Goal: Task Accomplishment & Management: Use online tool/utility

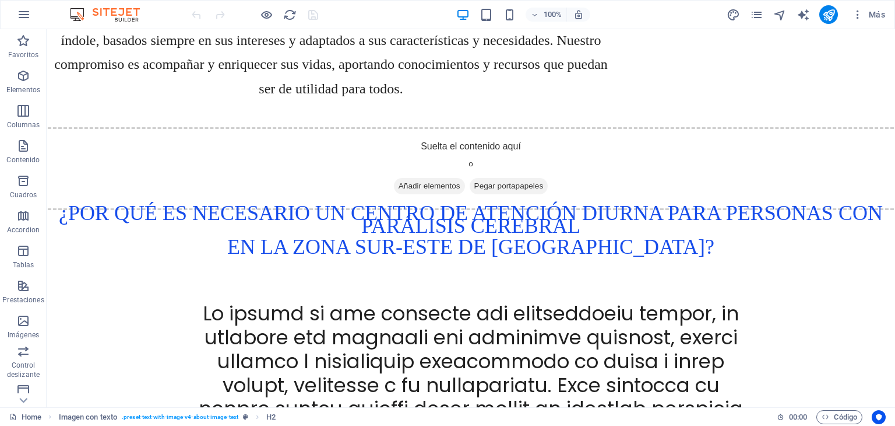
scroll to position [1257, 0]
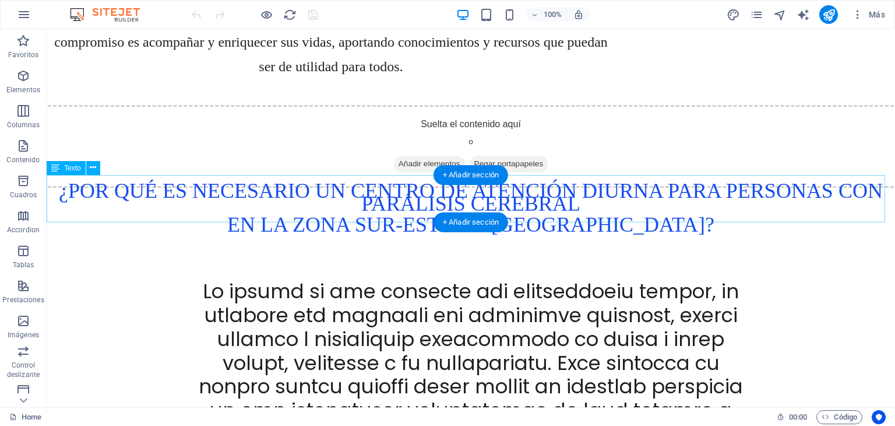
click at [730, 207] on div "¿Por qué es necesario un centro de atención diurna para personas con parálisis …" at bounding box center [471, 209] width 849 height 47
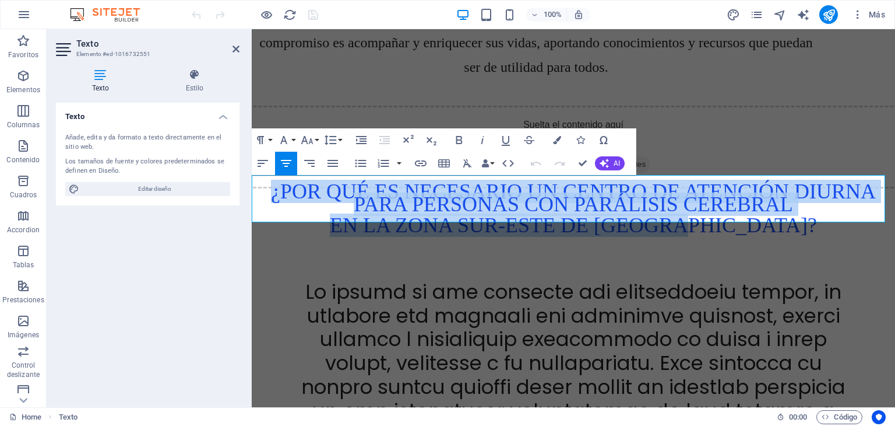
drag, startPoint x: 747, startPoint y: 213, endPoint x: 255, endPoint y: 171, distance: 493.2
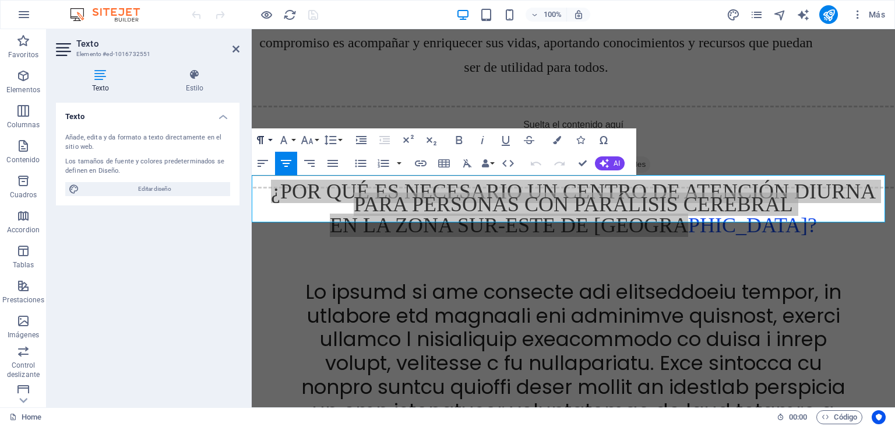
click at [270, 140] on button "Paragraph Format" at bounding box center [263, 139] width 22 height 23
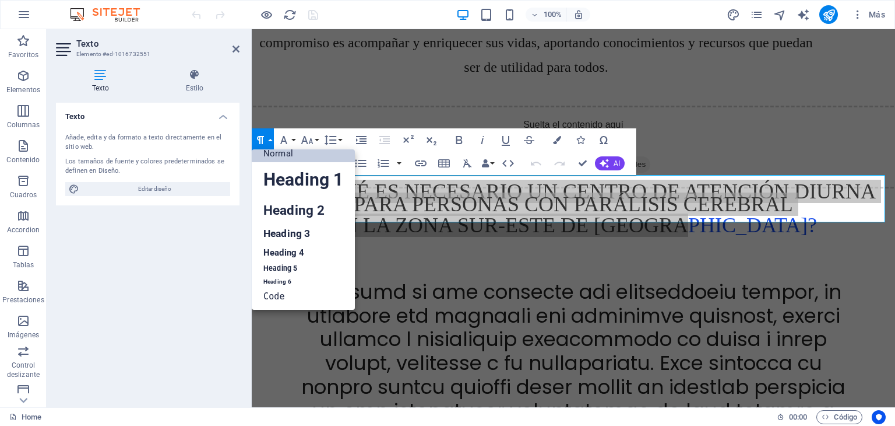
scroll to position [9, 0]
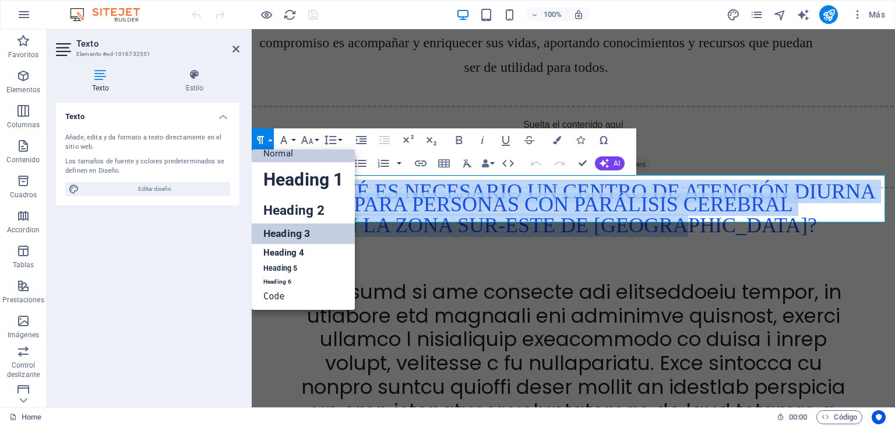
click at [275, 236] on link "Heading 3" at bounding box center [303, 233] width 103 height 20
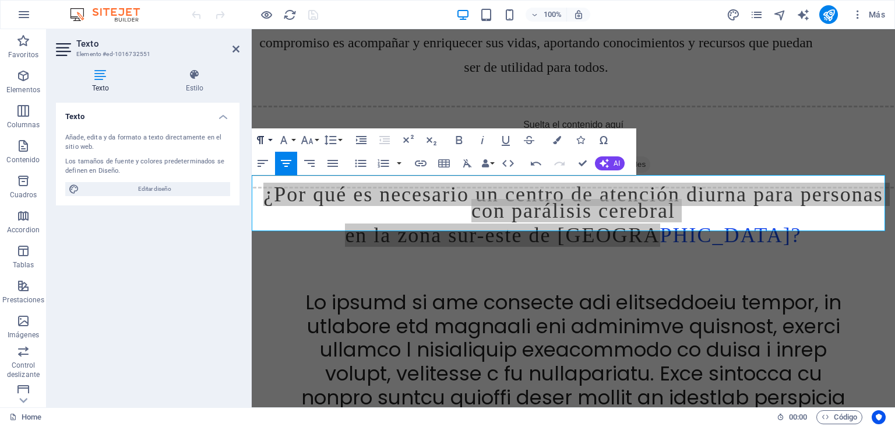
click at [270, 140] on button "Paragraph Format" at bounding box center [263, 139] width 22 height 23
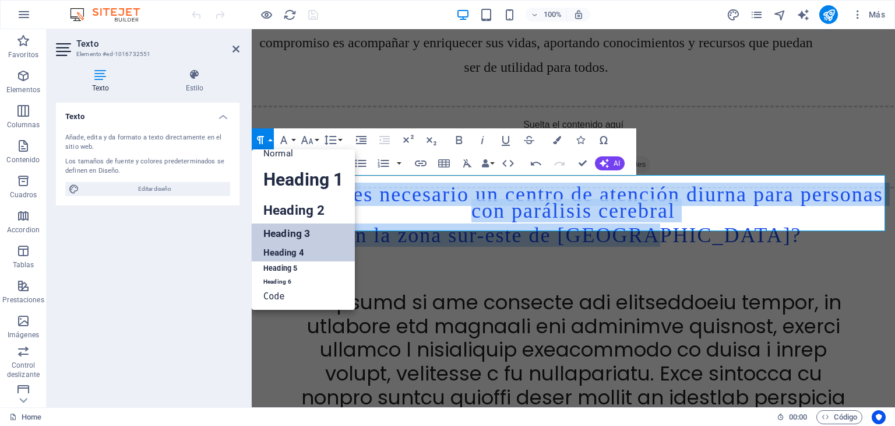
click at [280, 253] on link "Heading 4" at bounding box center [303, 252] width 103 height 17
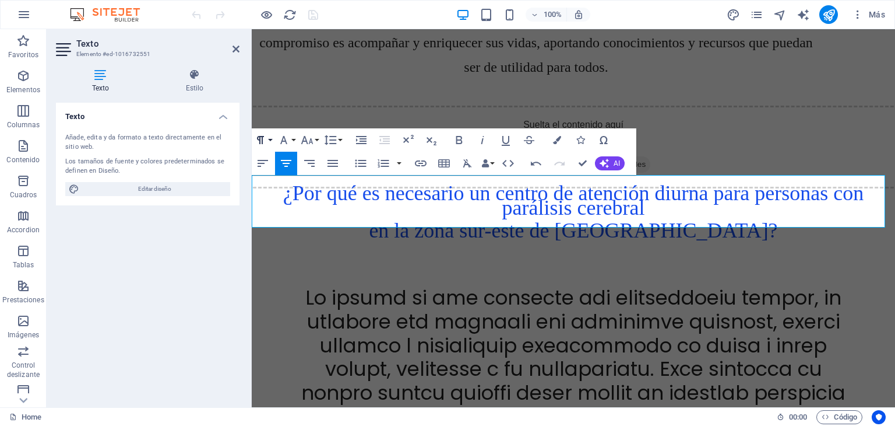
click at [270, 138] on button "Paragraph Format" at bounding box center [263, 139] width 22 height 23
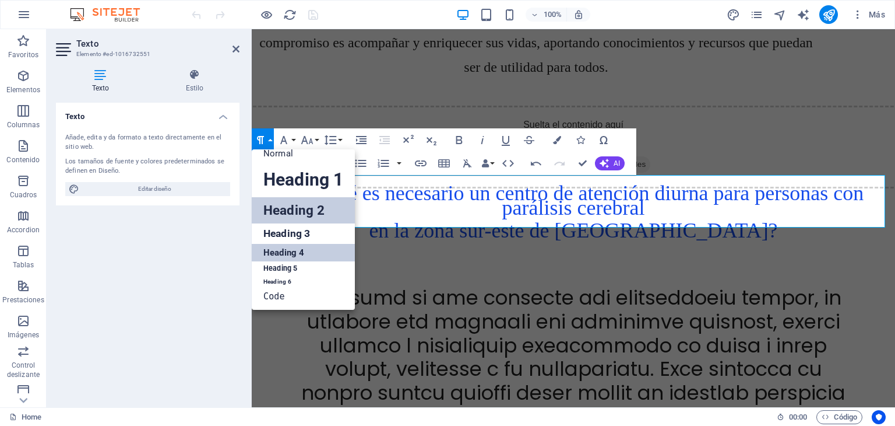
click at [279, 215] on link "Heading 2" at bounding box center [303, 210] width 103 height 26
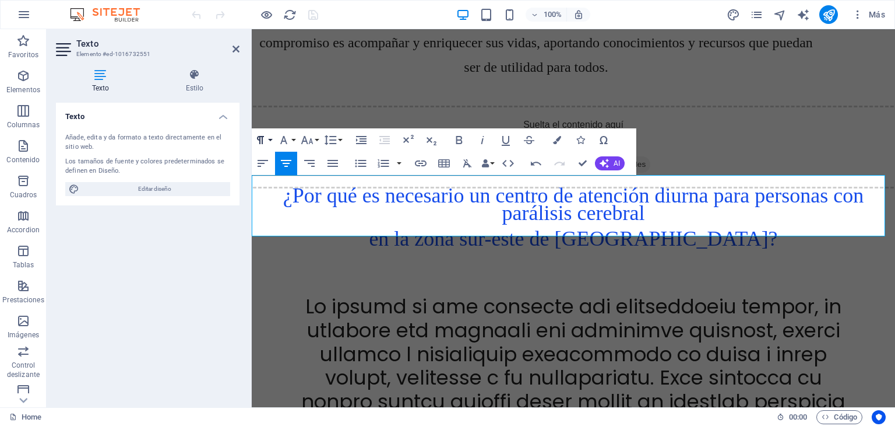
click at [269, 138] on button "Paragraph Format" at bounding box center [263, 139] width 22 height 23
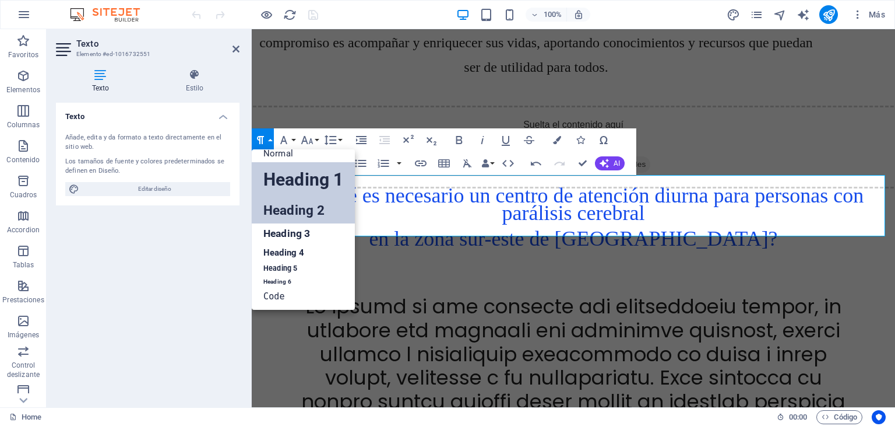
click at [287, 182] on link "Heading 1" at bounding box center [303, 179] width 103 height 35
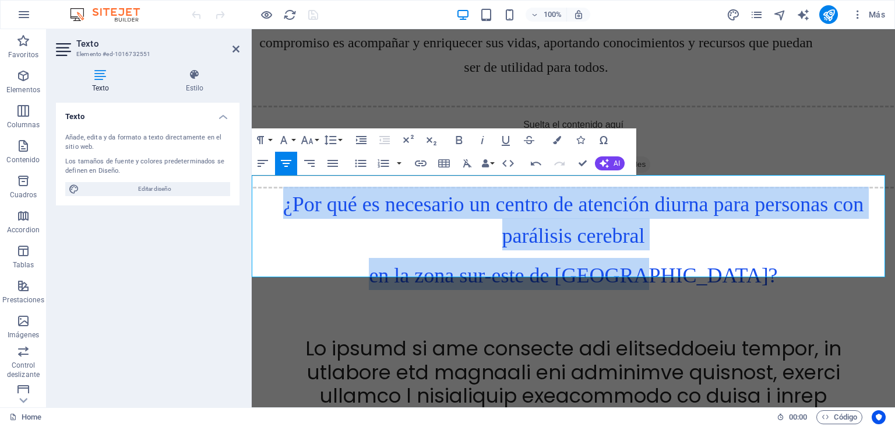
click at [413, 258] on h1 "en la zona sur-este de [GEOGRAPHIC_DATA]?" at bounding box center [574, 274] width 644 height 32
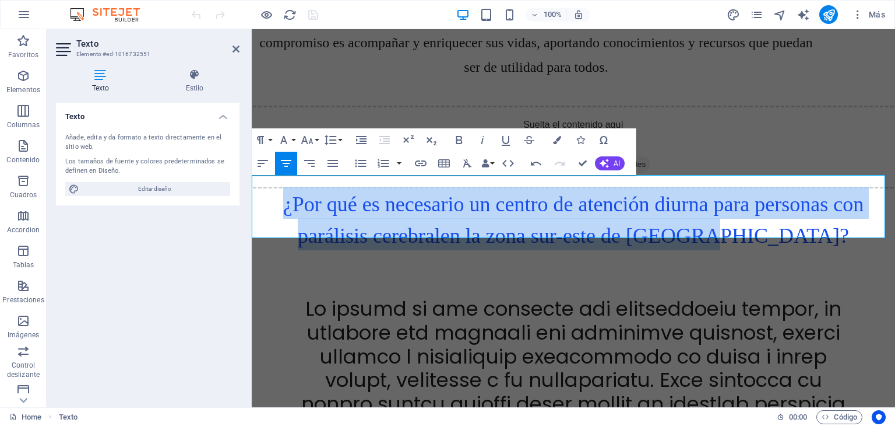
drag, startPoint x: 771, startPoint y: 222, endPoint x: 270, endPoint y: 203, distance: 500.5
click at [270, 203] on h1 "¿Por qué es necesario un centro de atención diurna para personas con parálisis …" at bounding box center [574, 219] width 644 height 64
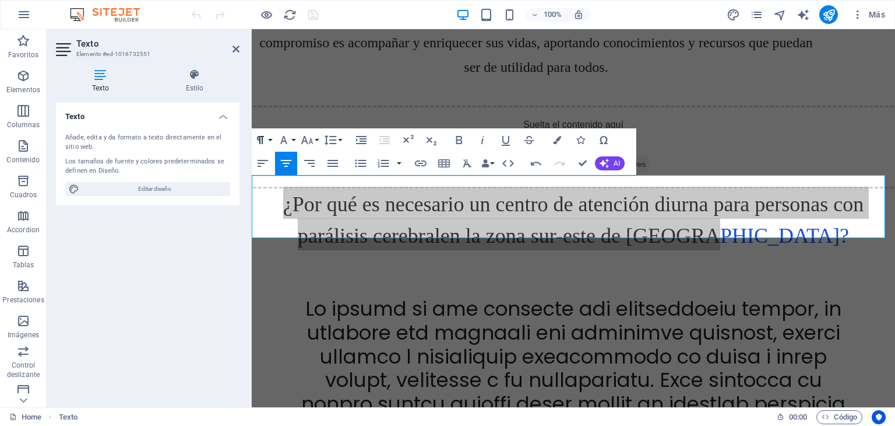
click at [269, 140] on button "Paragraph Format" at bounding box center [263, 139] width 22 height 23
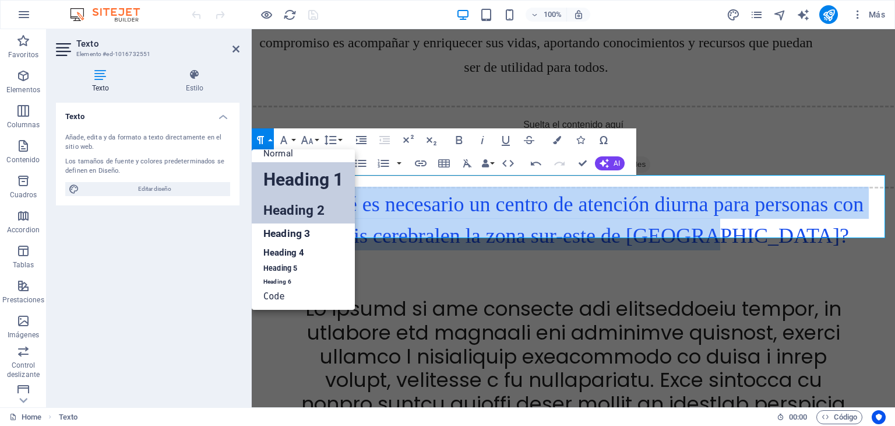
click at [287, 210] on link "Heading 2" at bounding box center [303, 210] width 103 height 26
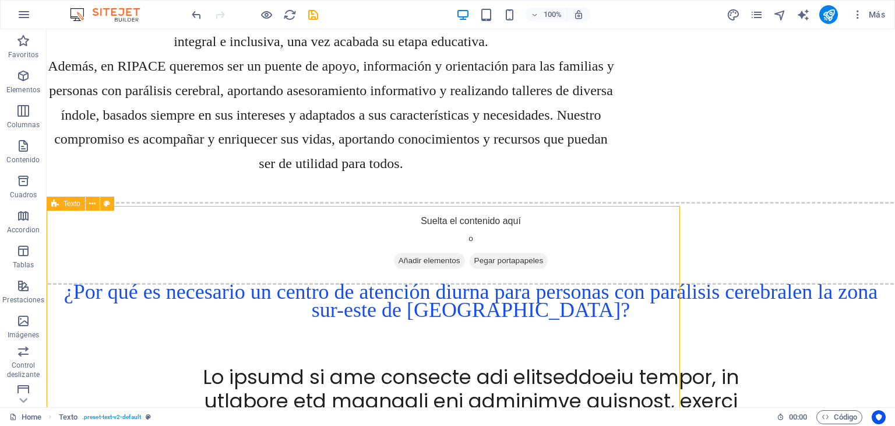
scroll to position [1257, 0]
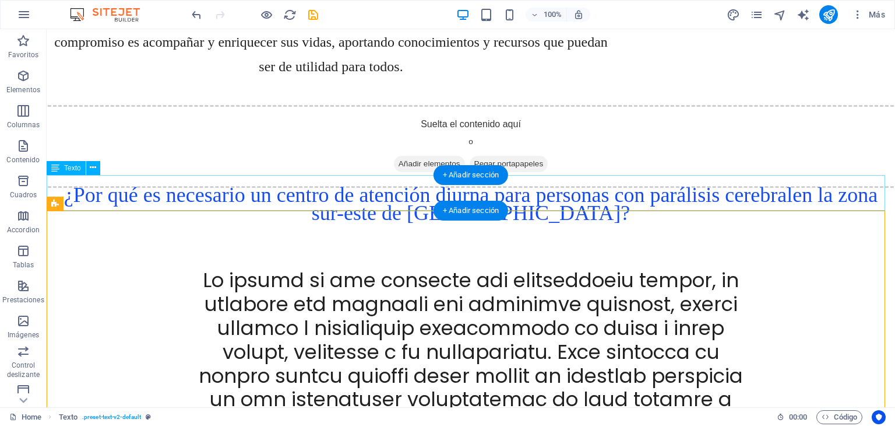
click at [629, 198] on div "¿Por qué es necesario un centro de atención diurna para personas con parálisis …" at bounding box center [471, 204] width 849 height 36
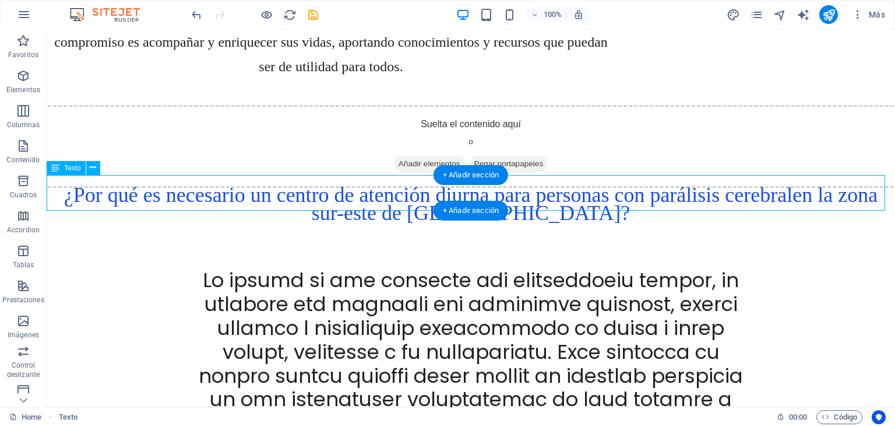
click at [629, 198] on div "¿Por qué es necesario un centro de atención diurna para personas con parálisis …" at bounding box center [471, 204] width 849 height 36
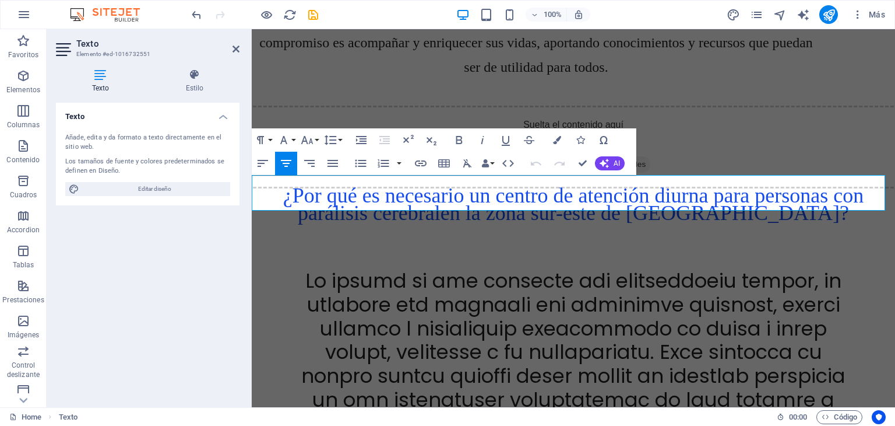
click at [767, 201] on span "en la zona sur-este de [GEOGRAPHIC_DATA]?" at bounding box center [645, 212] width 409 height 23
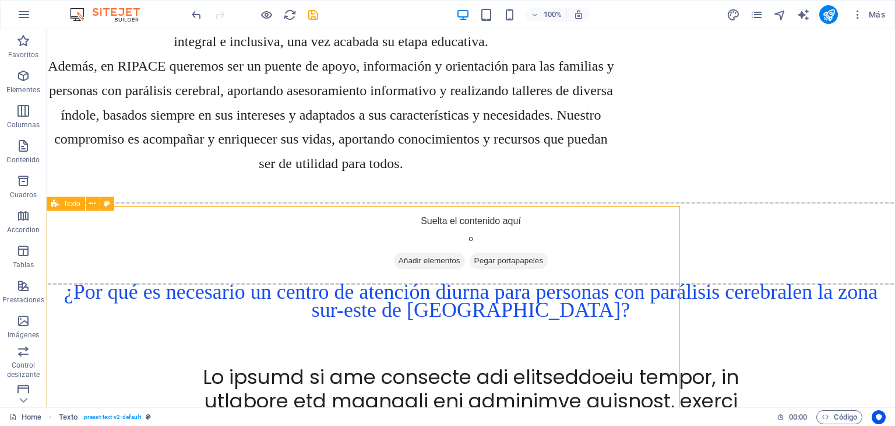
scroll to position [1257, 0]
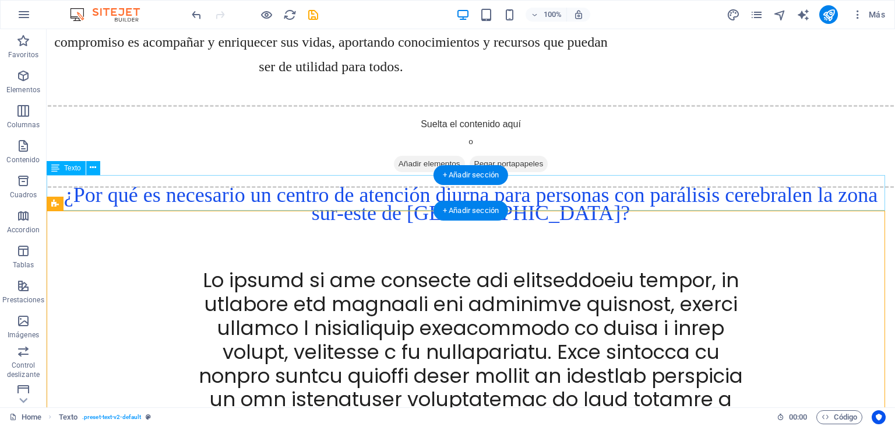
click at [772, 198] on div "¿Por qué es necesario un centro de atención diurna para personas con parálisis …" at bounding box center [471, 204] width 849 height 36
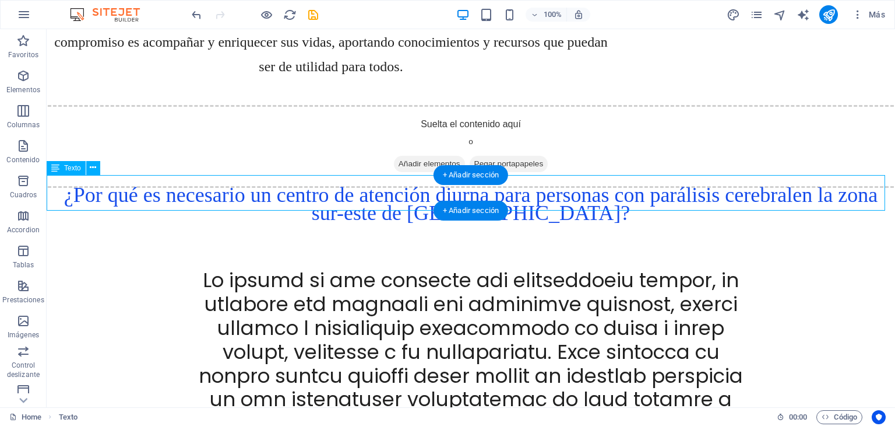
click at [772, 198] on div "¿Por qué es necesario un centro de atención diurna para personas con parálisis …" at bounding box center [471, 204] width 849 height 36
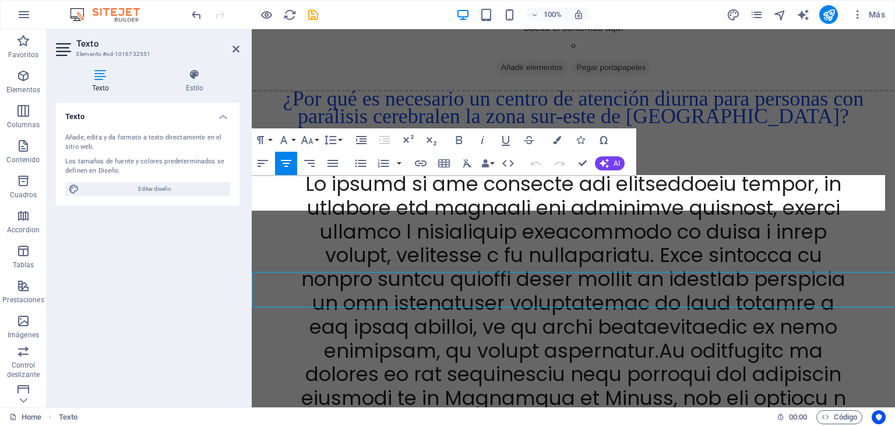
scroll to position [1160, 0]
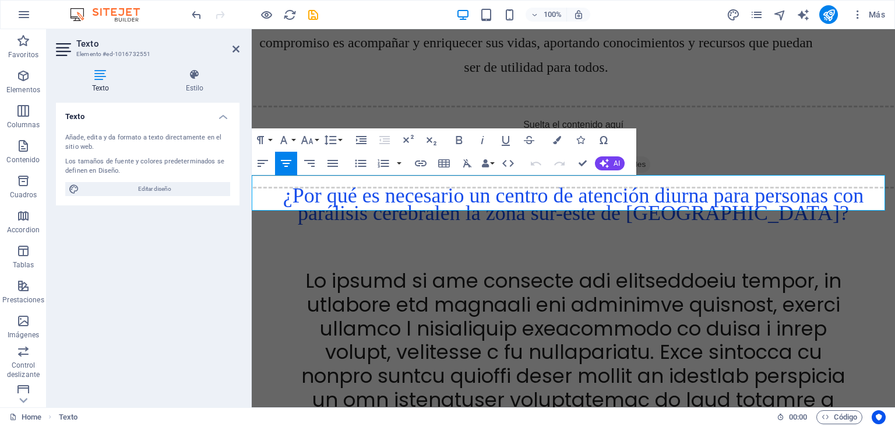
click at [750, 198] on span "en la zona sur-este de [GEOGRAPHIC_DATA]?" at bounding box center [645, 213] width 409 height 30
click at [711, 198] on span "en la zona sur-este de [GEOGRAPHIC_DATA]?" at bounding box center [645, 213] width 409 height 30
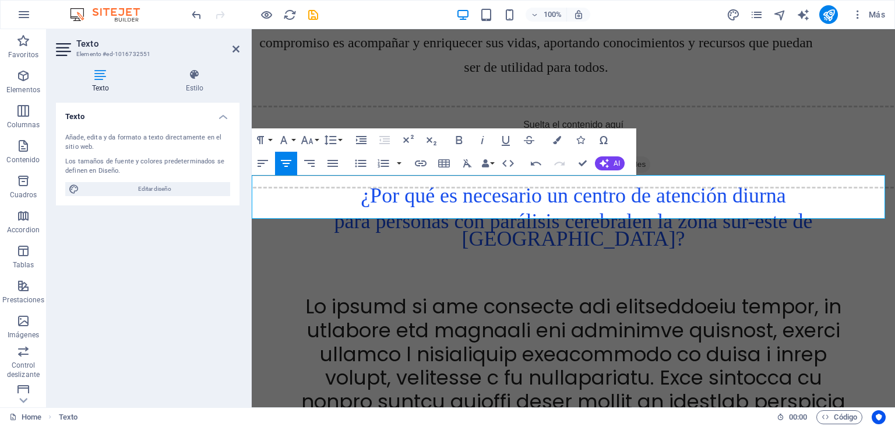
click at [669, 209] on span "en la zona sur-este de [GEOGRAPHIC_DATA]?" at bounding box center [637, 229] width 351 height 41
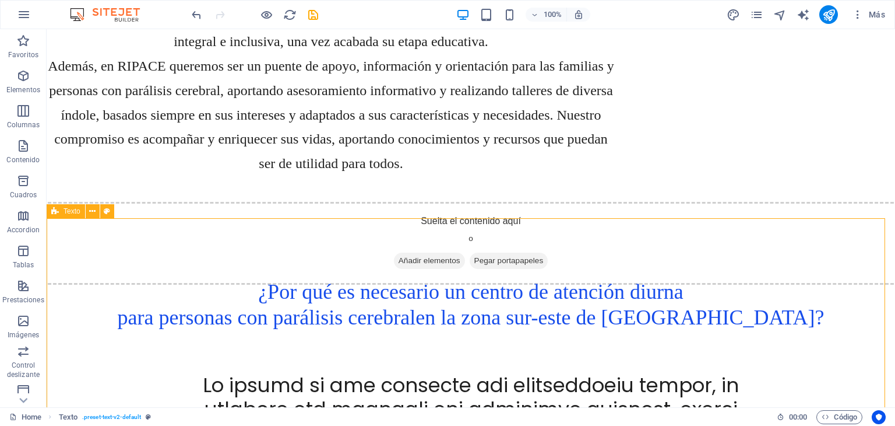
scroll to position [1257, 0]
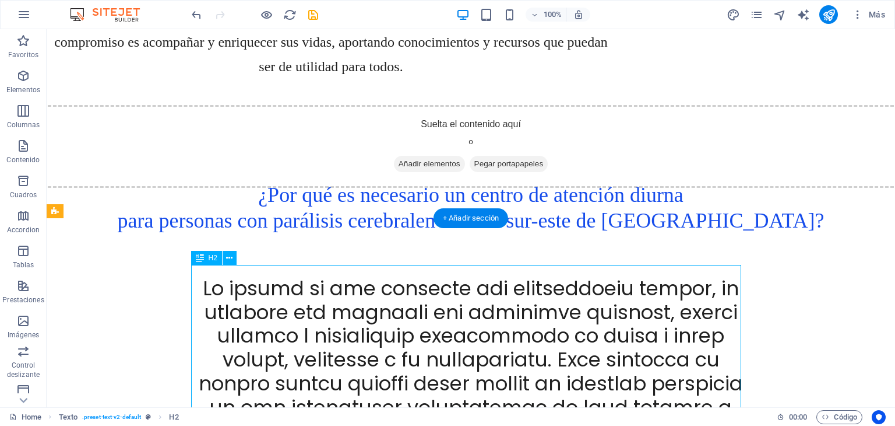
drag, startPoint x: 203, startPoint y: 276, endPoint x: 270, endPoint y: 336, distance: 90.4
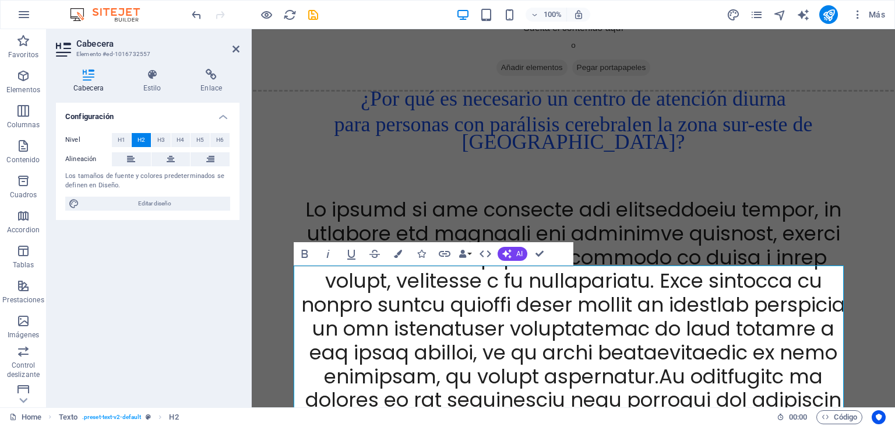
scroll to position [1160, 0]
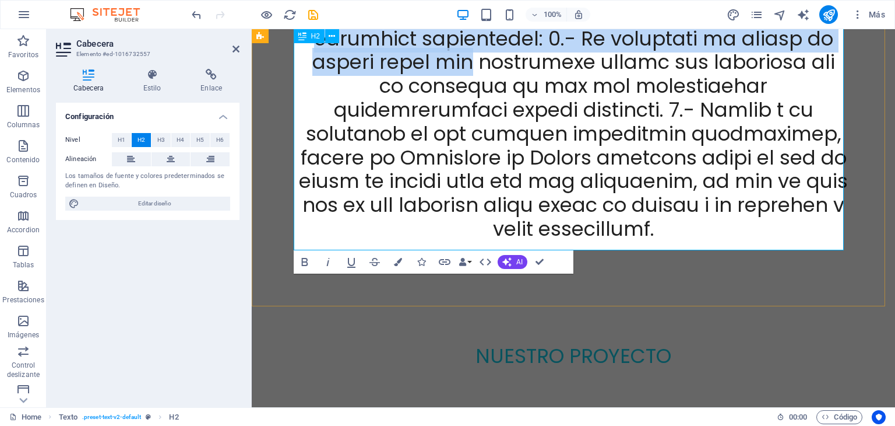
scroll to position [1675, 0]
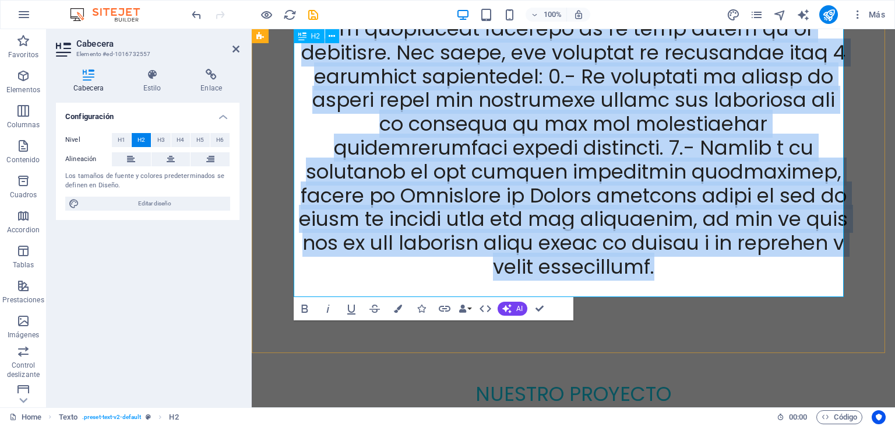
drag, startPoint x: 305, startPoint y: 279, endPoint x: 633, endPoint y: 247, distance: 329.8
click at [633, 247] on h2 at bounding box center [573, 52] width 550 height 547
click at [470, 307] on button "Data Bindings" at bounding box center [465, 308] width 16 height 23
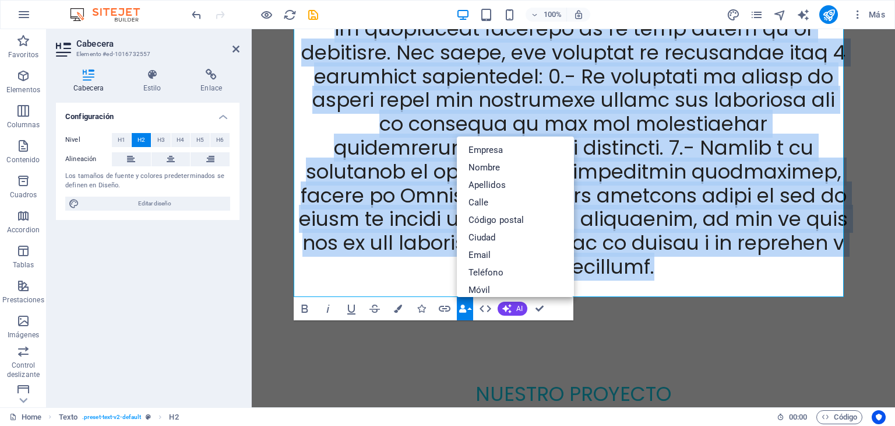
click at [470, 307] on button "Data Bindings" at bounding box center [465, 308] width 16 height 23
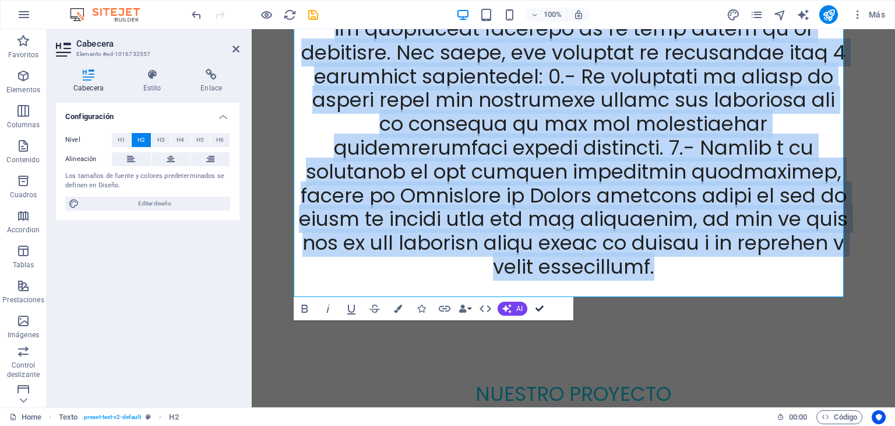
scroll to position [1772, 0]
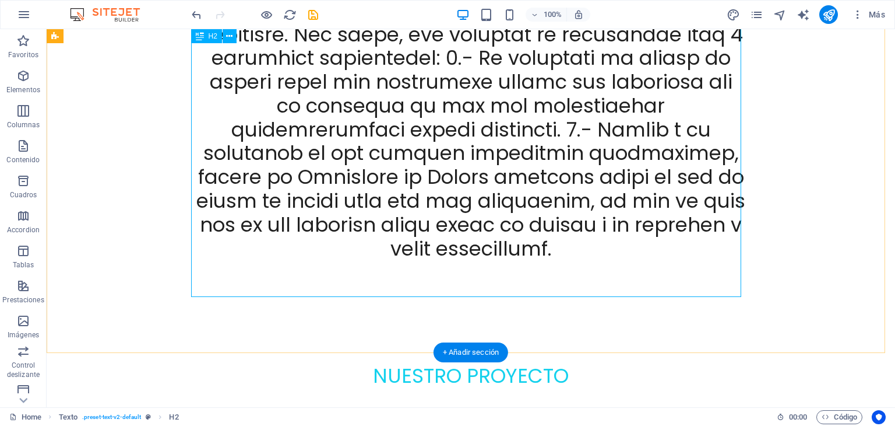
click at [528, 241] on div at bounding box center [471, 34] width 550 height 547
click at [526, 241] on div at bounding box center [471, 34] width 550 height 547
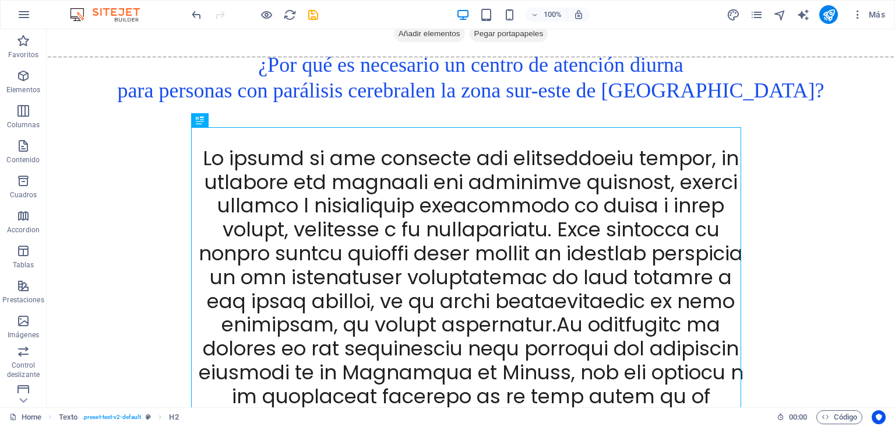
scroll to position [1379, 0]
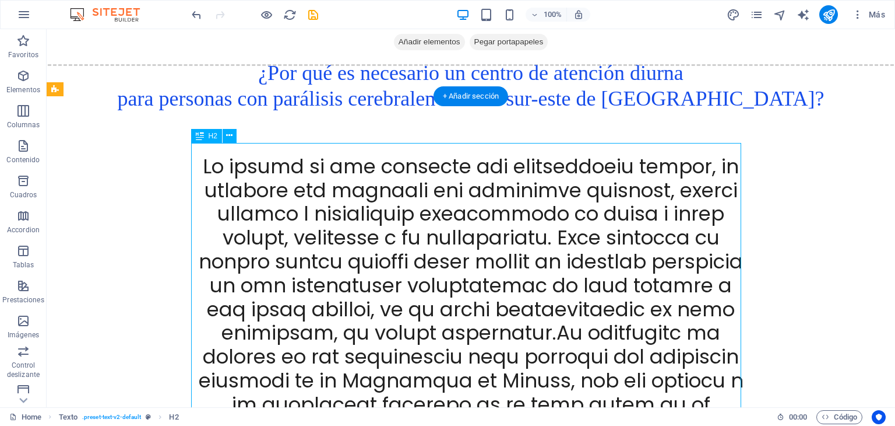
drag, startPoint x: 201, startPoint y: 156, endPoint x: 240, endPoint y: 180, distance: 45.6
click at [240, 180] on div at bounding box center [471, 427] width 550 height 547
click at [205, 174] on div at bounding box center [471, 427] width 550 height 547
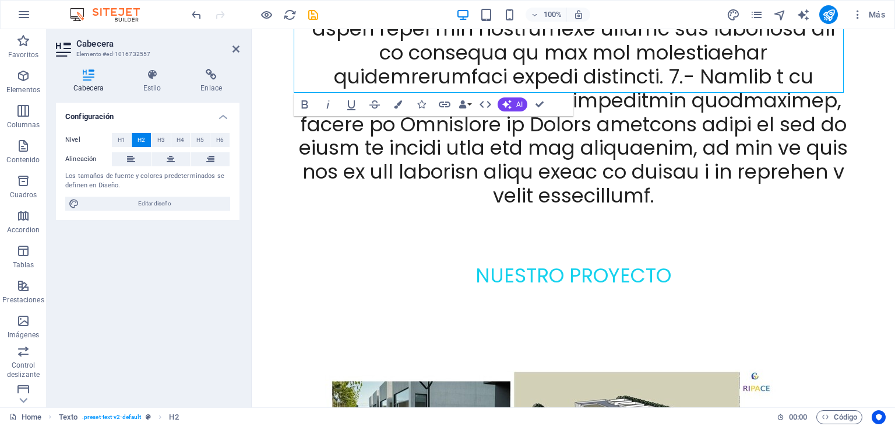
scroll to position [1681, 0]
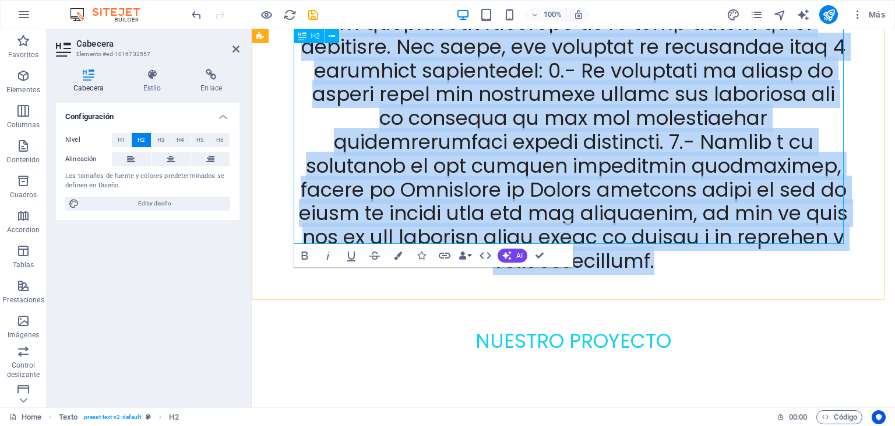
drag, startPoint x: 304, startPoint y: 157, endPoint x: 632, endPoint y: 236, distance: 337.1
click at [632, 236] on h2 at bounding box center [573, 23] width 550 height 500
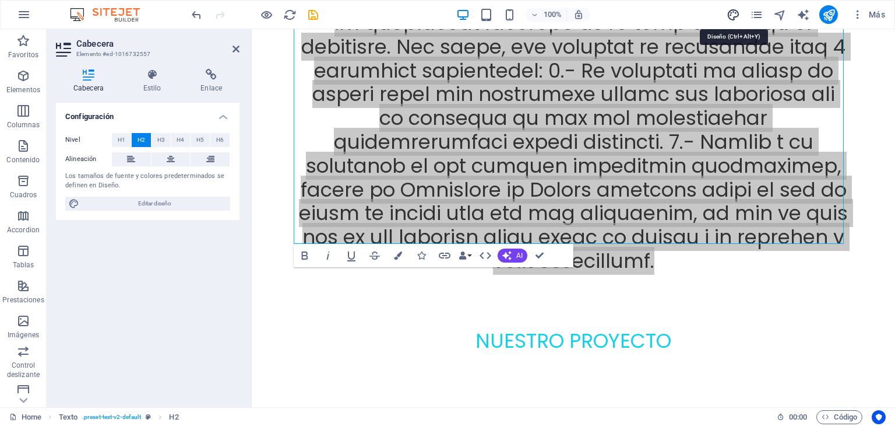
click at [733, 10] on icon "design" at bounding box center [733, 14] width 13 height 13
select select "px"
select select "200"
select select "px"
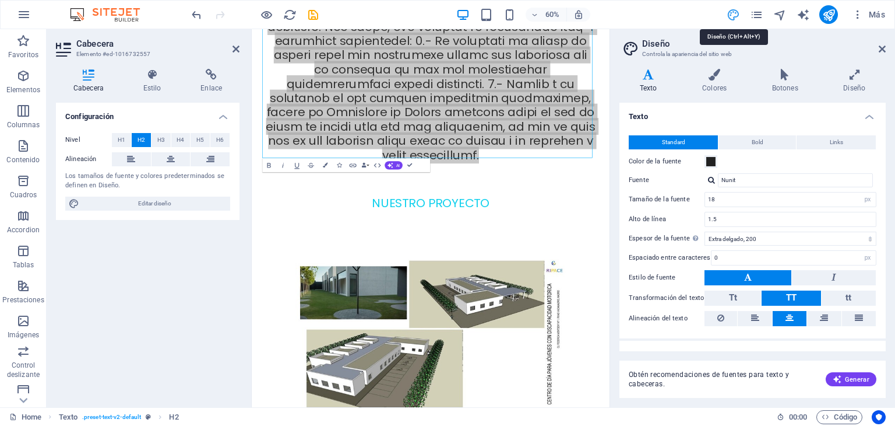
scroll to position [1659, 0]
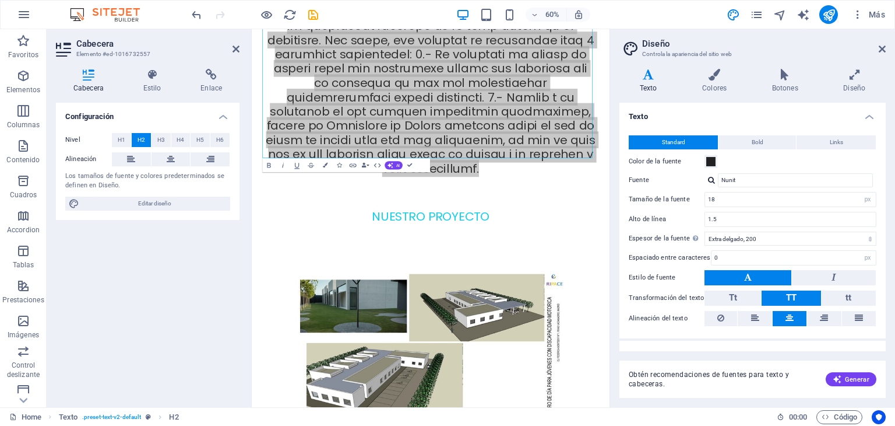
click at [651, 76] on icon at bounding box center [649, 75] width 58 height 12
click at [716, 196] on input "18" at bounding box center [790, 199] width 171 height 14
type input "1"
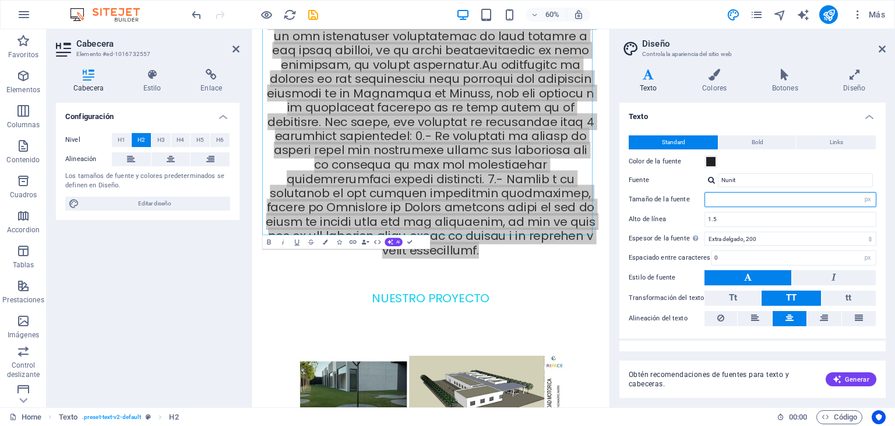
scroll to position [1531, 0]
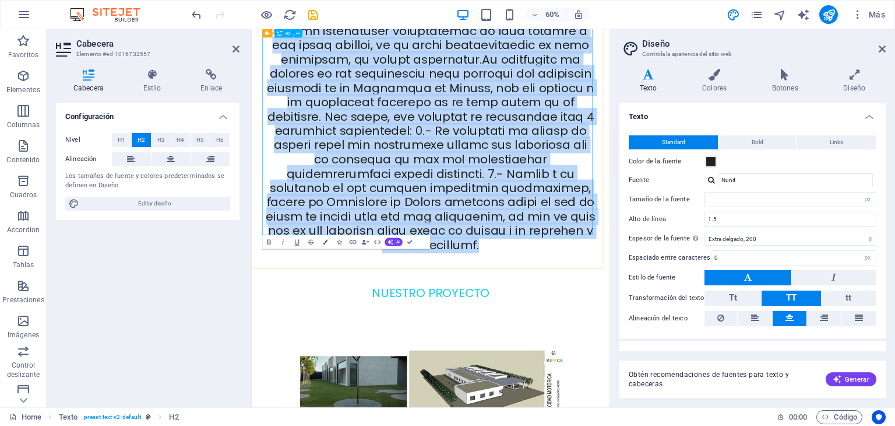
click at [403, 147] on span at bounding box center [550, 151] width 549 height 504
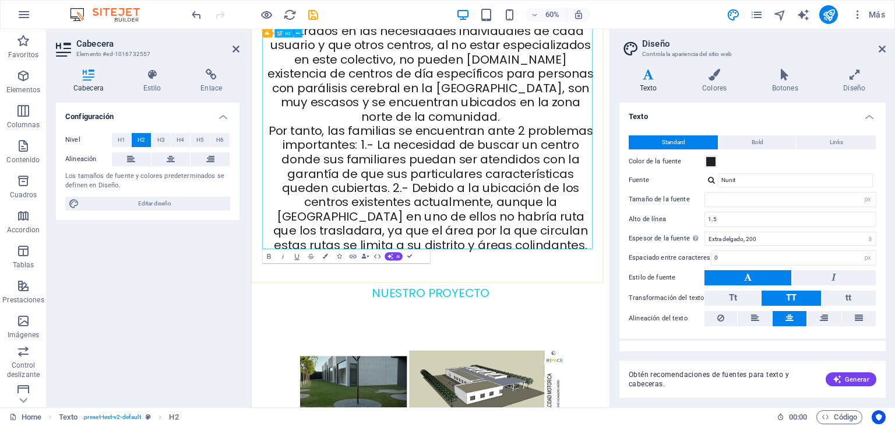
click at [426, 192] on span "El perfil de las personas con discapacidad motora, en especial los usuarios con…" at bounding box center [550, 151] width 544 height 504
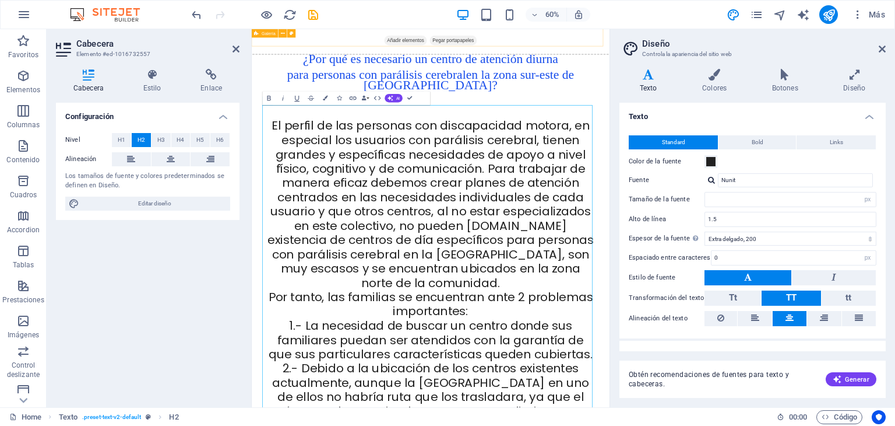
scroll to position [1246, 0]
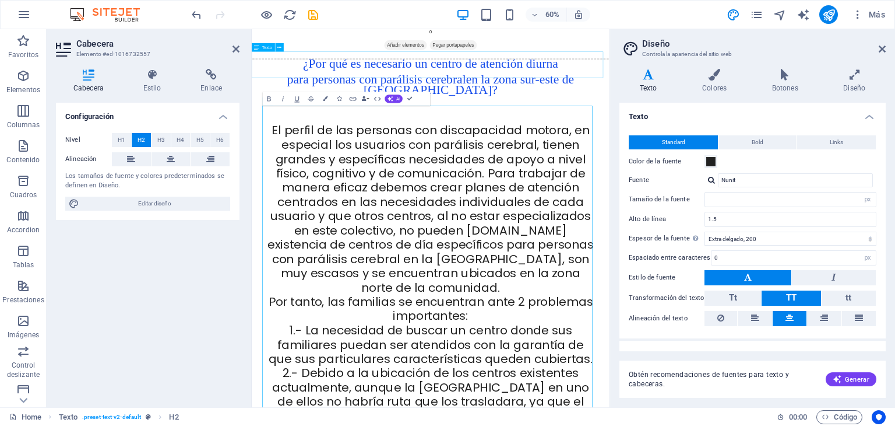
drag, startPoint x: 785, startPoint y: 386, endPoint x: 265, endPoint y: 73, distance: 606.7
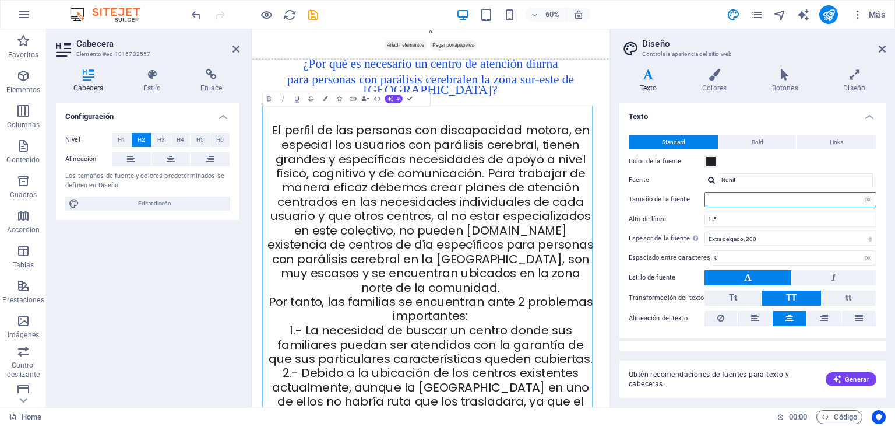
click at [730, 199] on input "number" at bounding box center [790, 199] width 171 height 14
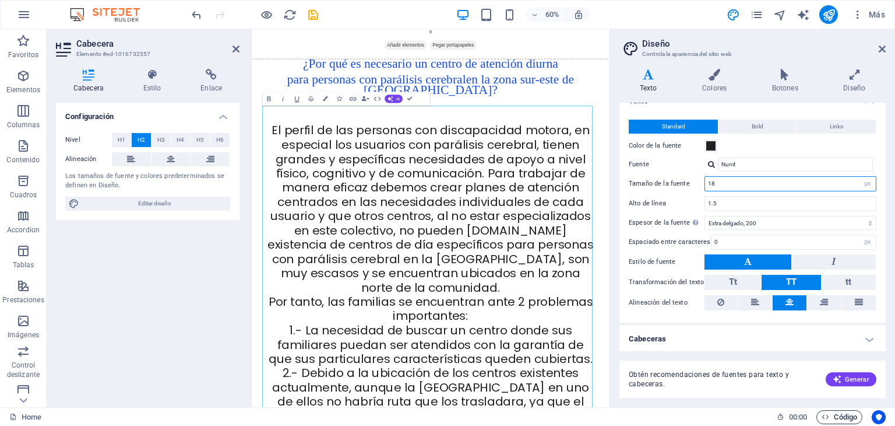
type input "18"
click at [842, 416] on span "Código" at bounding box center [840, 417] width 36 height 14
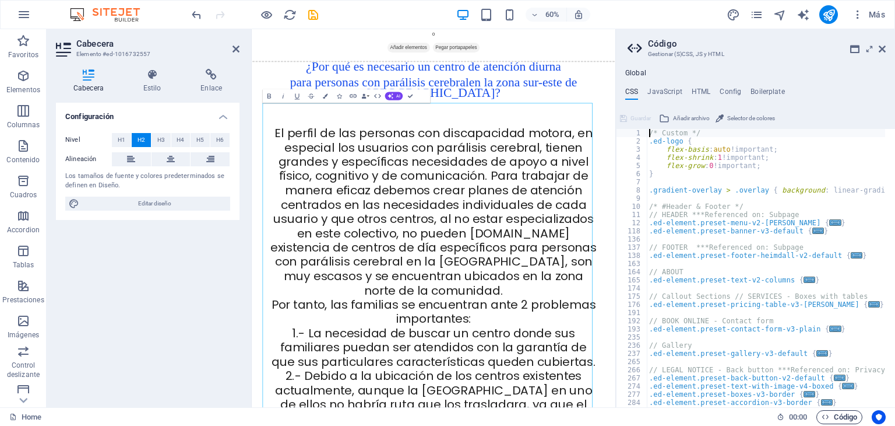
scroll to position [1251, 0]
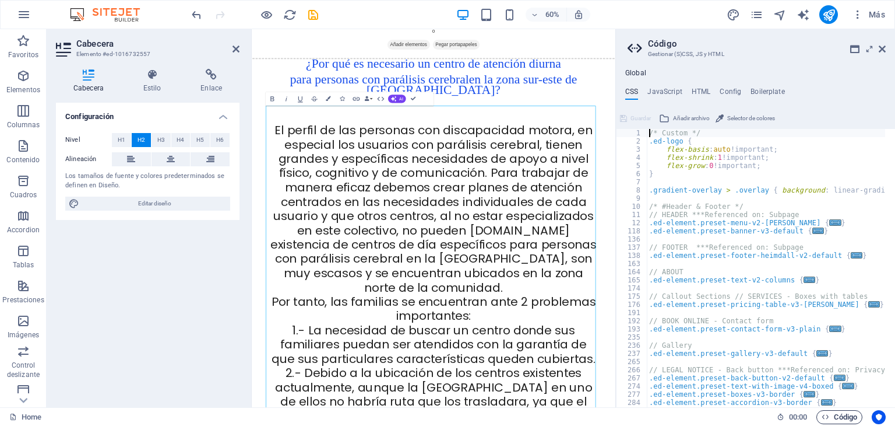
click at [842, 416] on span "Código" at bounding box center [840, 417] width 36 height 14
click at [880, 50] on icon at bounding box center [882, 48] width 7 height 9
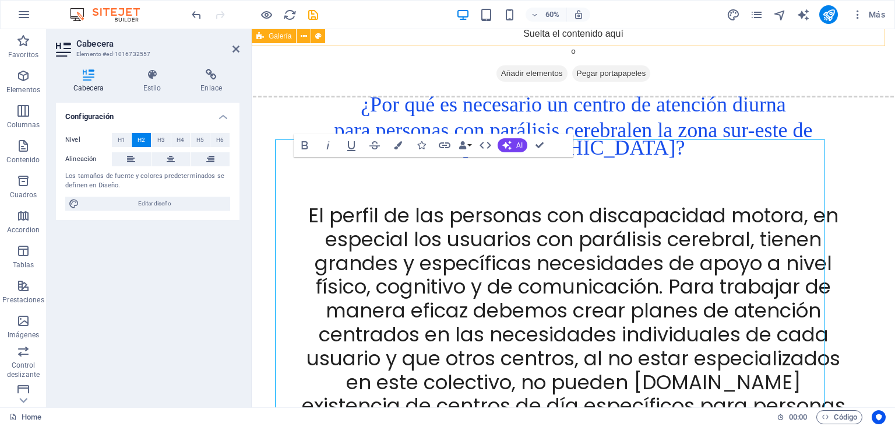
scroll to position [1269, 0]
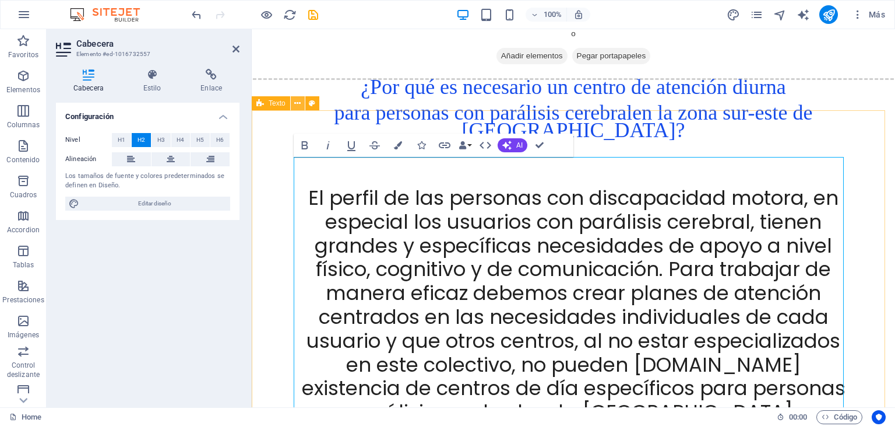
click at [299, 103] on icon at bounding box center [297, 103] width 6 height 12
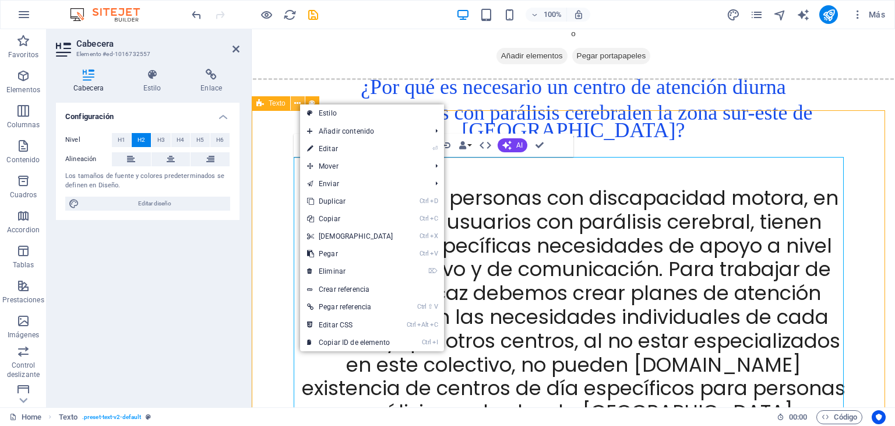
scroll to position [1365, 0]
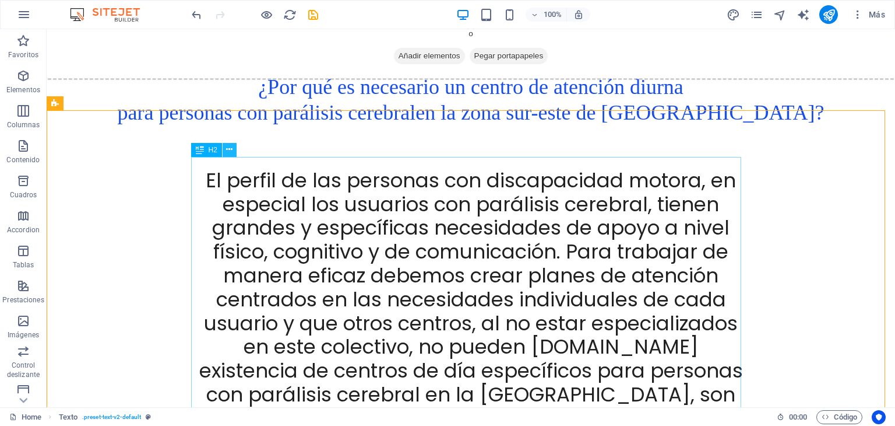
click at [229, 147] on icon at bounding box center [229, 149] width 6 height 12
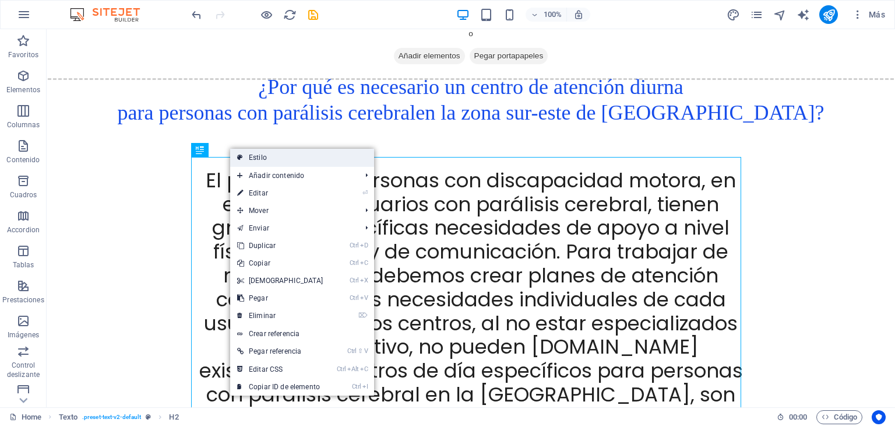
click at [258, 155] on link "Estilo" at bounding box center [302, 157] width 144 height 17
select select "rem"
select select "preset-text-v2-default"
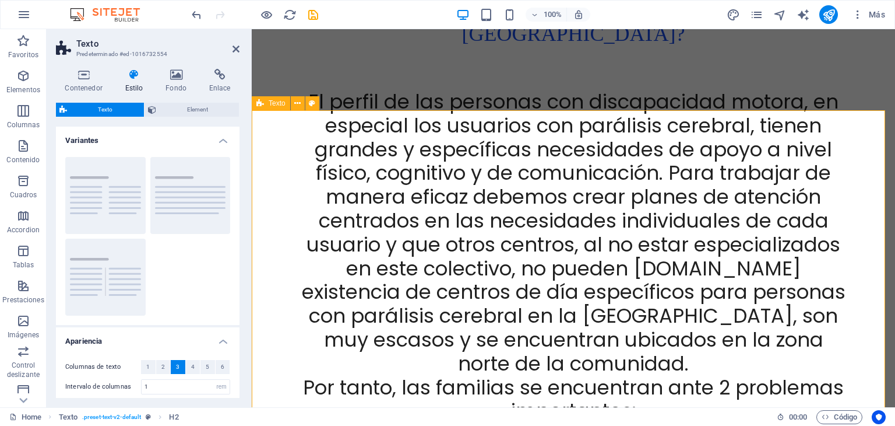
scroll to position [1269, 0]
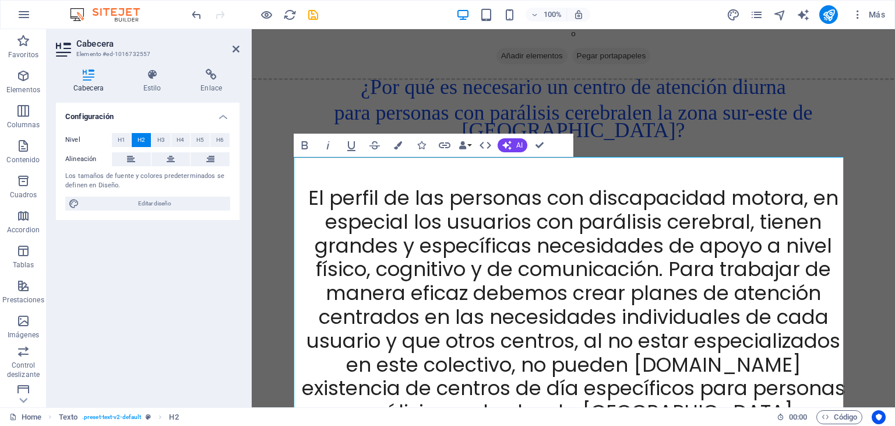
click at [224, 117] on h4 "Configuración" at bounding box center [148, 113] width 184 height 21
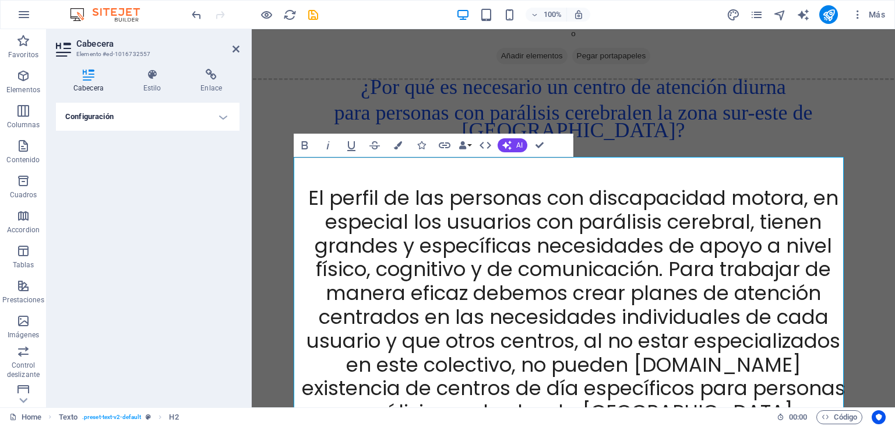
click at [224, 117] on h4 "Configuración" at bounding box center [148, 117] width 184 height 28
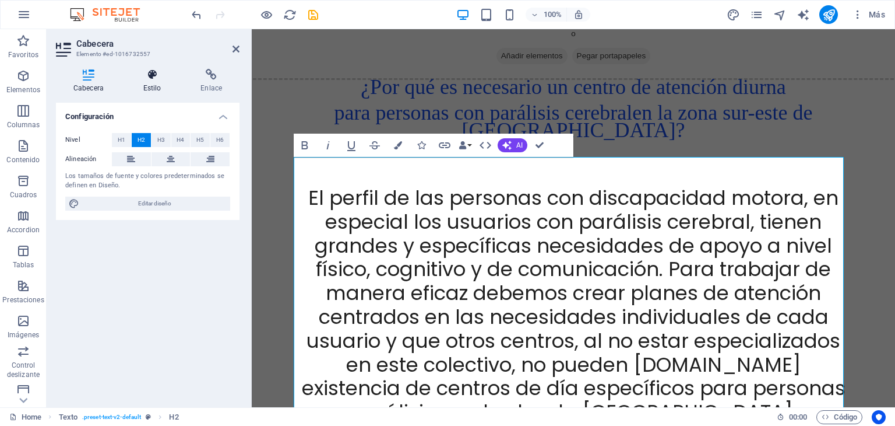
click at [154, 78] on icon at bounding box center [152, 75] width 53 height 12
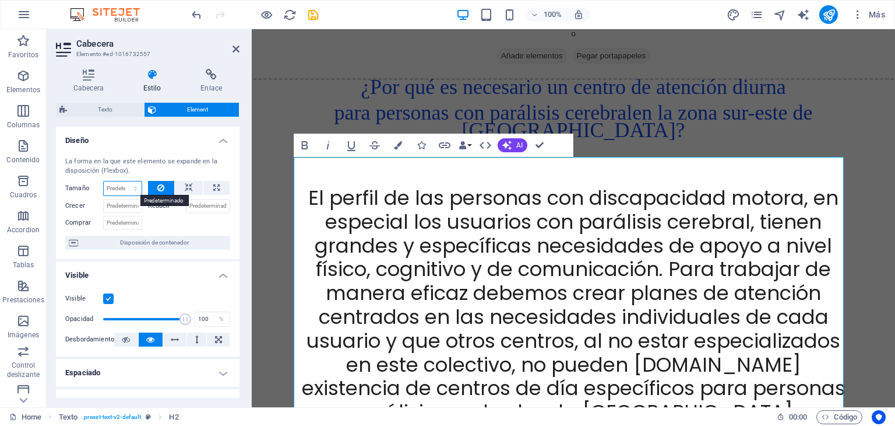
click at [114, 185] on select "Predeterminado automático px % 1/1 1/2 1/3 1/4 1/5 1/6 1/7 1/8 1/9 1/10" at bounding box center [123, 188] width 38 height 14
select select "1/5"
click at [124, 181] on select "Predeterminado automático px % 1/1 1/2 1/3 1/4 1/5 1/6 1/7 1/8 1/9 1/10" at bounding box center [123, 188] width 38 height 14
type input "20"
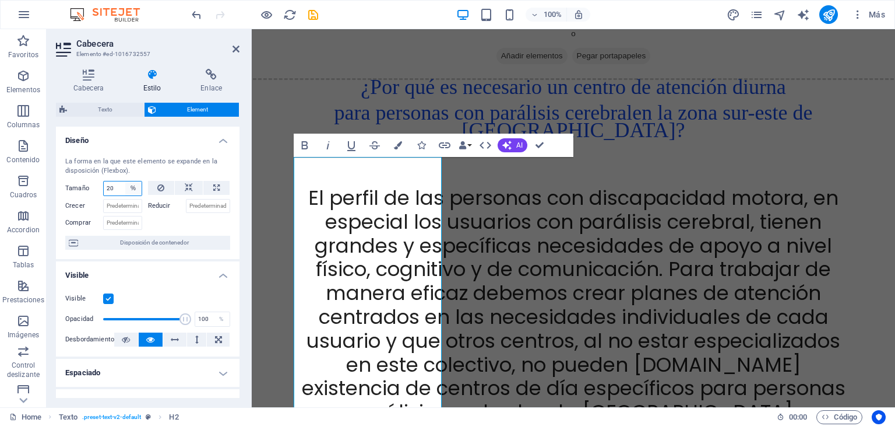
click at [128, 191] on select "Predeterminado automático px % 1/1 1/2 1/3 1/4 1/5 1/6 1/7 1/8 1/9 1/10" at bounding box center [133, 188] width 16 height 14
select select "ngd2bs2fn6"
click at [125, 181] on select "Predeterminado automático px % 1/1 1/2 1/3 1/4 1/5 1/6 1/7 1/8 1/9 1/10" at bounding box center [133, 188] width 16 height 14
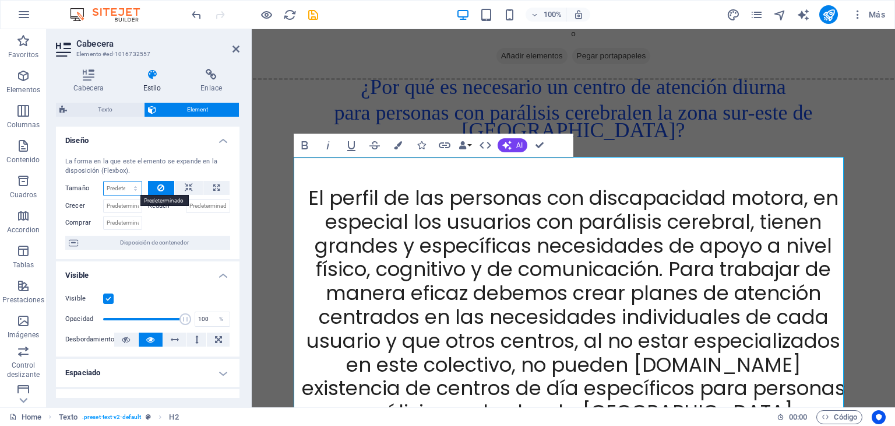
click at [132, 189] on select "Predeterminado automático px % 1/1 1/2 1/3 1/4 1/5 1/6 1/7 1/8 1/9 1/10" at bounding box center [123, 188] width 38 height 14
click at [104, 181] on select "Predeterminado automático px % 1/1 1/2 1/3 1/4 1/5 1/6 1/7 1/8 1/9 1/10" at bounding box center [123, 188] width 38 height 14
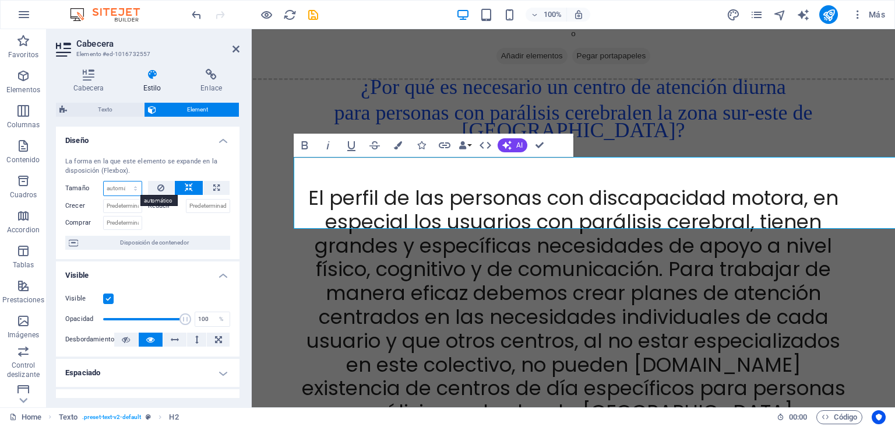
click at [131, 185] on select "Predeterminado automático px % 1/1 1/2 1/3 1/4 1/5 1/6 1/7 1/8 1/9 1/10" at bounding box center [123, 188] width 38 height 14
click at [104, 181] on select "Predeterminado automático px % 1/1 1/2 1/3 1/4 1/5 1/6 1/7 1/8 1/9 1/10" at bounding box center [123, 188] width 38 height 14
click at [115, 205] on input "Crecer" at bounding box center [122, 206] width 39 height 14
click at [69, 203] on label "Crecer" at bounding box center [84, 206] width 38 height 14
click at [103, 203] on input "Crecer" at bounding box center [122, 206] width 39 height 14
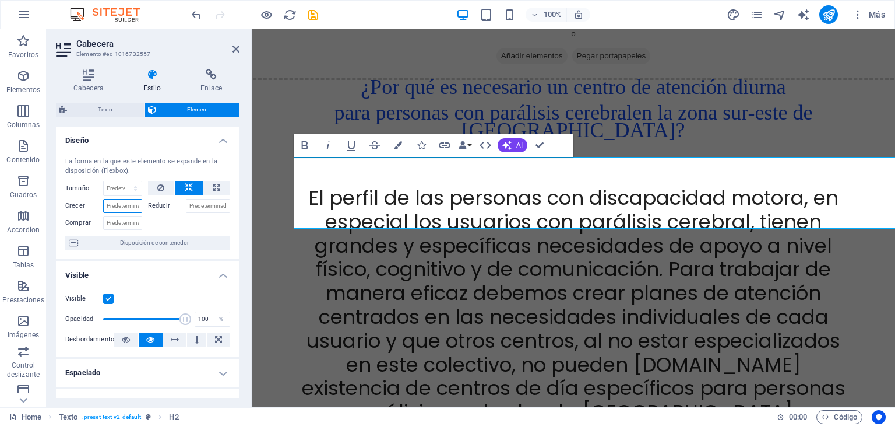
click at [136, 206] on input "Crecer" at bounding box center [122, 206] width 39 height 14
click at [170, 202] on label "Reducir" at bounding box center [167, 206] width 38 height 14
click at [186, 202] on input "Reducir" at bounding box center [208, 206] width 45 height 14
click at [131, 187] on select "Predeterminado automático px % 1/1 1/2 1/3 1/4 1/5 1/6 1/7 1/8 1/9 1/10" at bounding box center [123, 188] width 38 height 14
click at [104, 181] on select "Predeterminado automático px % 1/1 1/2 1/3 1/4 1/5 1/6 1/7 1/8 1/9 1/10" at bounding box center [123, 188] width 38 height 14
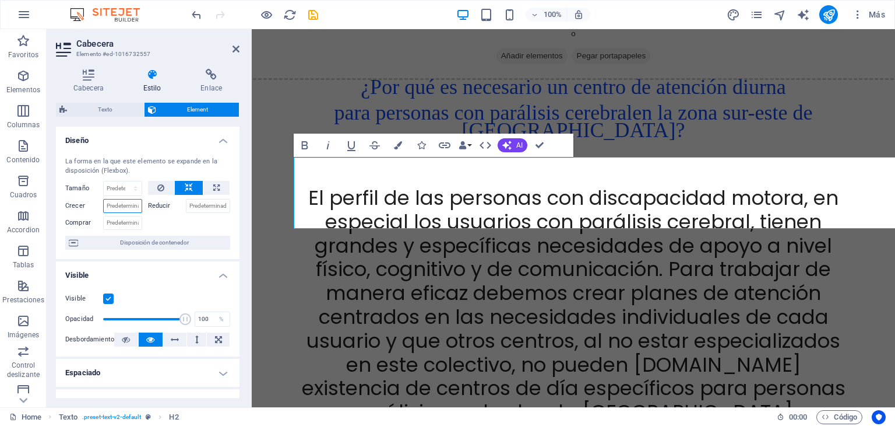
click at [131, 208] on input "Crecer" at bounding box center [122, 206] width 39 height 14
click at [77, 206] on label "Crecer" at bounding box center [84, 206] width 38 height 14
click at [103, 206] on input "Crecer" at bounding box center [122, 206] width 39 height 14
click at [120, 203] on input "Crecer" at bounding box center [122, 206] width 39 height 14
click at [75, 187] on label "Tamaño" at bounding box center [84, 188] width 38 height 6
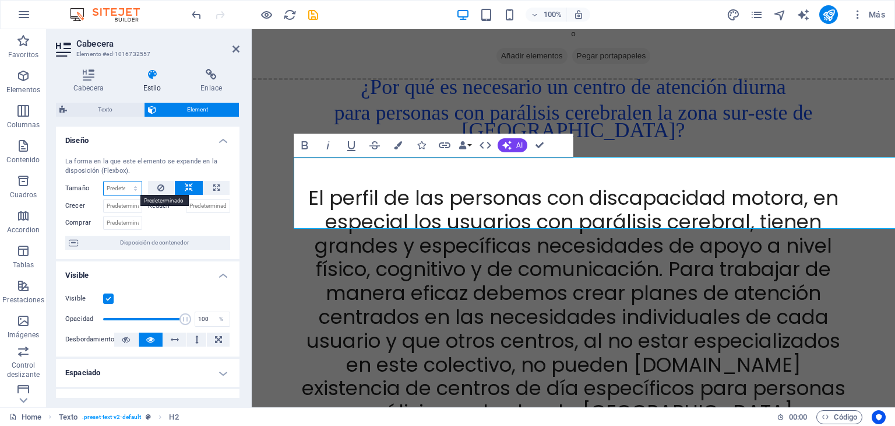
click at [135, 189] on select "Predeterminado automático px % 1/1 1/2 1/3 1/4 1/5 1/6 1/7 1/8 1/9 1/10" at bounding box center [123, 188] width 38 height 14
select select "1/3"
click at [124, 181] on select "Predeterminado automático px % 1/1 1/2 1/3 1/4 1/5 1/6 1/7 1/8 1/9 1/10" at bounding box center [123, 188] width 38 height 14
type input "33.33"
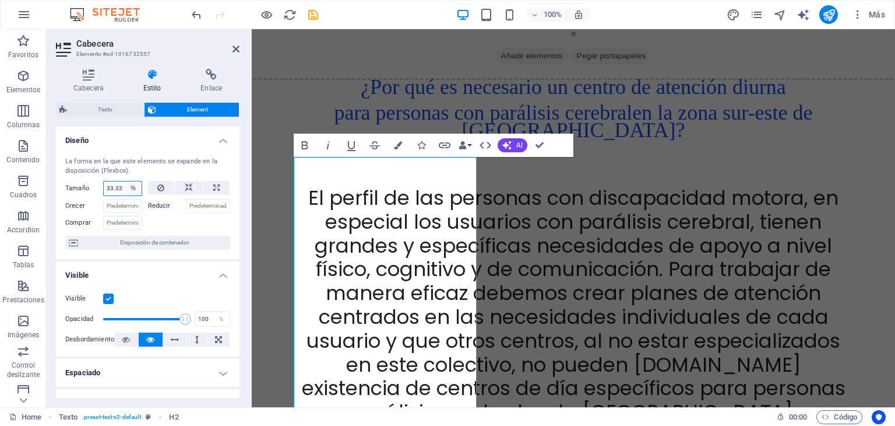
click at [131, 189] on select "Predeterminado automático px % 1/1 1/2 1/3 1/4 1/5 1/6 1/7 1/8 1/9 1/10" at bounding box center [133, 188] width 16 height 14
select select "ngd2bs2fn6"
click at [125, 181] on select "Predeterminado automático px % 1/1 1/2 1/3 1/4 1/5 1/6 1/7 1/8 1/9 1/10" at bounding box center [133, 188] width 16 height 14
select select "DISABLED_OPTION_VALUE"
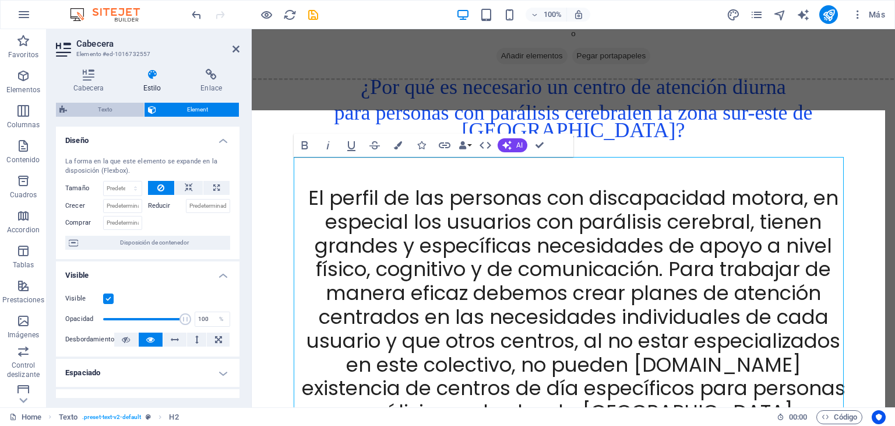
click at [100, 108] on span "Texto" at bounding box center [106, 110] width 70 height 14
select select "rem"
select select "preset-text-v2-default"
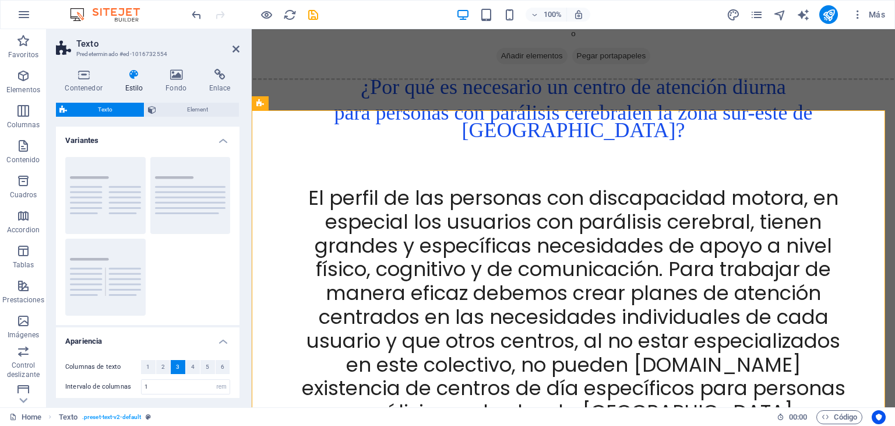
drag, startPoint x: 240, startPoint y: 182, endPoint x: 243, endPoint y: 236, distance: 53.1
click at [243, 236] on div "Contenedor Estilo Fondo Enlace Tamaño Altura Predeterminado px rem % vh vw Alto…" at bounding box center [148, 232] width 202 height 347
drag, startPoint x: 240, startPoint y: 235, endPoint x: 236, endPoint y: 283, distance: 48.0
click at [236, 283] on div "Contenedor Estilo Fondo Enlace Tamaño Altura Predeterminado px rem % vh vw Alto…" at bounding box center [148, 232] width 202 height 347
click at [182, 110] on span "Element" at bounding box center [198, 110] width 76 height 14
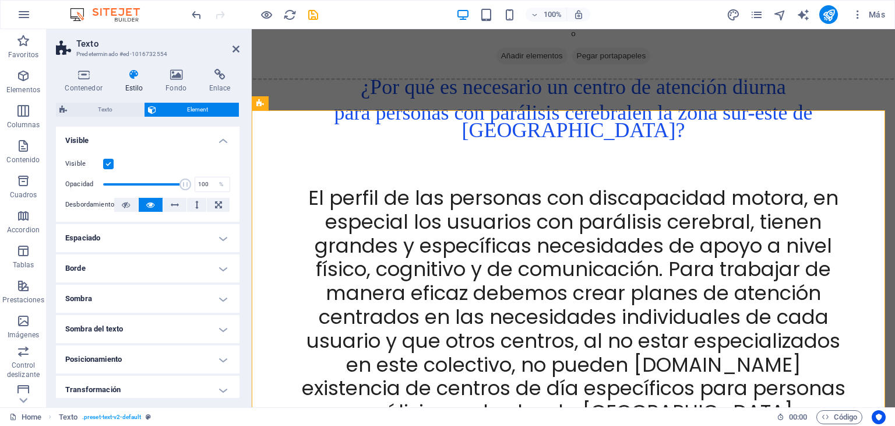
click at [219, 141] on h4 "Visible" at bounding box center [148, 137] width 184 height 21
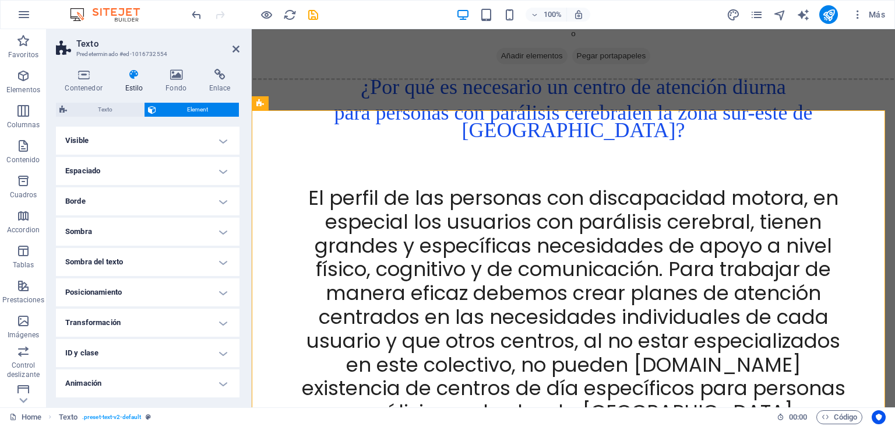
click at [219, 199] on h4 "Borde" at bounding box center [148, 201] width 184 height 28
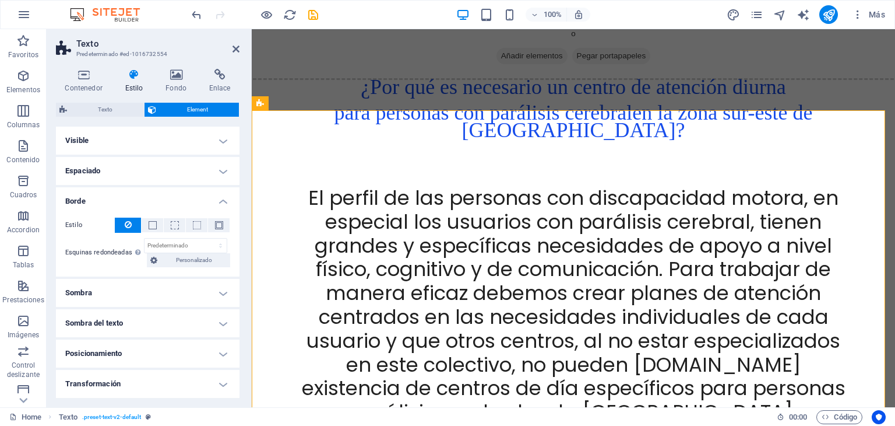
click at [219, 199] on h4 "Borde" at bounding box center [148, 197] width 184 height 21
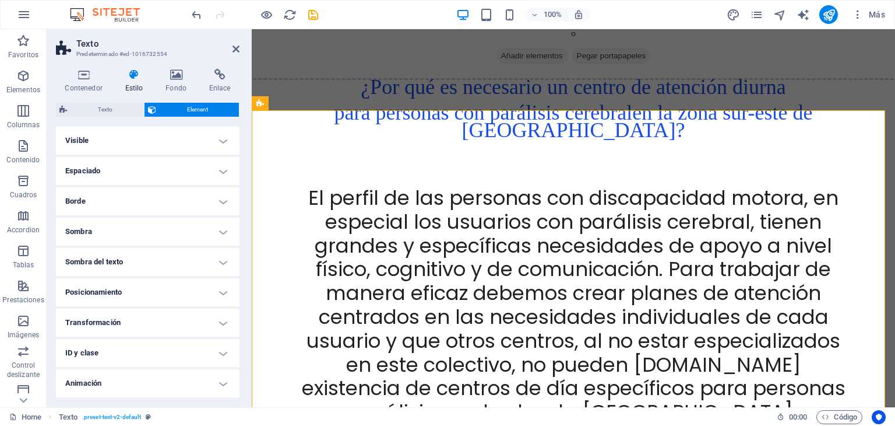
click at [221, 264] on h4 "Sombra del texto" at bounding box center [148, 262] width 184 height 28
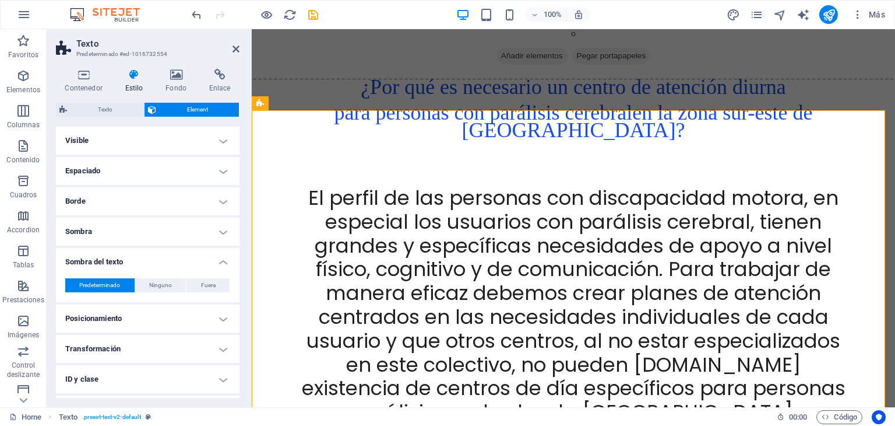
click at [221, 264] on h4 "Sombra del texto" at bounding box center [148, 258] width 184 height 21
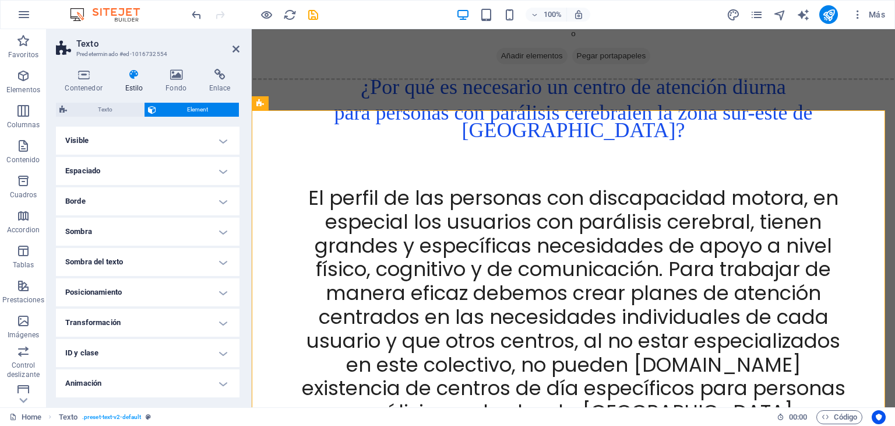
drag, startPoint x: 236, startPoint y: 362, endPoint x: 238, endPoint y: 396, distance: 34.4
click at [238, 396] on div "Diseño La forma en la que este elemento se expande en la disposición (Flexbox).…" at bounding box center [148, 262] width 184 height 271
click at [114, 107] on span "Texto" at bounding box center [106, 110] width 70 height 14
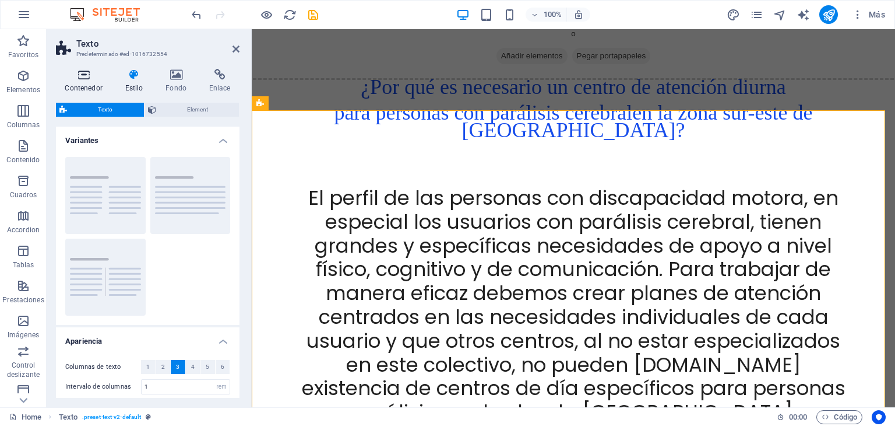
click at [83, 73] on icon at bounding box center [83, 75] width 55 height 12
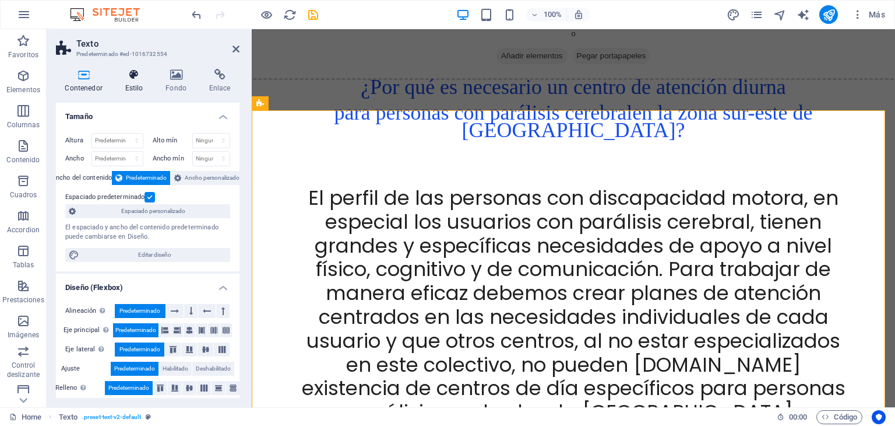
click at [135, 75] on icon at bounding box center [134, 75] width 36 height 12
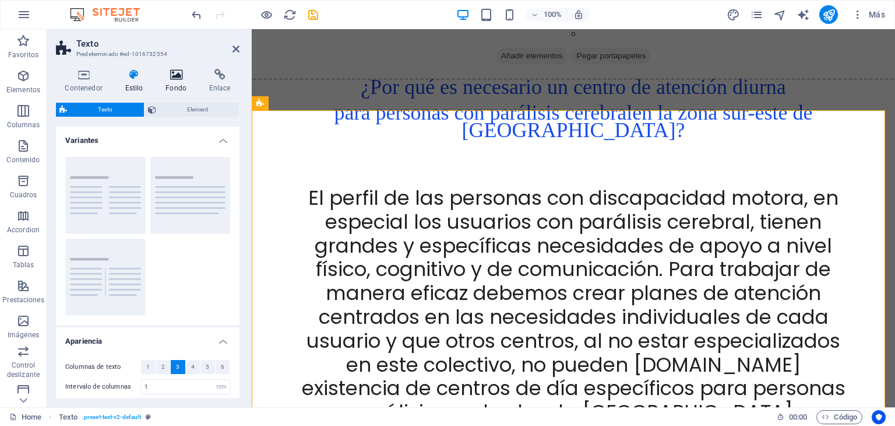
click at [177, 75] on icon at bounding box center [176, 75] width 39 height 12
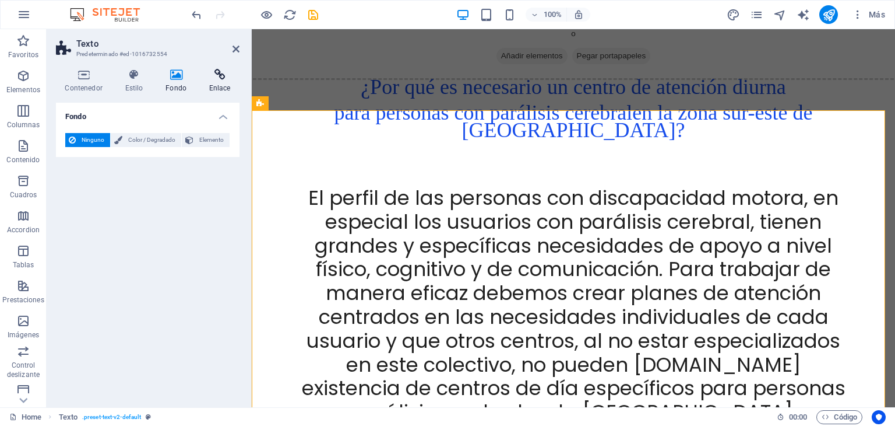
click at [223, 75] on icon at bounding box center [220, 75] width 40 height 12
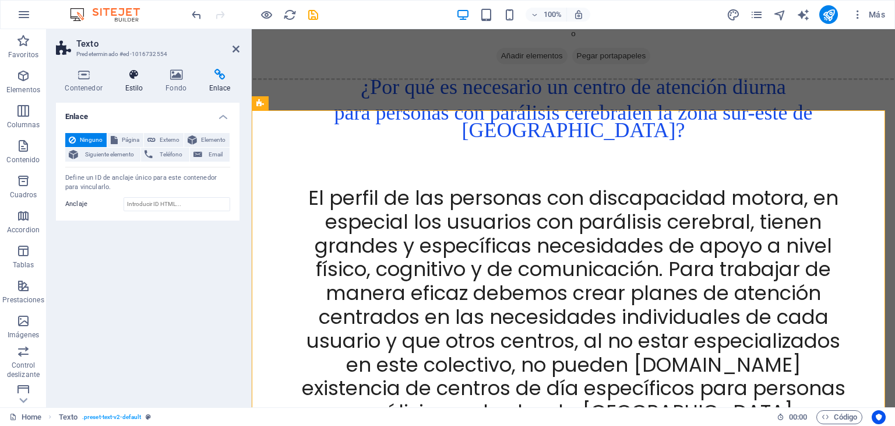
click at [131, 80] on icon at bounding box center [134, 75] width 36 height 12
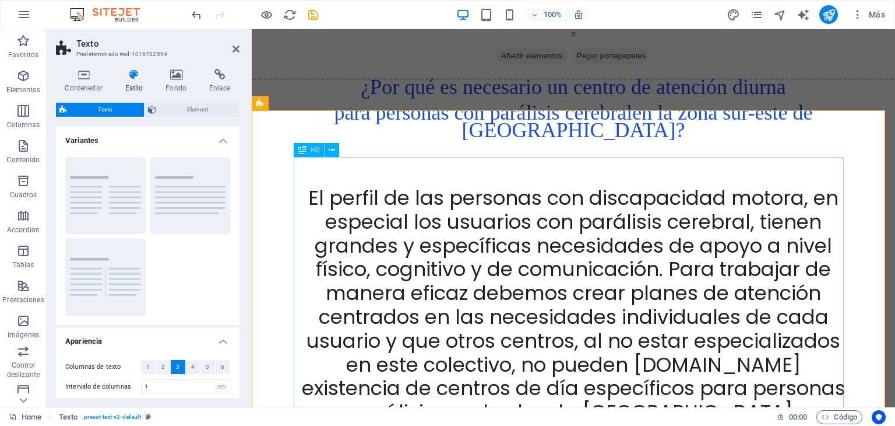
scroll to position [1365, 0]
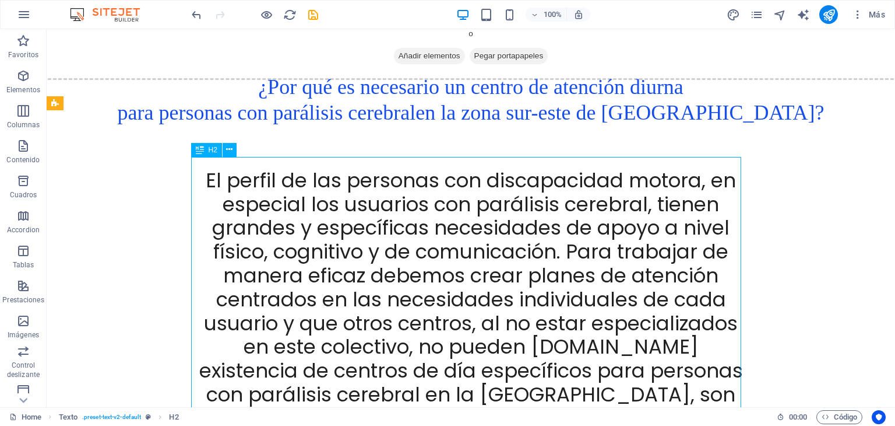
drag, startPoint x: 100, startPoint y: 167, endPoint x: 326, endPoint y: 185, distance: 226.3
click at [326, 185] on div "El perfil de las personas con discapacidad motora, en especial los usuarios con…" at bounding box center [471, 430] width 550 height 524
click at [252, 192] on div "El perfil de las personas con discapacidad motora, en especial los usuarios con…" at bounding box center [471, 430] width 550 height 524
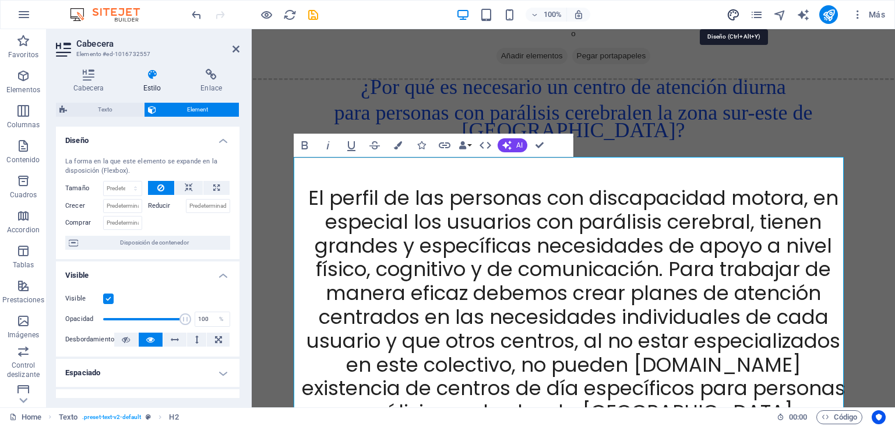
click at [731, 13] on icon "design" at bounding box center [733, 14] width 13 height 13
select select "px"
select select "200"
select select "px"
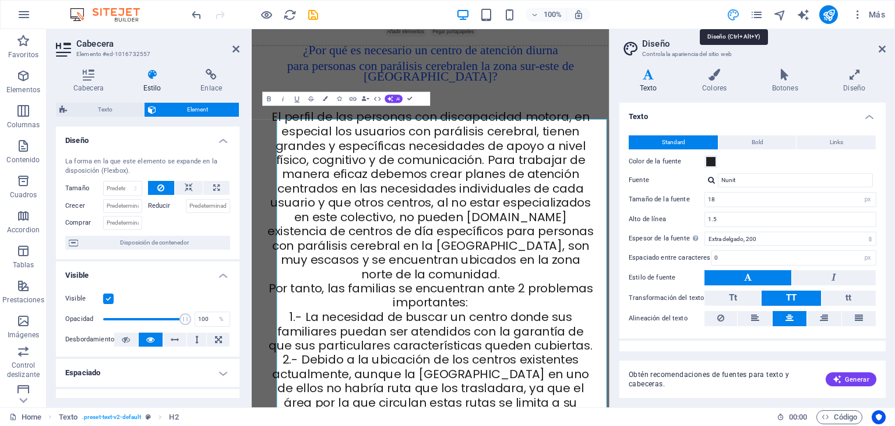
scroll to position [1246, 0]
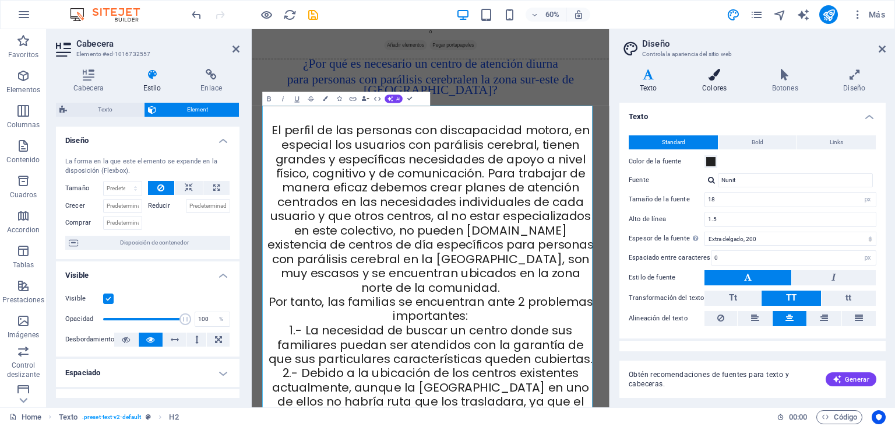
click at [717, 78] on icon at bounding box center [714, 75] width 65 height 12
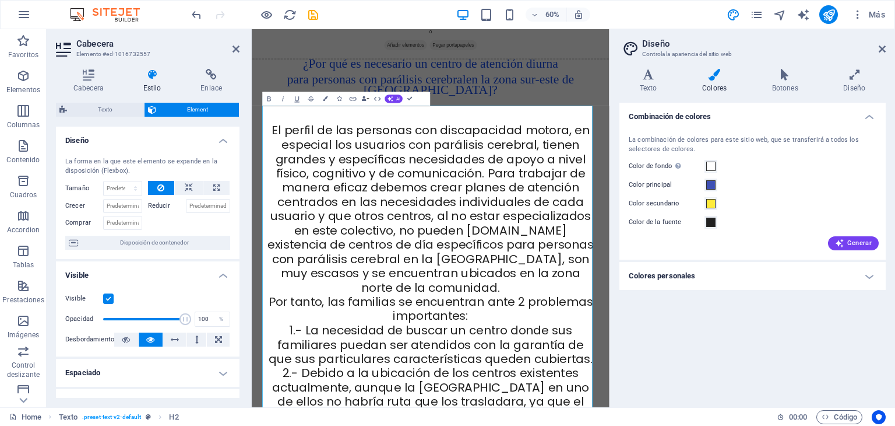
click at [869, 276] on h4 "Colores personales" at bounding box center [753, 276] width 266 height 28
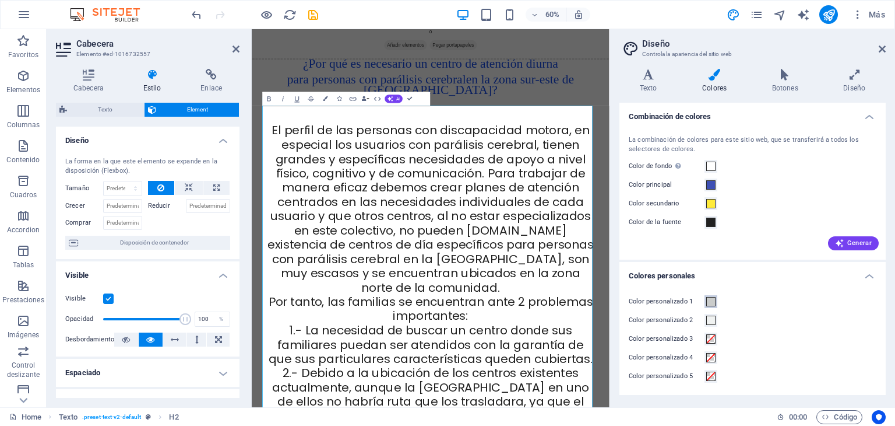
click at [709, 301] on span at bounding box center [711, 301] width 9 height 9
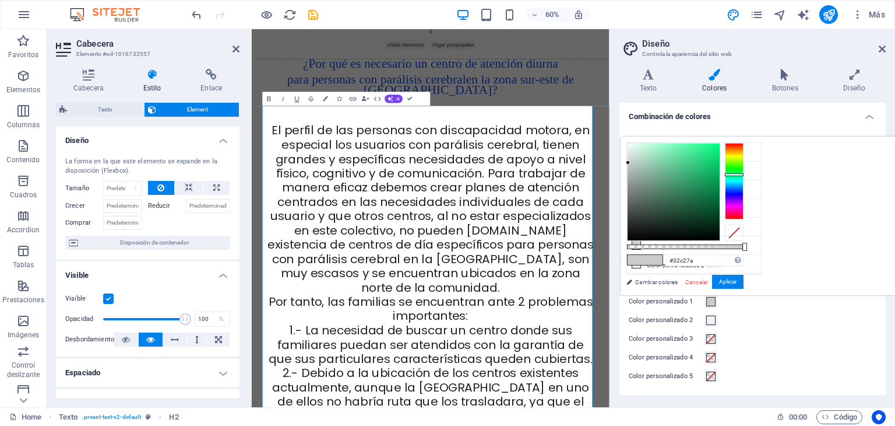
click at [720, 166] on div at bounding box center [674, 191] width 92 height 97
type input "#47df93"
click at [720, 154] on div at bounding box center [674, 191] width 92 height 97
click at [744, 280] on button "Aplicar" at bounding box center [727, 282] width 31 height 14
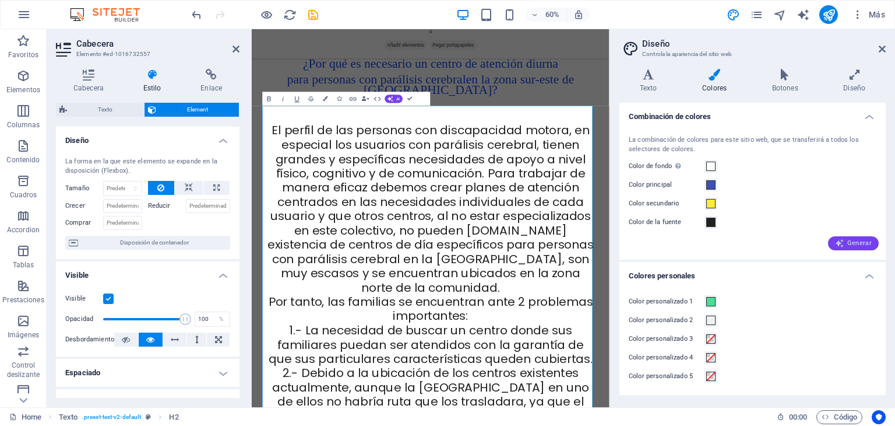
click at [866, 241] on span "Generar" at bounding box center [853, 242] width 37 height 9
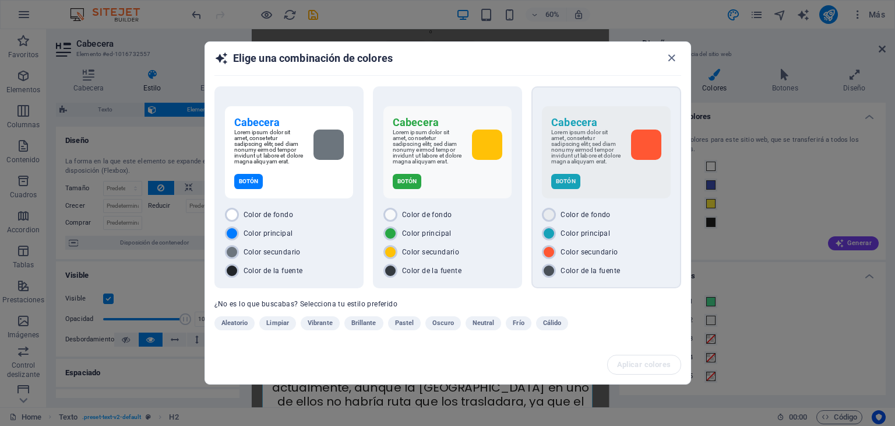
click at [647, 187] on div "Botón" at bounding box center [606, 181] width 110 height 15
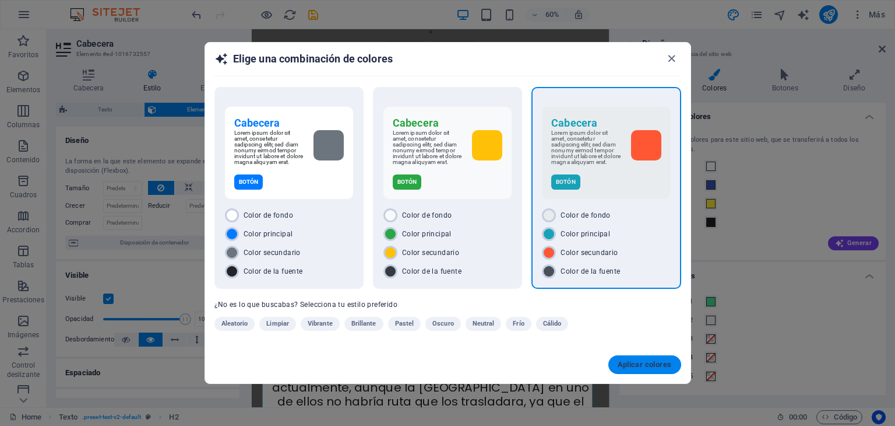
click at [658, 362] on span "Aplicar colores" at bounding box center [645, 364] width 54 height 9
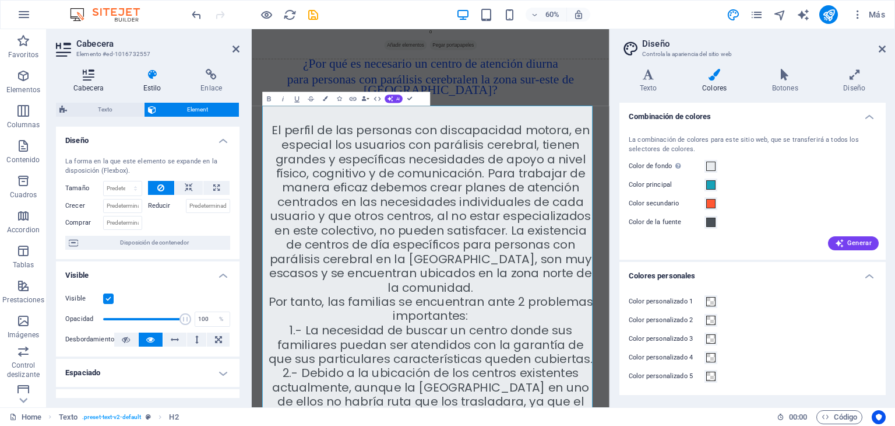
click at [85, 78] on icon at bounding box center [88, 75] width 65 height 12
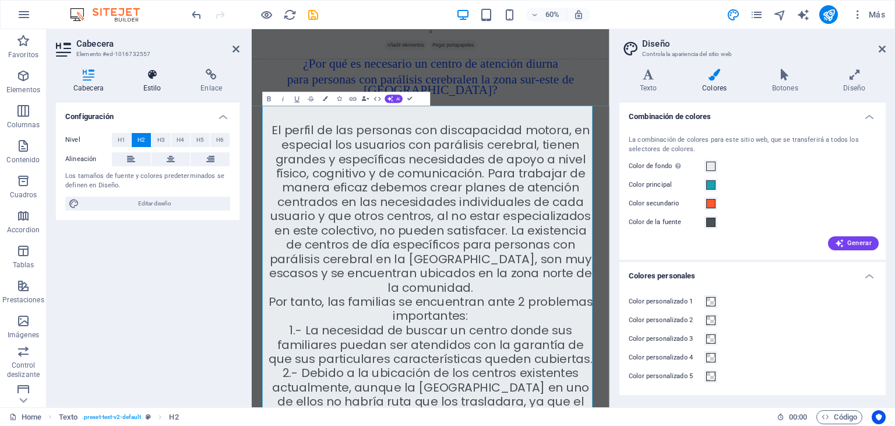
click at [151, 80] on h4 "Estilo" at bounding box center [155, 81] width 58 height 24
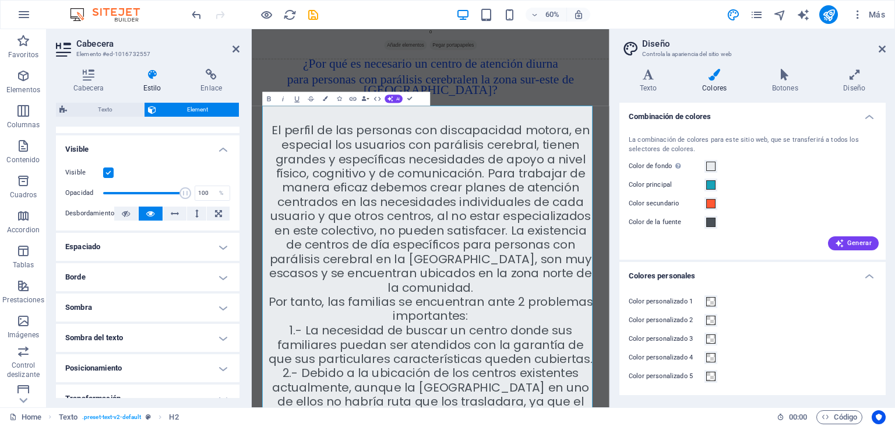
scroll to position [128, 0]
click at [220, 275] on h4 "Borde" at bounding box center [148, 275] width 184 height 28
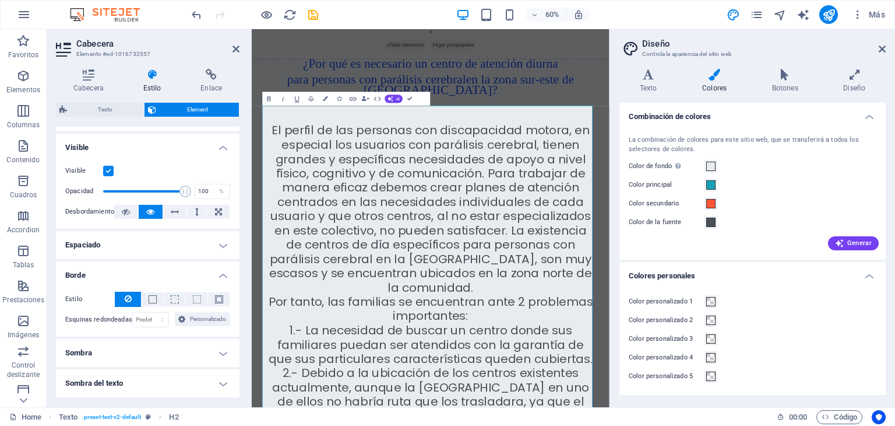
click at [132, 300] on button at bounding box center [128, 298] width 26 height 15
click at [150, 299] on span at bounding box center [153, 299] width 8 height 8
click at [125, 297] on icon at bounding box center [128, 298] width 7 height 14
click at [149, 297] on span at bounding box center [153, 299] width 8 height 8
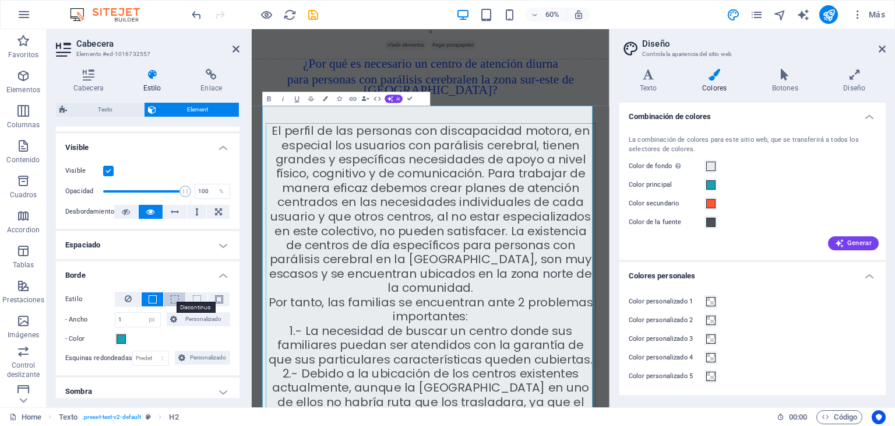
click at [172, 298] on span at bounding box center [175, 299] width 8 height 8
click at [195, 299] on span at bounding box center [197, 299] width 8 height 8
click at [217, 298] on span at bounding box center [219, 299] width 8 height 8
click at [194, 299] on span at bounding box center [197, 299] width 8 height 8
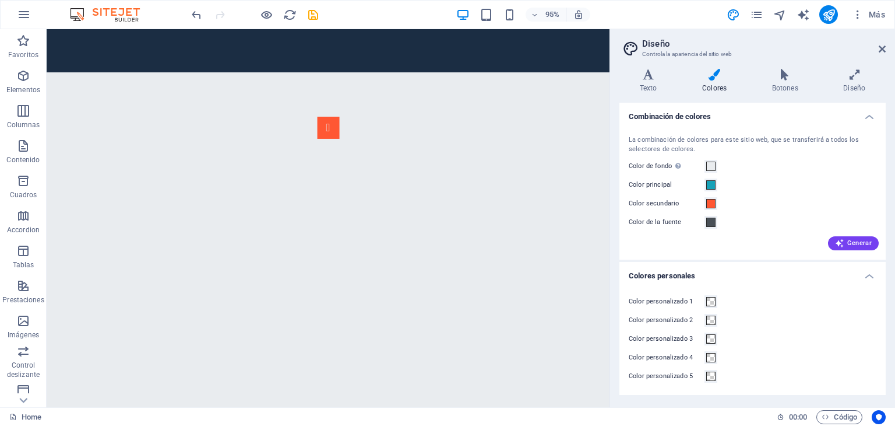
scroll to position [2871, 0]
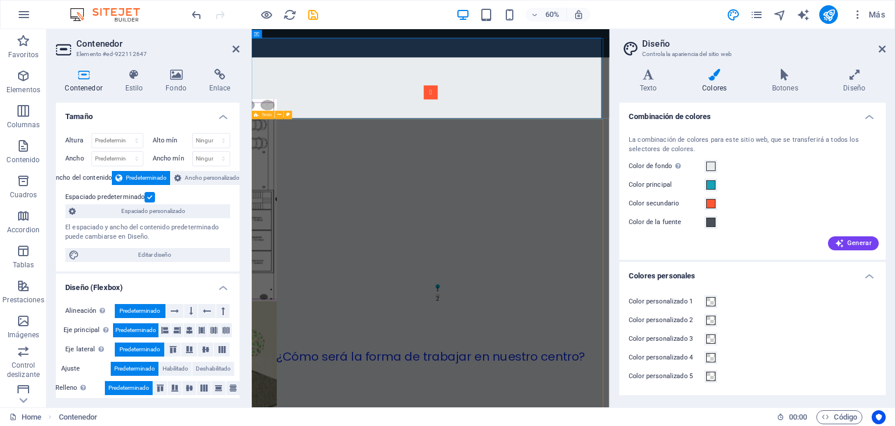
scroll to position [2872, 0]
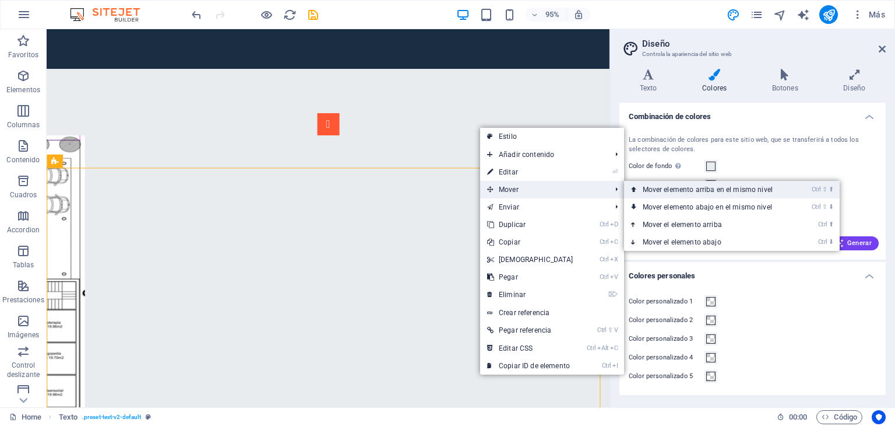
click at [646, 189] on link "Ctrl ⇧ ⬆ Mover elemento arriba en el mismo nivel" at bounding box center [710, 189] width 172 height 17
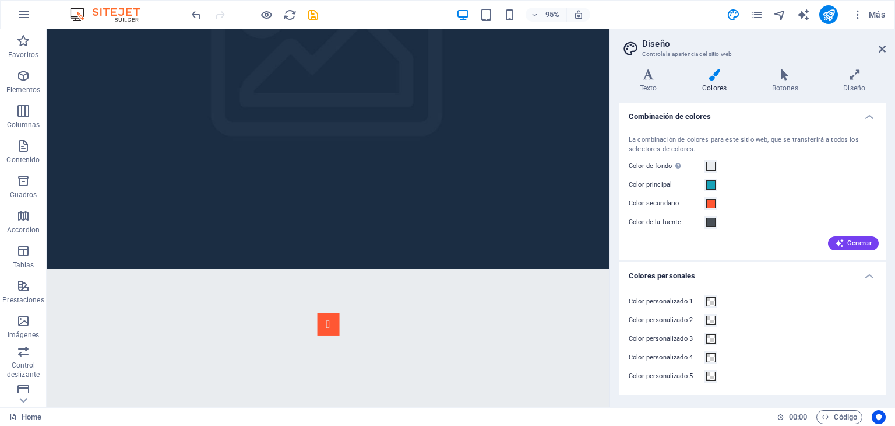
scroll to position [2699, 0]
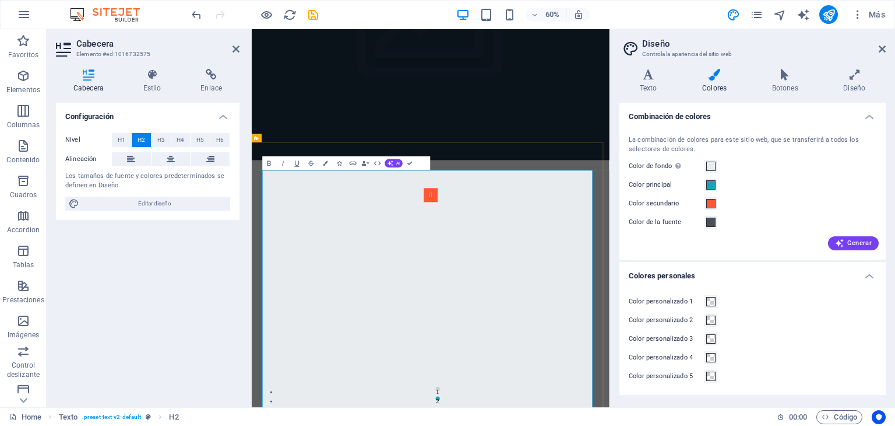
drag, startPoint x: 638, startPoint y: 330, endPoint x: 493, endPoint y: 315, distance: 145.9
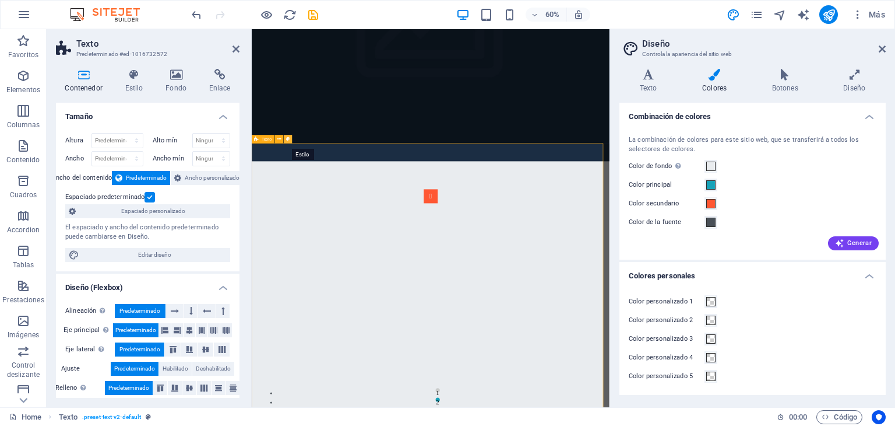
click at [286, 140] on icon at bounding box center [288, 139] width 4 height 8
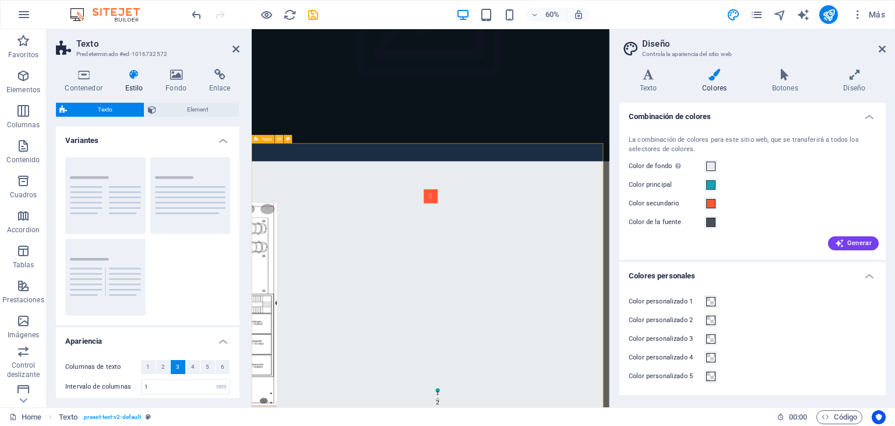
click at [278, 139] on icon at bounding box center [279, 139] width 4 height 8
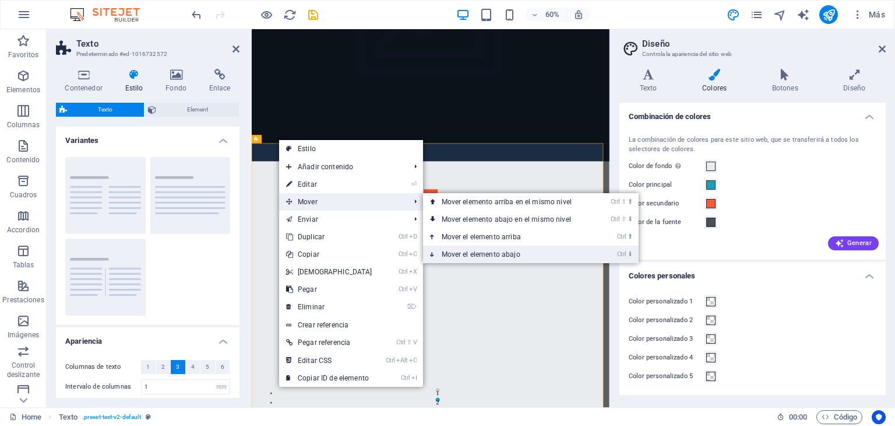
click at [455, 252] on link "Ctrl ⬇ Mover el elemento abajo" at bounding box center [509, 253] width 172 height 17
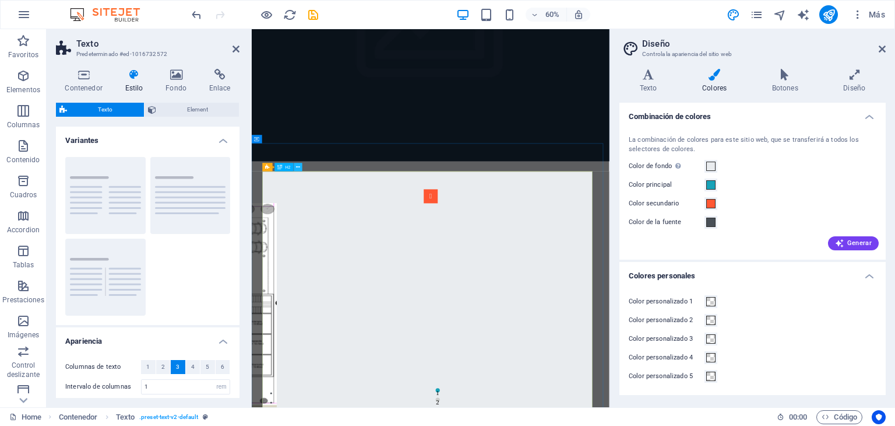
click at [298, 167] on icon at bounding box center [298, 167] width 4 height 8
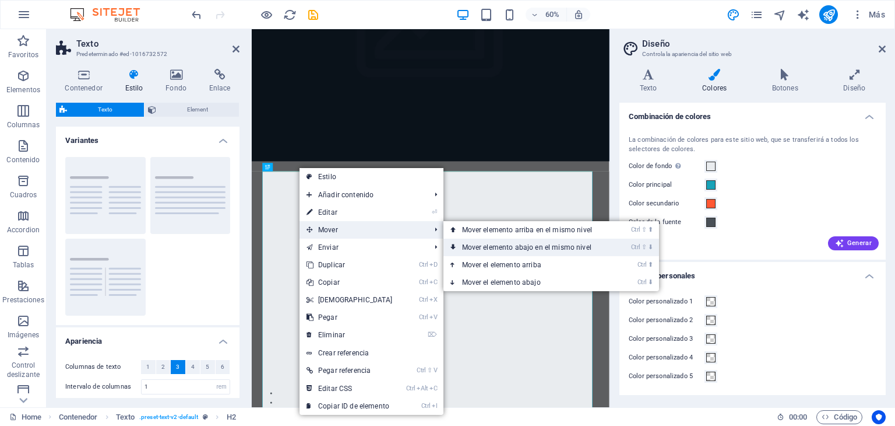
click at [472, 248] on link "Ctrl ⇧ ⬇ Mover elemento abajo en el mismo nivel" at bounding box center [530, 246] width 172 height 17
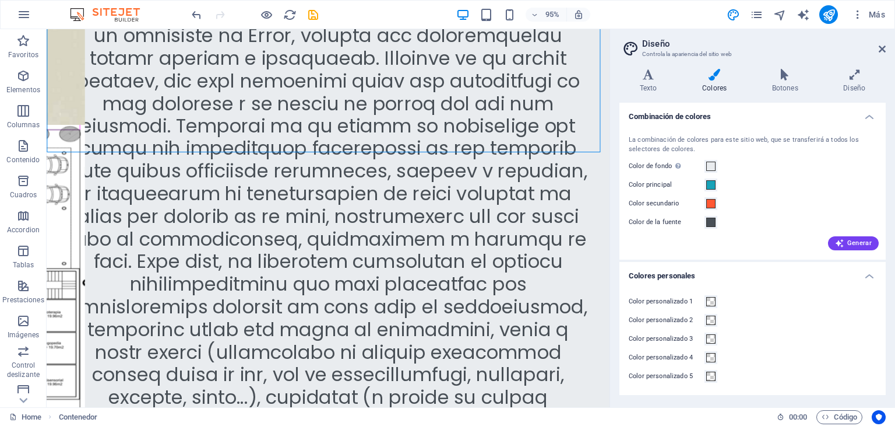
scroll to position [3542, 0]
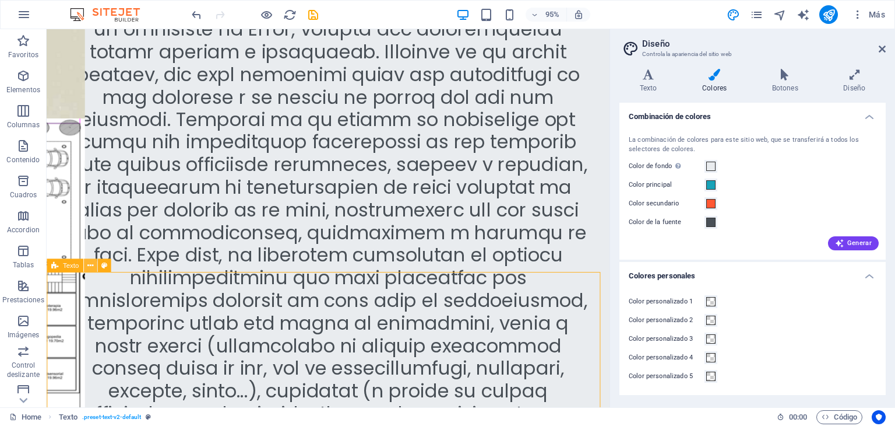
click at [88, 266] on icon at bounding box center [90, 265] width 6 height 12
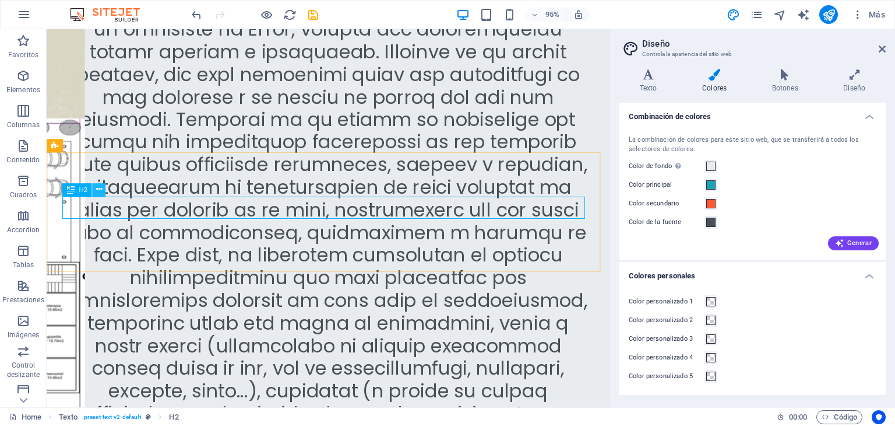
click at [100, 192] on icon at bounding box center [99, 190] width 6 height 12
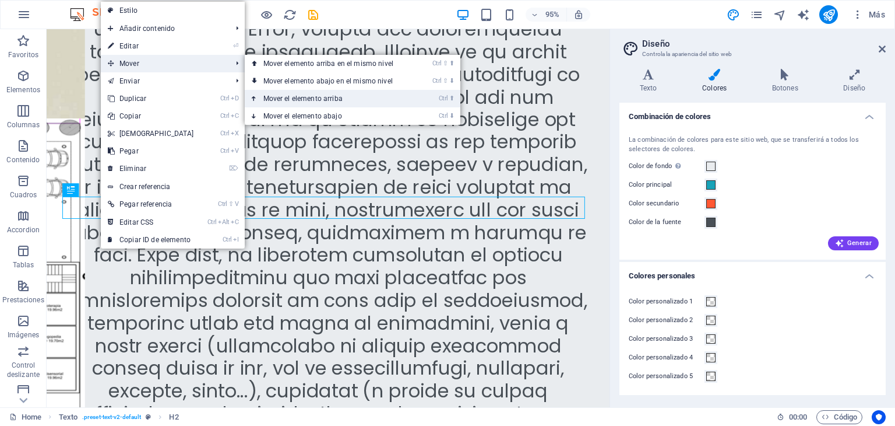
click at [302, 97] on link "Ctrl ⬆ Mover el elemento arriba" at bounding box center [331, 98] width 172 height 17
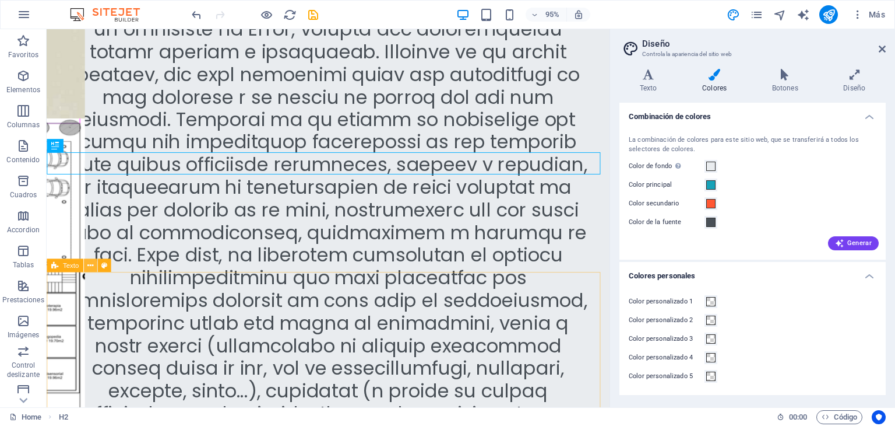
click at [89, 268] on icon at bounding box center [90, 265] width 6 height 12
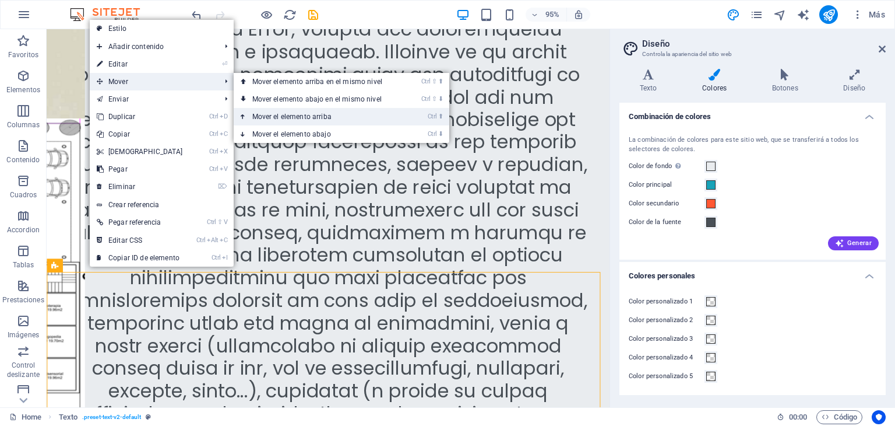
click at [294, 115] on link "Ctrl ⬆ Mover el elemento arriba" at bounding box center [320, 116] width 172 height 17
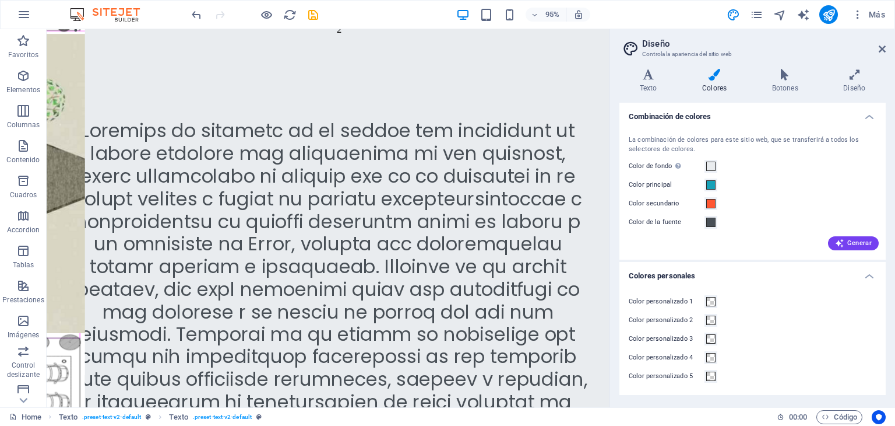
scroll to position [3239, 0]
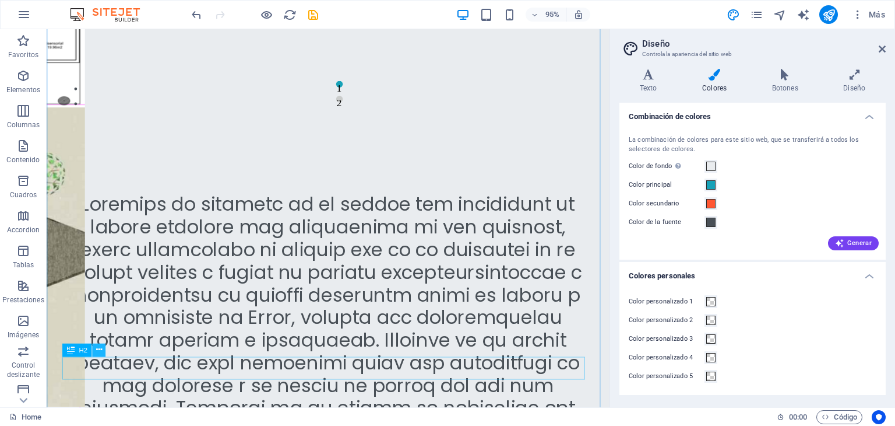
click at [99, 350] on icon at bounding box center [99, 350] width 6 height 12
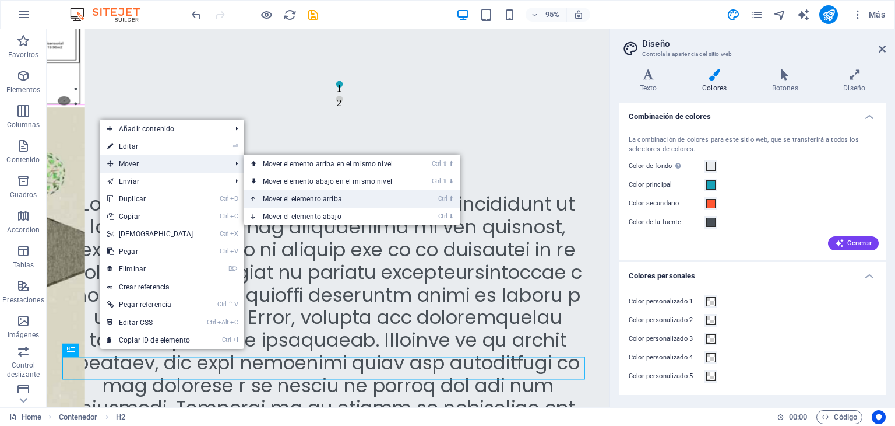
click at [287, 196] on link "Ctrl ⬆ Mover el elemento arriba" at bounding box center [330, 198] width 172 height 17
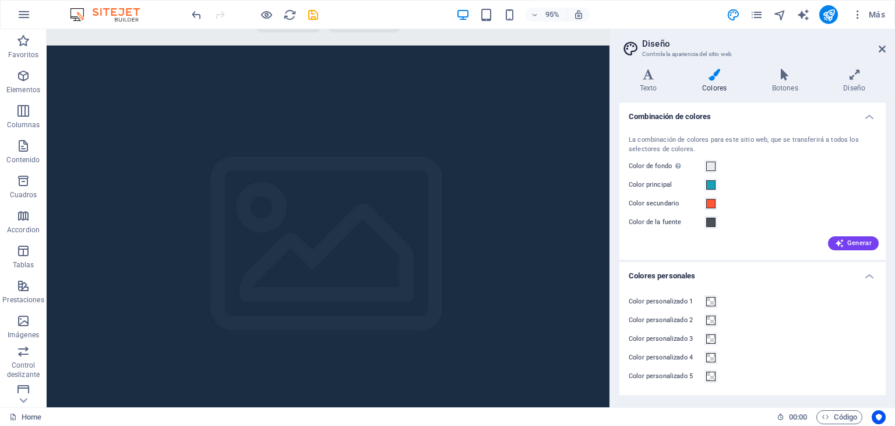
scroll to position [2460, 0]
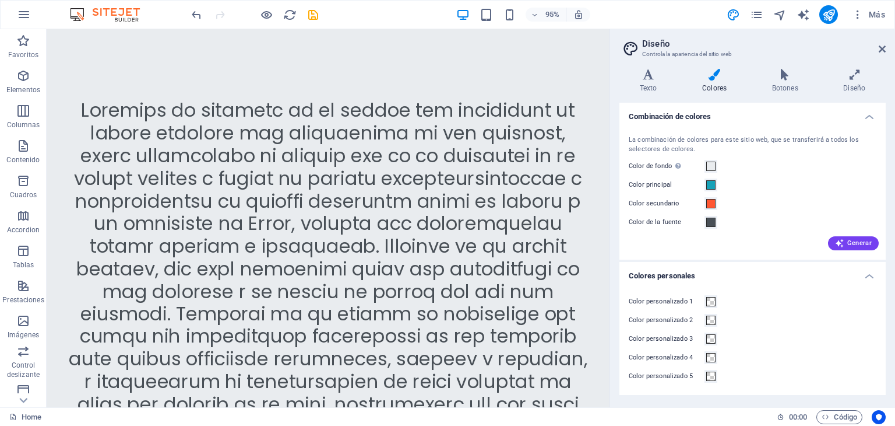
scroll to position [3344, 0]
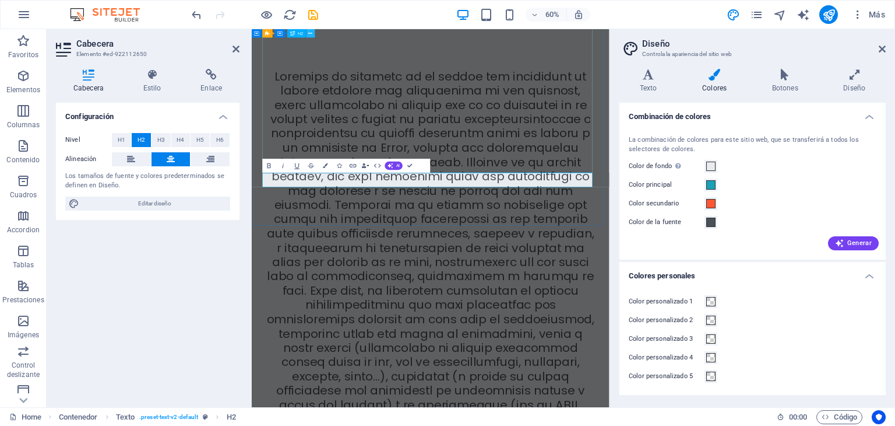
click at [310, 31] on icon at bounding box center [311, 34] width 4 height 8
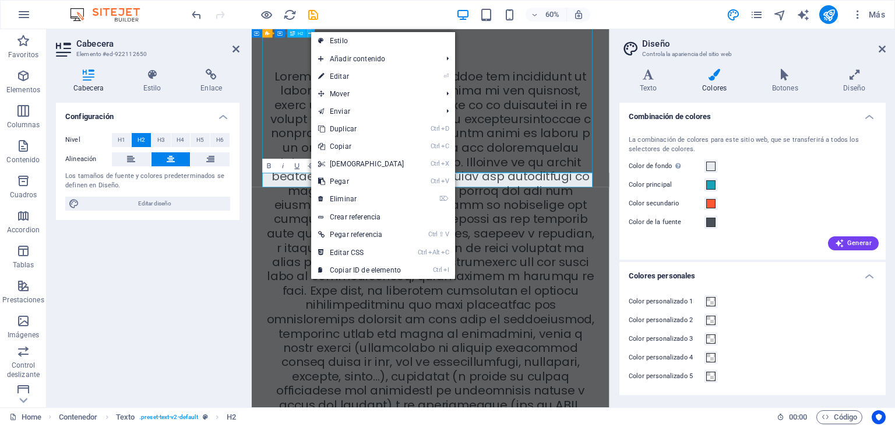
scroll to position [3344, 0]
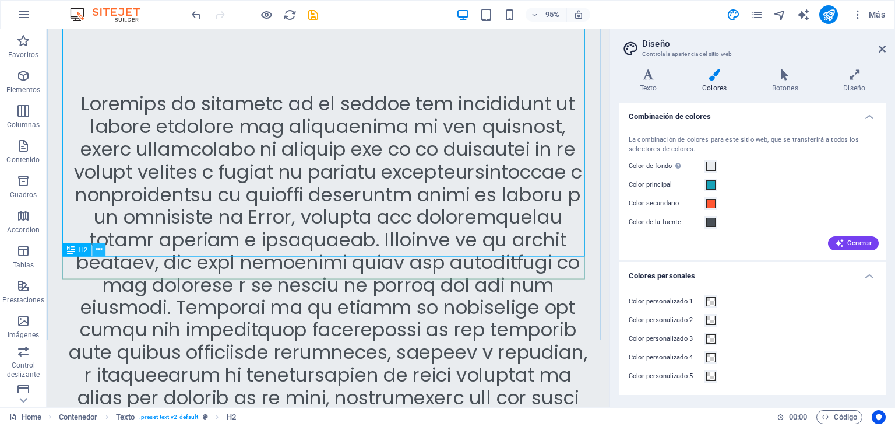
click at [98, 252] on icon at bounding box center [99, 250] width 6 height 12
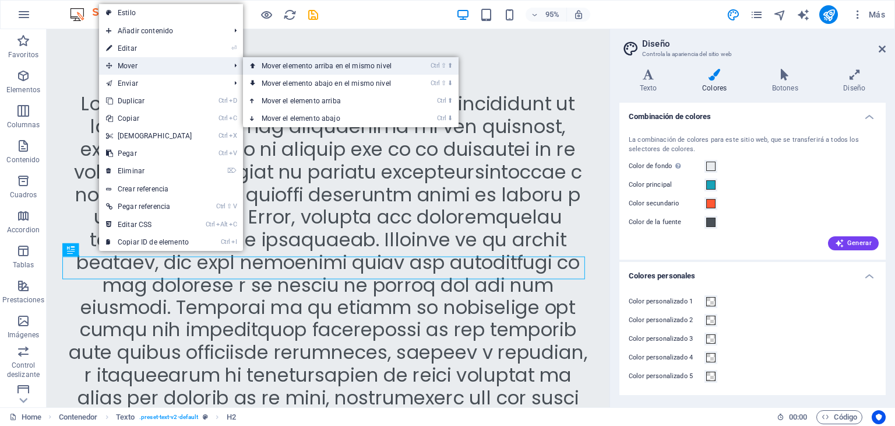
click at [273, 69] on link "Ctrl ⇧ ⬆ Mover elemento arriba en el mismo nivel" at bounding box center [329, 65] width 172 height 17
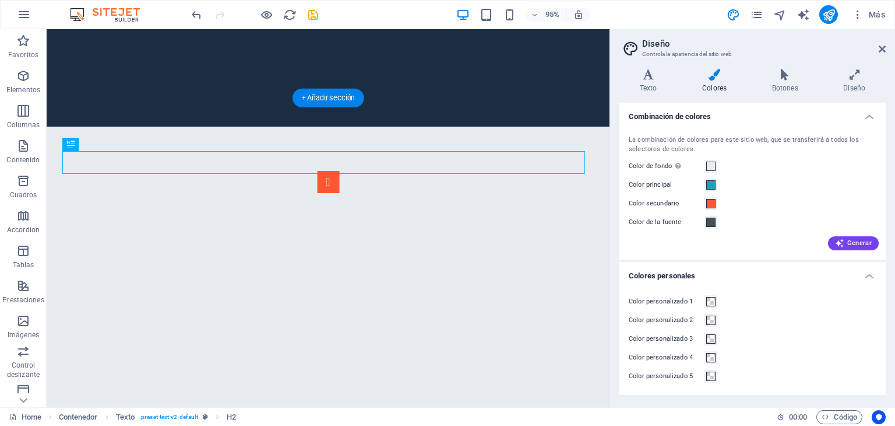
scroll to position [2754, 0]
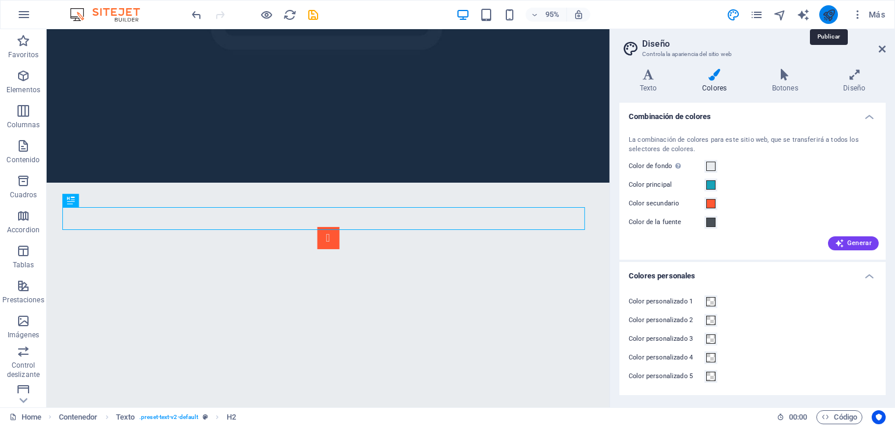
click at [828, 19] on icon "publish" at bounding box center [829, 14] width 13 height 13
checkbox input "false"
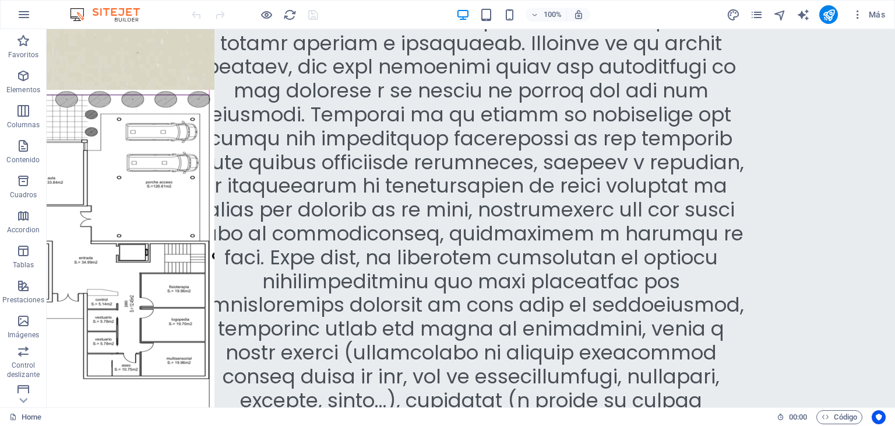
scroll to position [3724, 0]
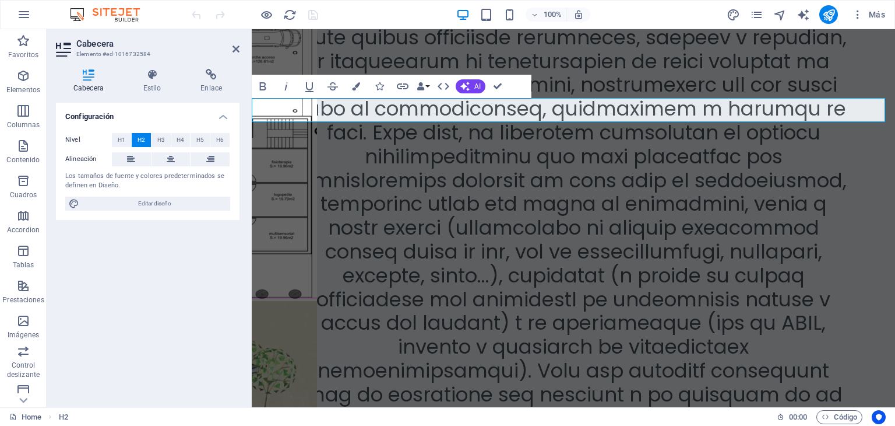
scroll to position [3627, 0]
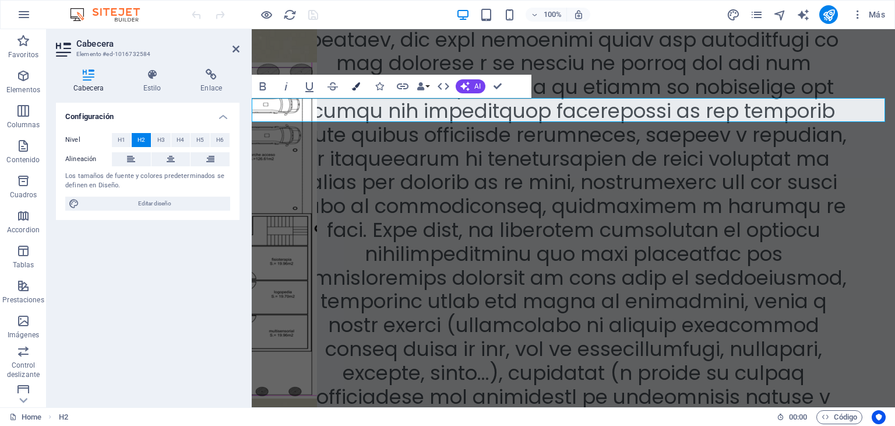
click at [356, 83] on icon "button" at bounding box center [356, 86] width 8 height 8
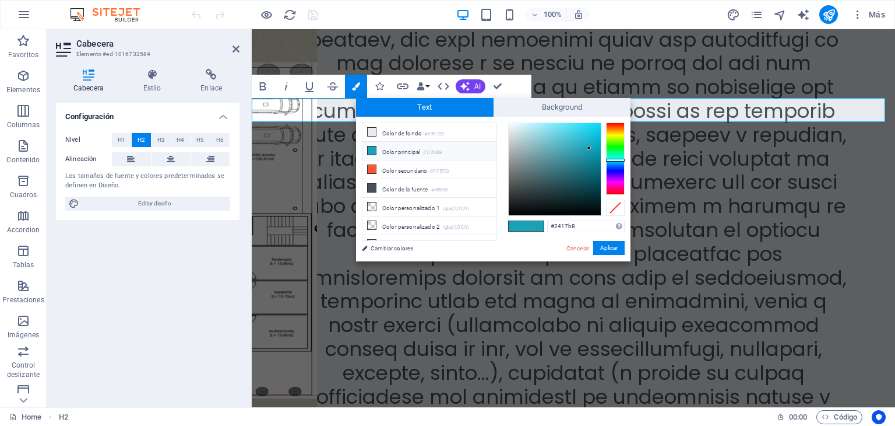
click at [613, 171] on div at bounding box center [615, 158] width 19 height 72
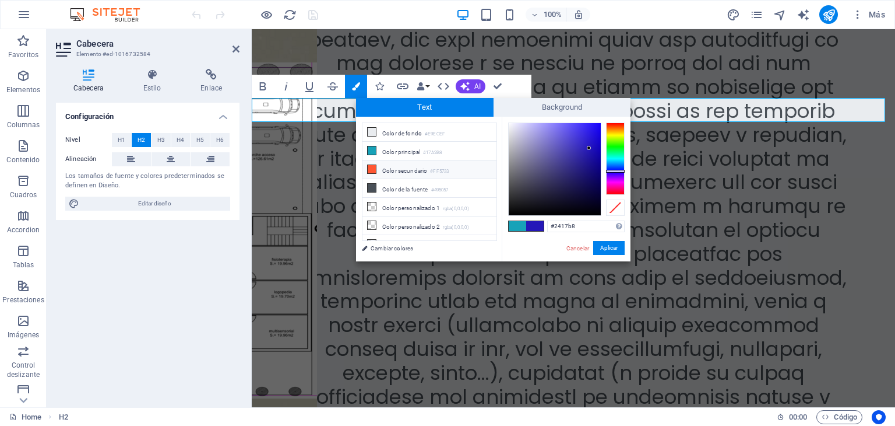
click at [373, 166] on icon at bounding box center [372, 169] width 8 height 8
type input "#ff5733"
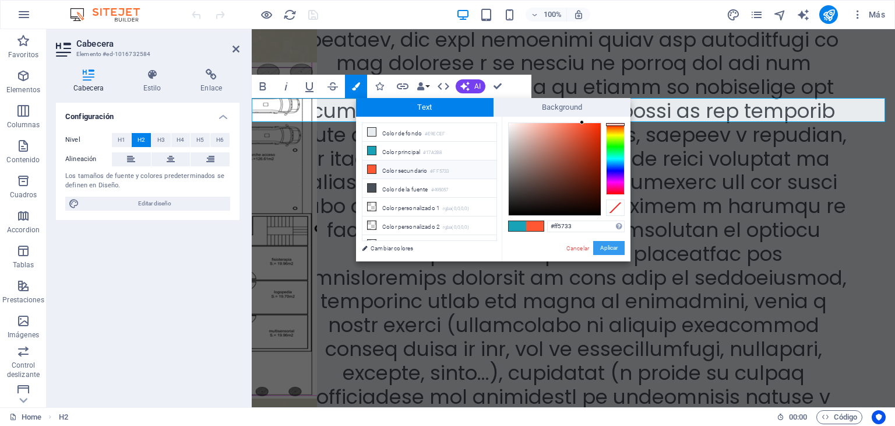
click at [613, 247] on button "Aplicar" at bounding box center [608, 248] width 31 height 14
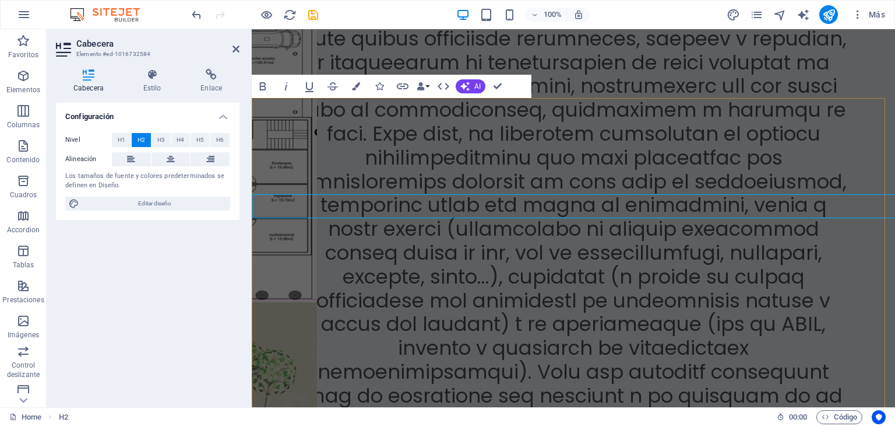
scroll to position [3627, 0]
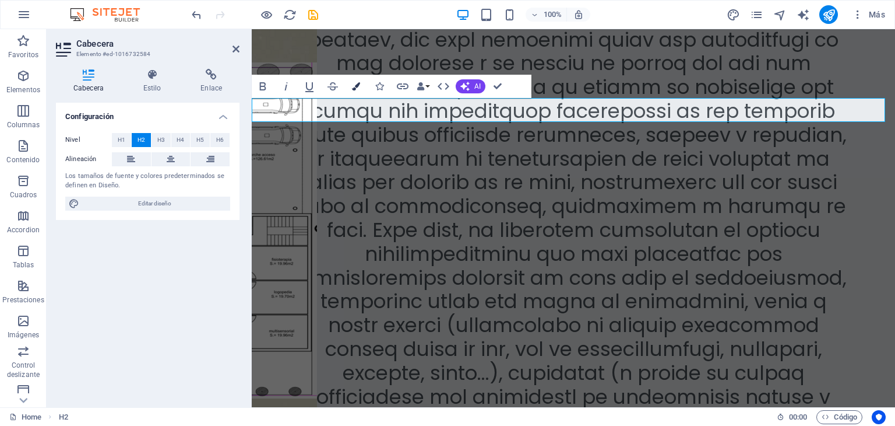
click at [357, 87] on icon "button" at bounding box center [356, 86] width 8 height 8
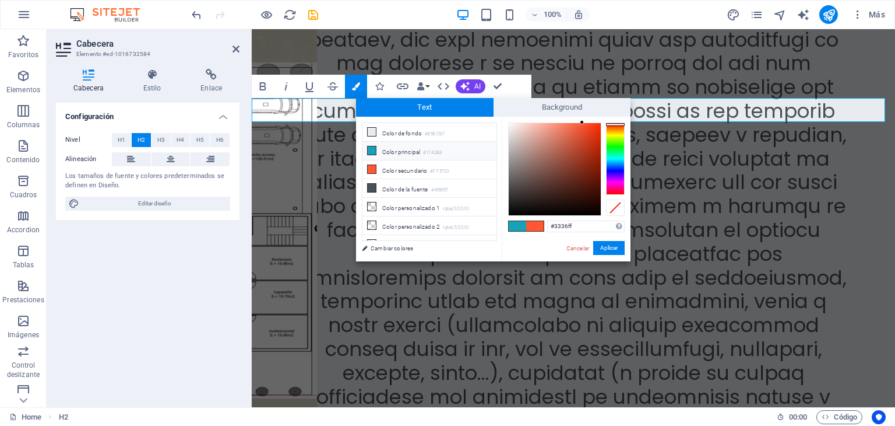
click at [615, 170] on div at bounding box center [615, 158] width 19 height 72
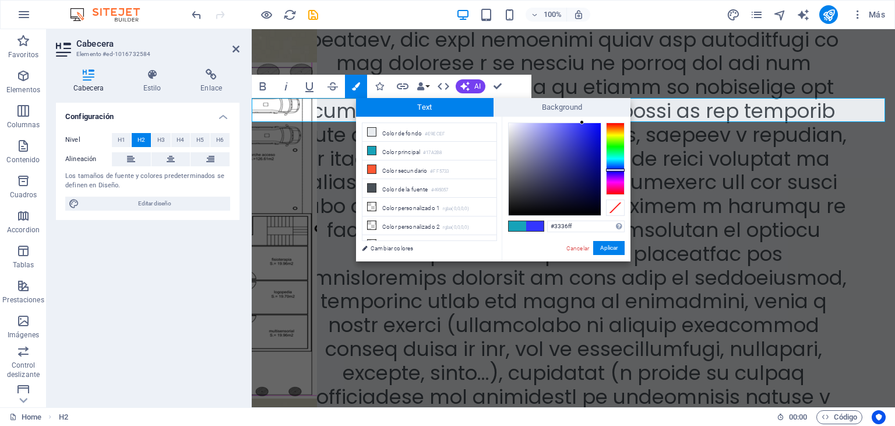
type input "#0e11c5"
click at [594, 143] on div at bounding box center [555, 169] width 92 height 92
click at [610, 247] on button "Aplicar" at bounding box center [608, 248] width 31 height 14
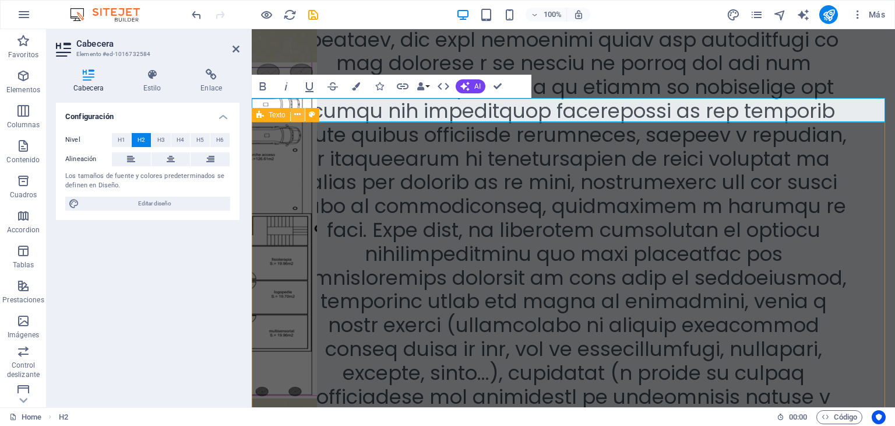
click at [298, 115] on icon at bounding box center [297, 114] width 6 height 12
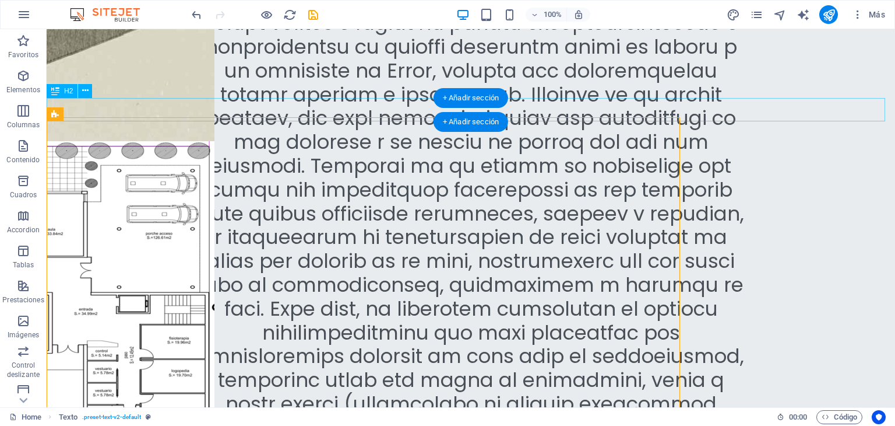
scroll to position [3723, 0]
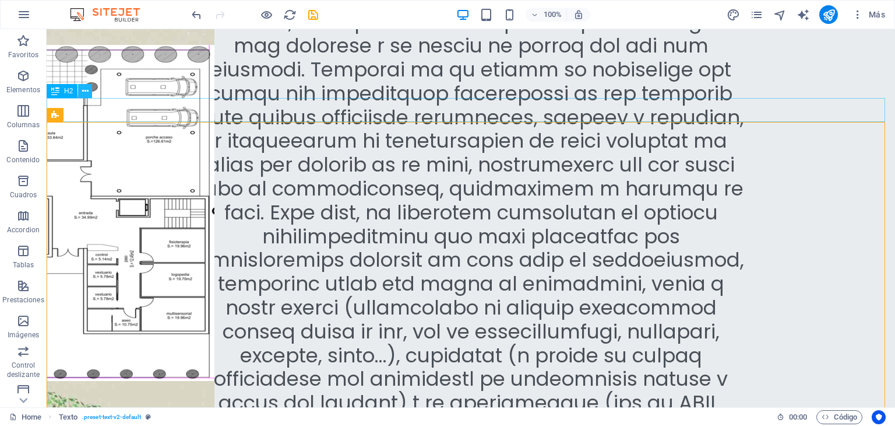
click at [84, 93] on icon at bounding box center [85, 91] width 6 height 12
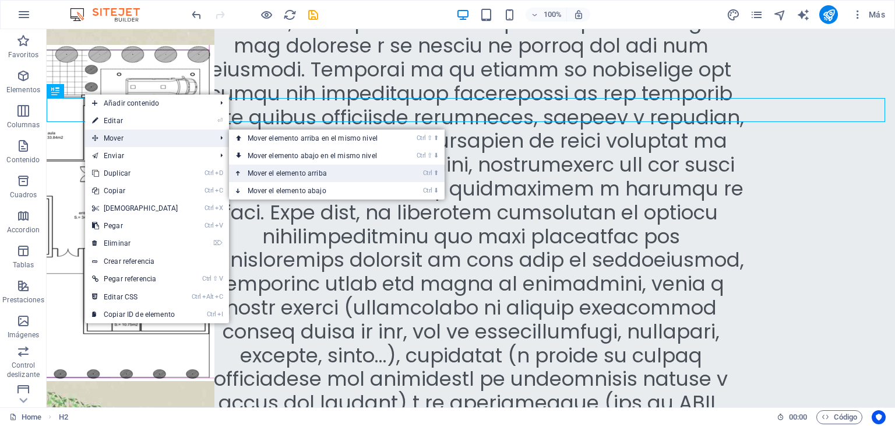
click at [268, 170] on link "Ctrl ⬆ Mover el elemento arriba" at bounding box center [315, 172] width 172 height 17
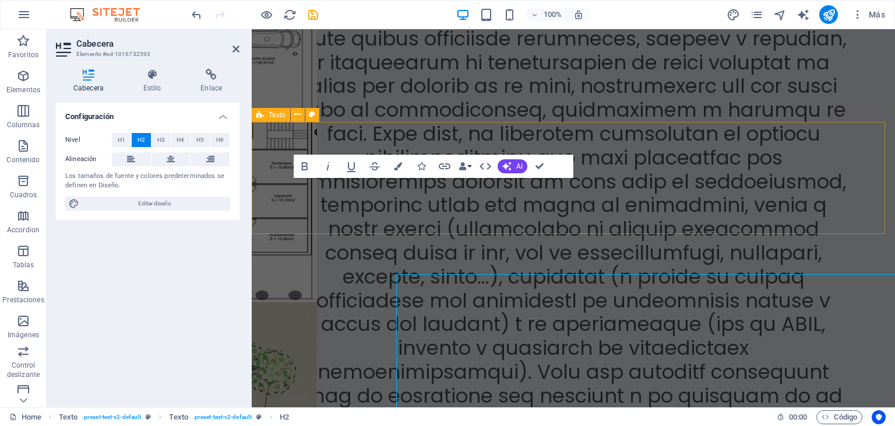
scroll to position [3627, 0]
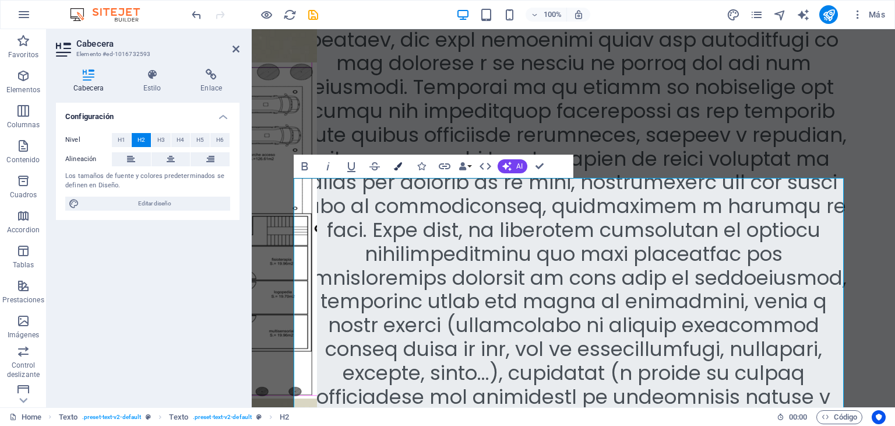
click at [395, 168] on icon "button" at bounding box center [398, 166] width 8 height 8
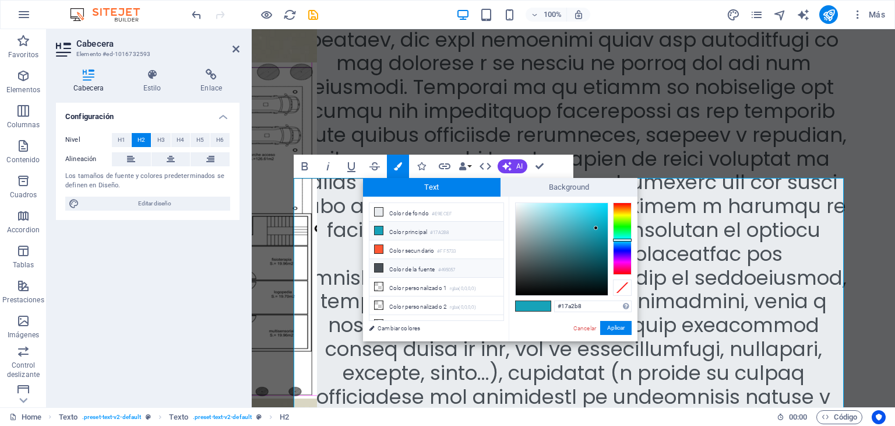
click at [431, 269] on li "Color de la fuente #495057" at bounding box center [437, 268] width 134 height 19
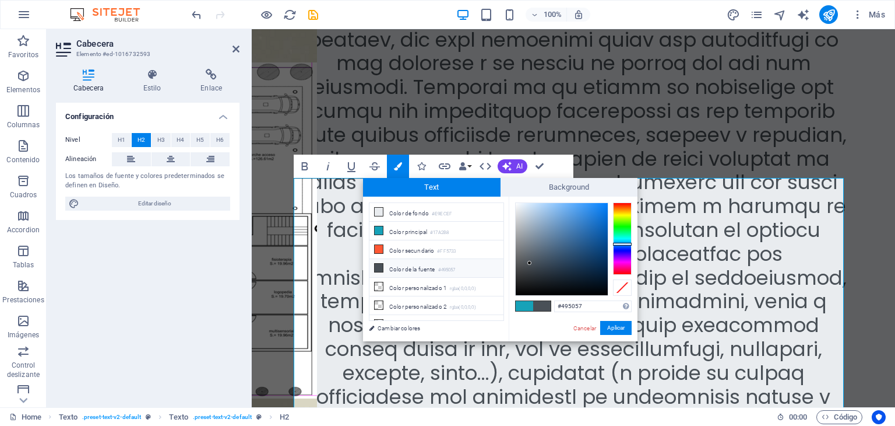
type input "#0d0e0e"
click at [526, 289] on div at bounding box center [562, 249] width 92 height 92
click at [614, 331] on button "Aplicar" at bounding box center [615, 328] width 31 height 14
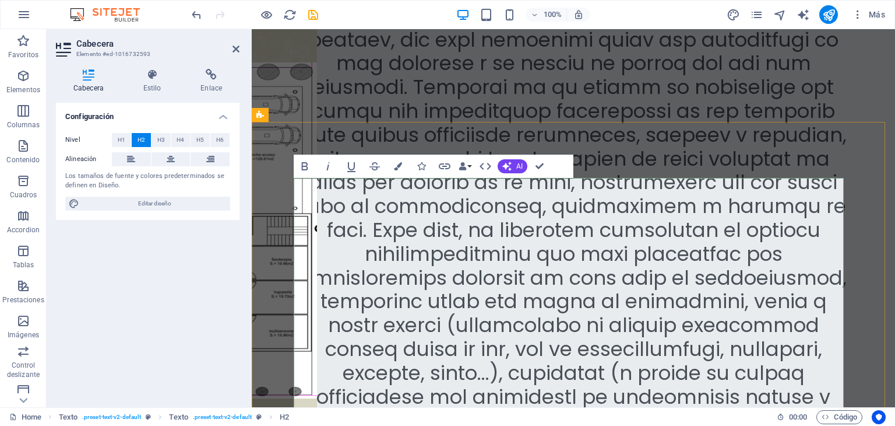
click at [802, 105] on div "¿Cómo será la forma de trabajar en nuestro centro? Fines de la Asociación" at bounding box center [574, 198] width 644 height 834
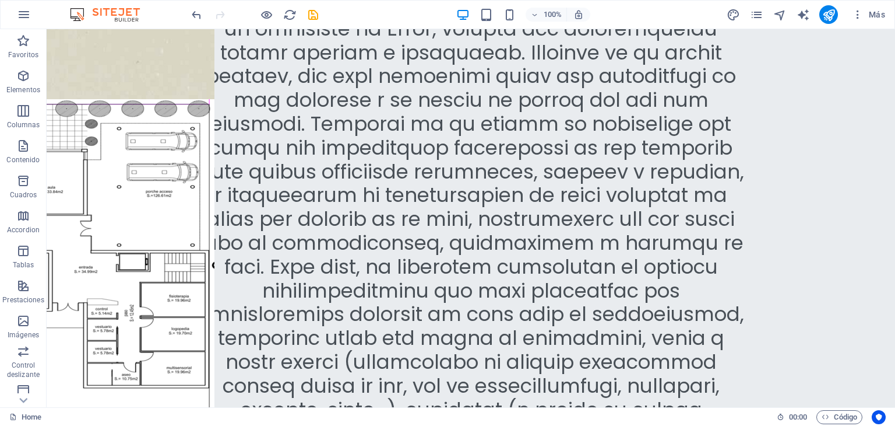
scroll to position [3684, 0]
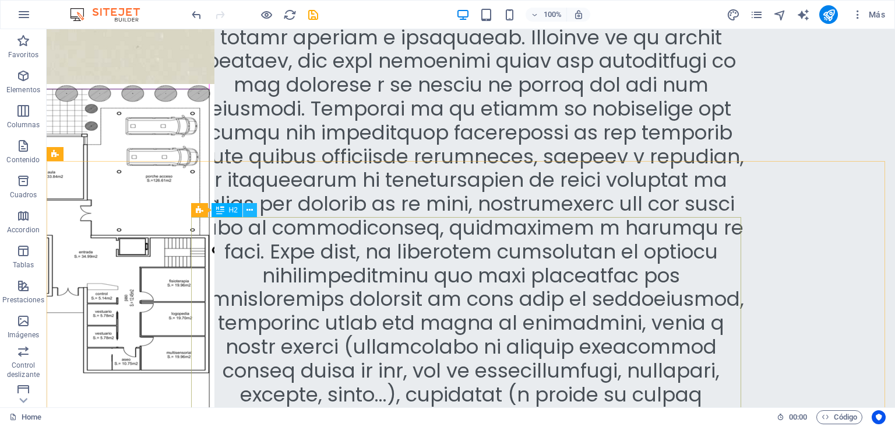
click at [250, 210] on icon at bounding box center [250, 210] width 6 height 12
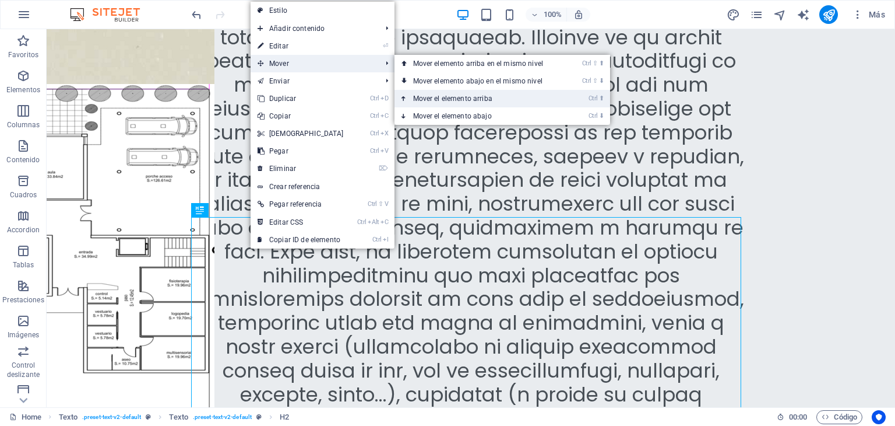
click at [445, 100] on link "Ctrl ⬆ Mover el elemento arriba" at bounding box center [481, 98] width 172 height 17
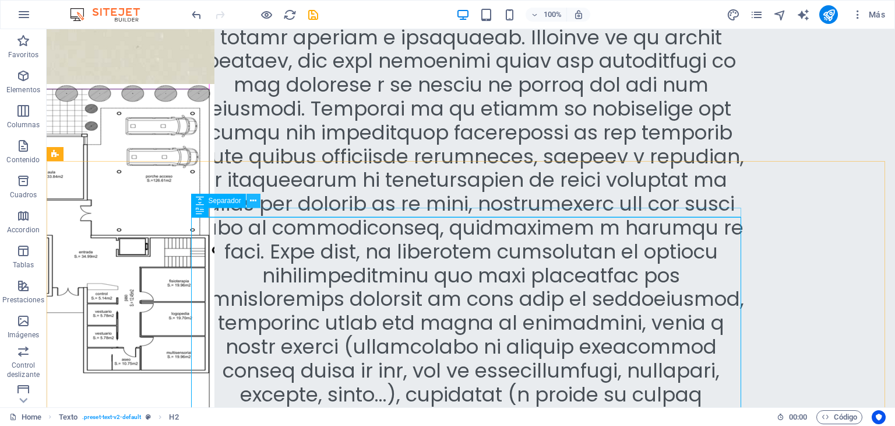
click at [254, 201] on icon at bounding box center [253, 201] width 6 height 12
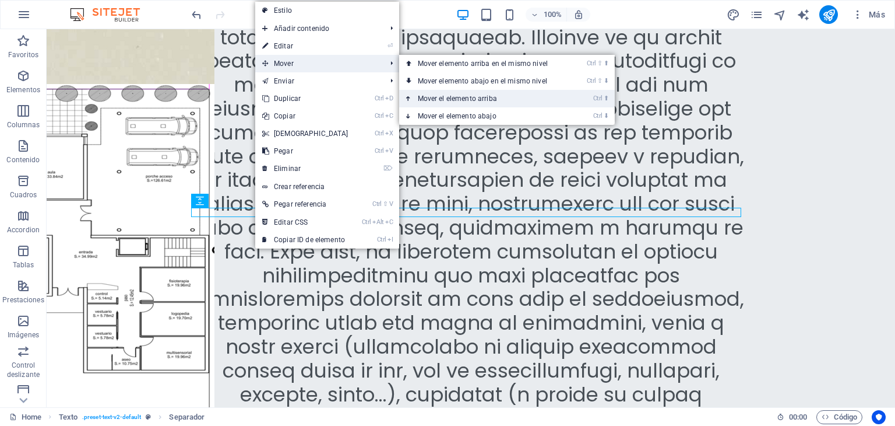
click at [432, 99] on link "Ctrl ⬆ Mover el elemento arriba" at bounding box center [485, 98] width 172 height 17
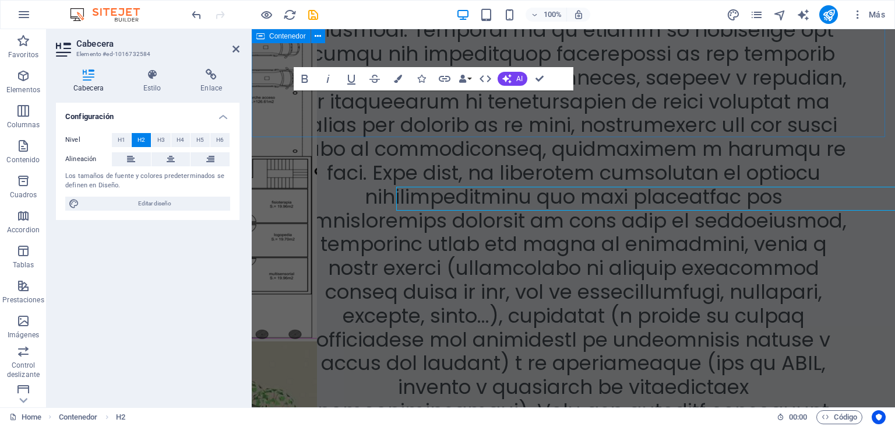
scroll to position [3588, 0]
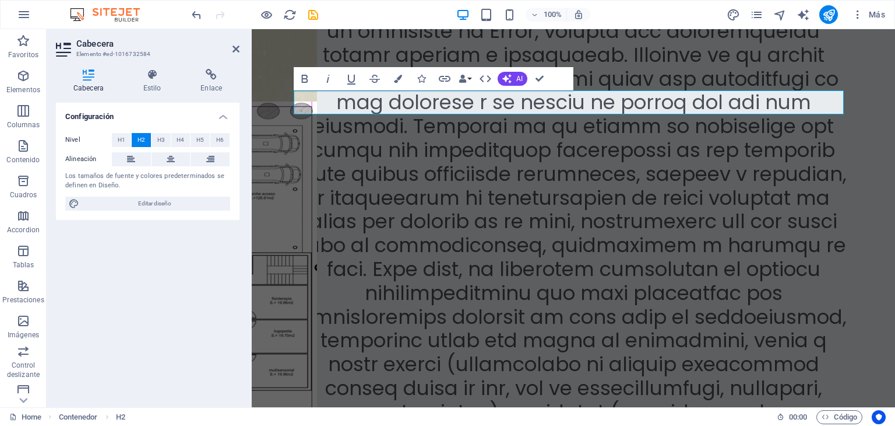
click at [143, 266] on div "Configuración Nivel H1 H2 H3 H4 H5 H6 Alineación Los tamaños de fuente y colore…" at bounding box center [148, 250] width 184 height 295
click at [161, 266] on div "Configuración Nivel H1 H2 H3 H4 H5 H6 Alineación Los tamaños de fuente y colore…" at bounding box center [148, 250] width 184 height 295
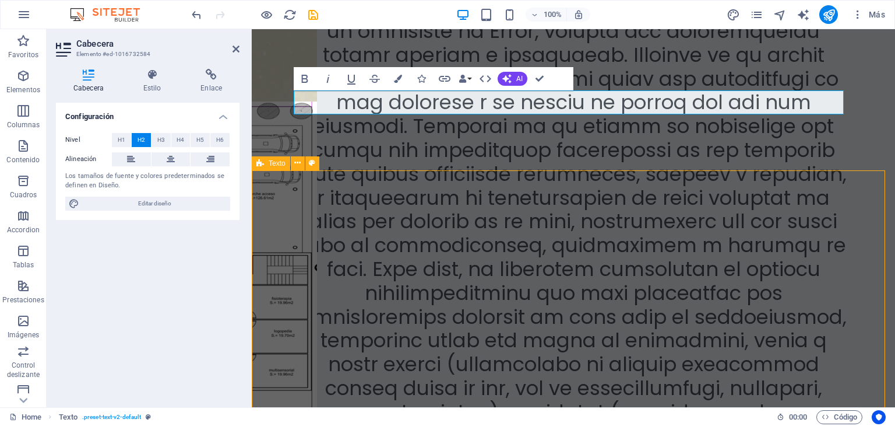
scroll to position [3684, 0]
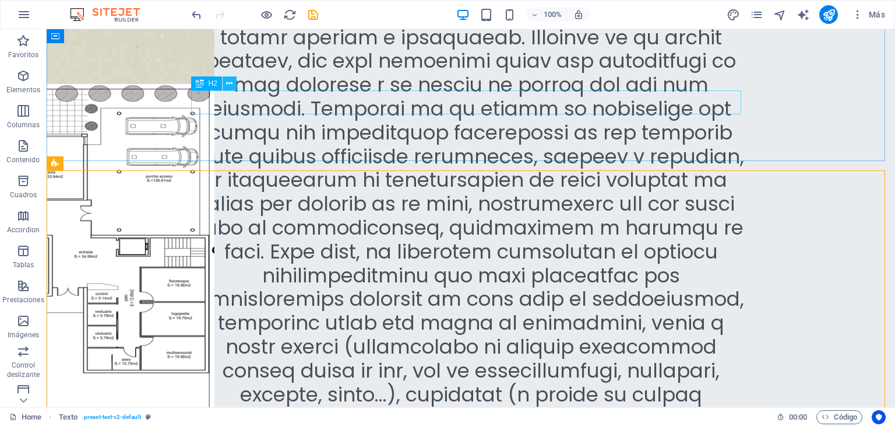
click at [229, 82] on icon at bounding box center [229, 84] width 6 height 12
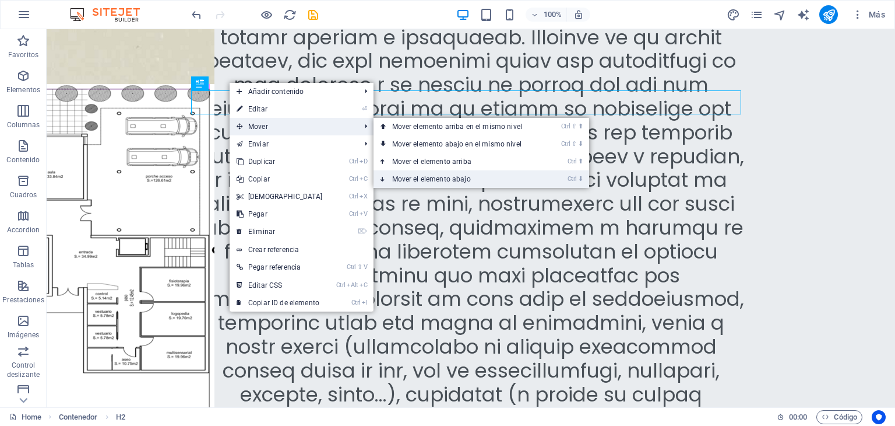
click at [410, 177] on link "Ctrl ⬇ Mover el elemento abajo" at bounding box center [460, 178] width 172 height 17
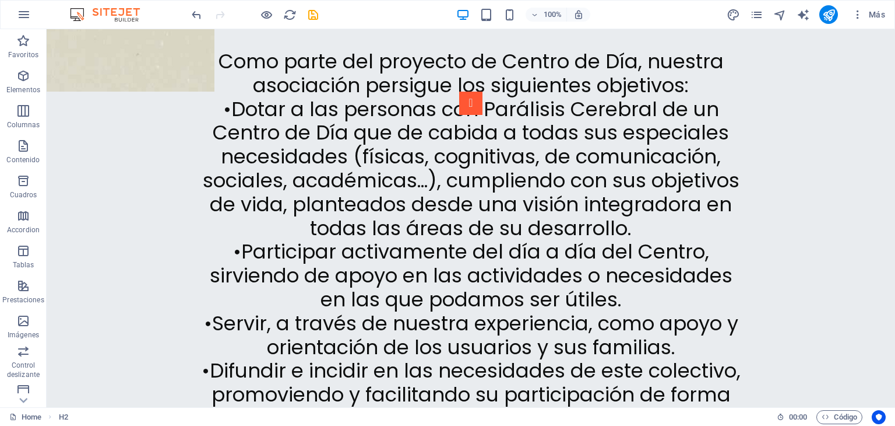
scroll to position [4342, 0]
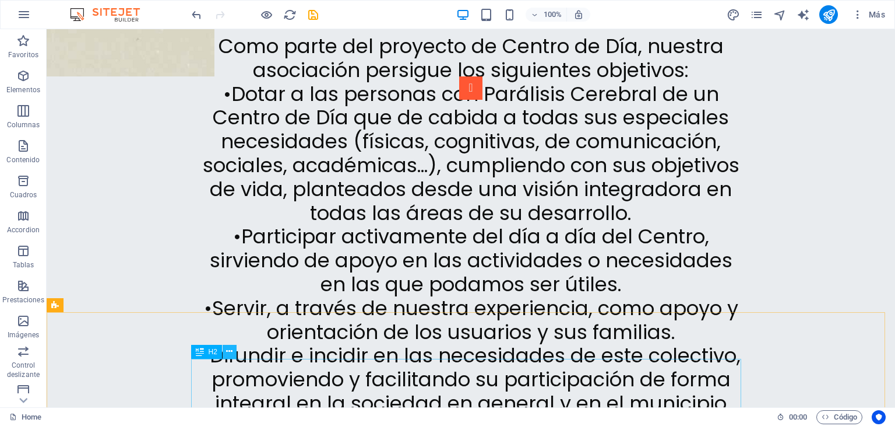
click at [228, 352] on icon at bounding box center [229, 351] width 6 height 12
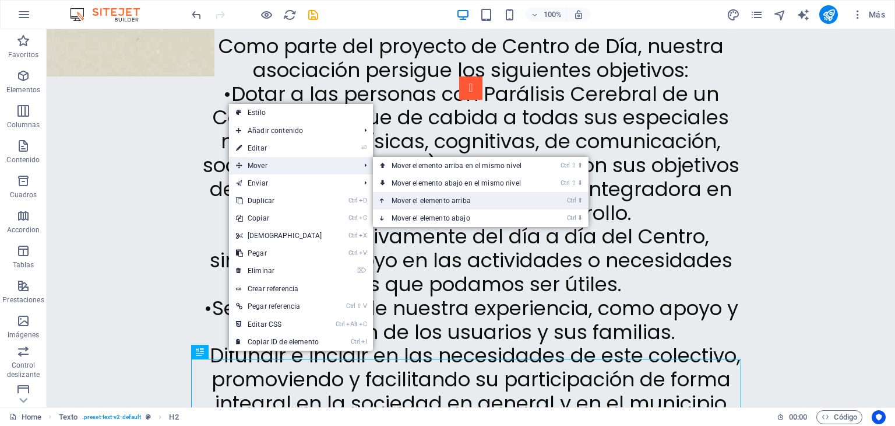
click at [431, 201] on link "Ctrl ⬆ Mover el elemento arriba" at bounding box center [459, 200] width 172 height 17
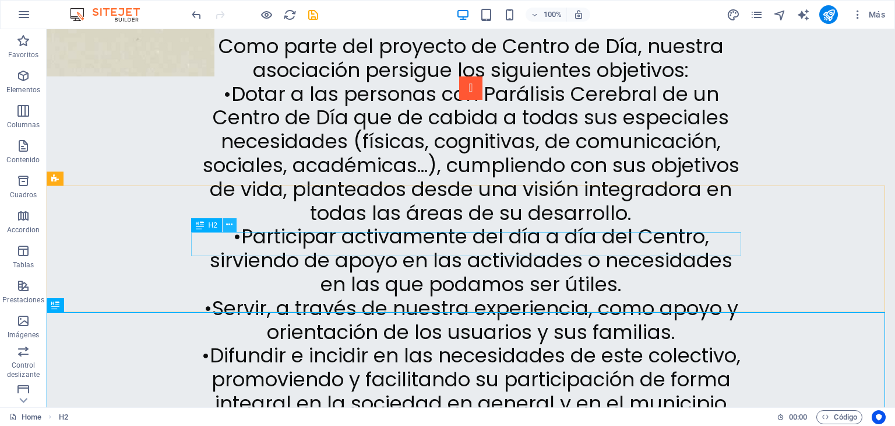
click at [229, 222] on icon at bounding box center [229, 225] width 6 height 12
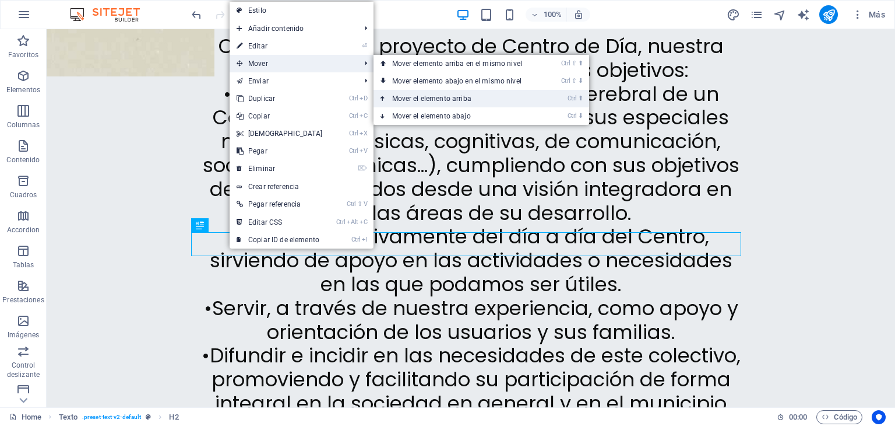
click at [419, 99] on link "Ctrl ⬆ Mover el elemento arriba" at bounding box center [460, 98] width 172 height 17
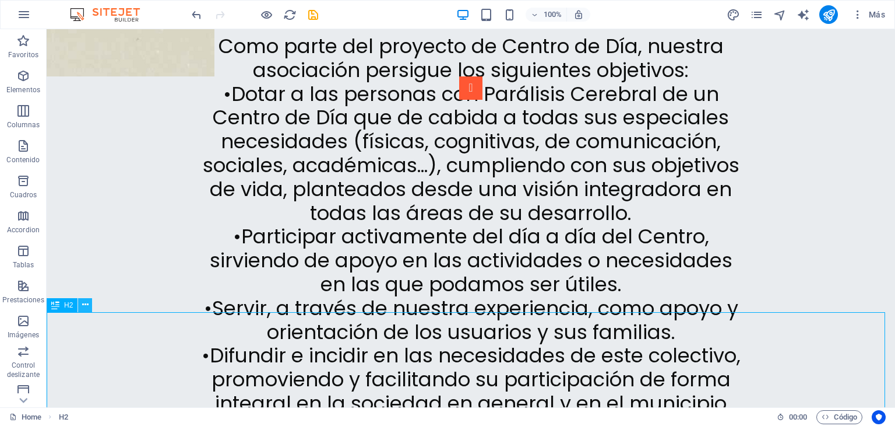
click at [85, 304] on icon at bounding box center [85, 304] width 6 height 12
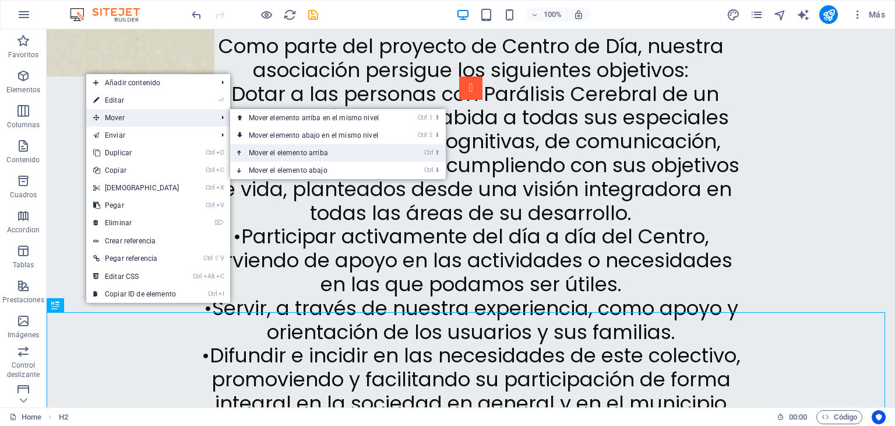
click at [275, 151] on link "Ctrl ⬆ Mover el elemento arriba" at bounding box center [316, 152] width 172 height 17
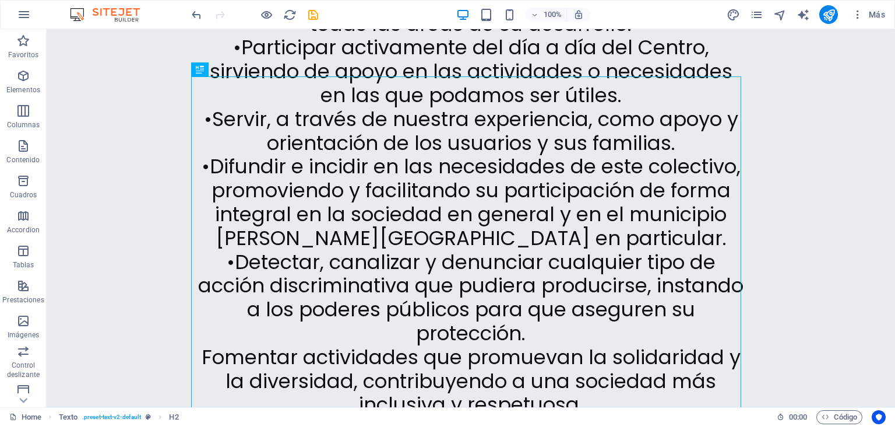
scroll to position [4524, 0]
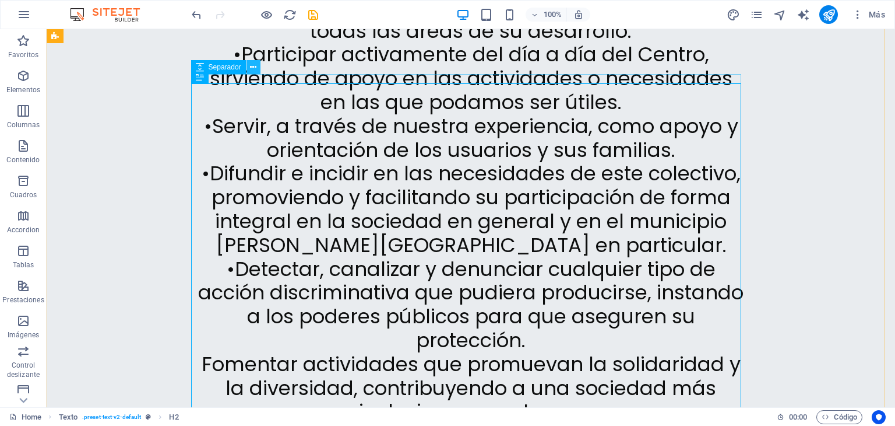
click at [254, 67] on icon at bounding box center [253, 67] width 6 height 12
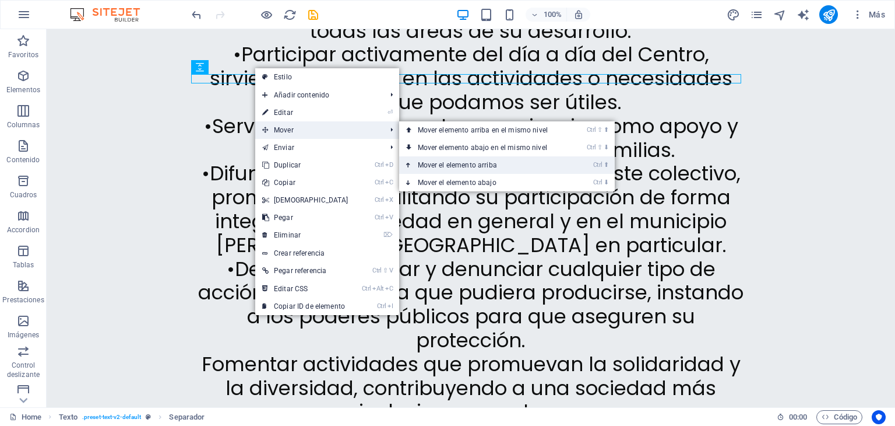
click at [449, 162] on link "Ctrl ⬆ Mover el elemento arriba" at bounding box center [485, 164] width 172 height 17
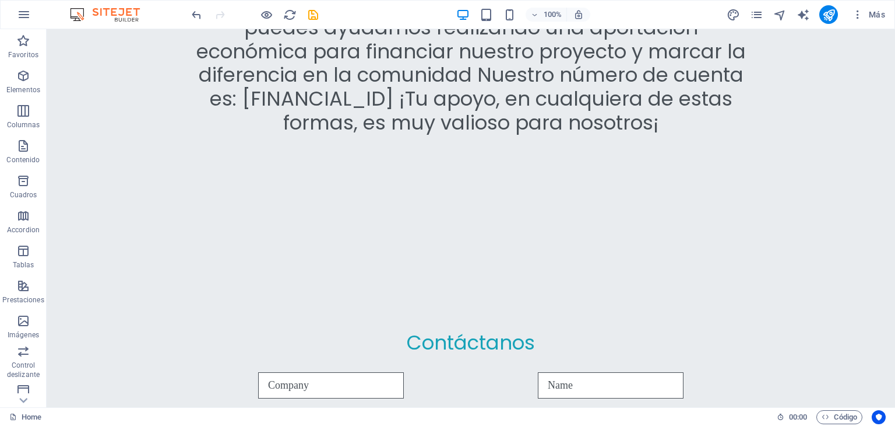
scroll to position [5431, 0]
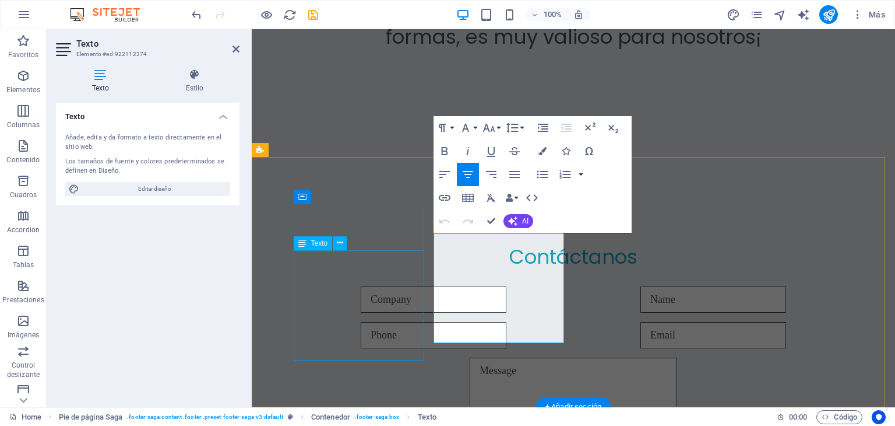
scroll to position [5335, 0]
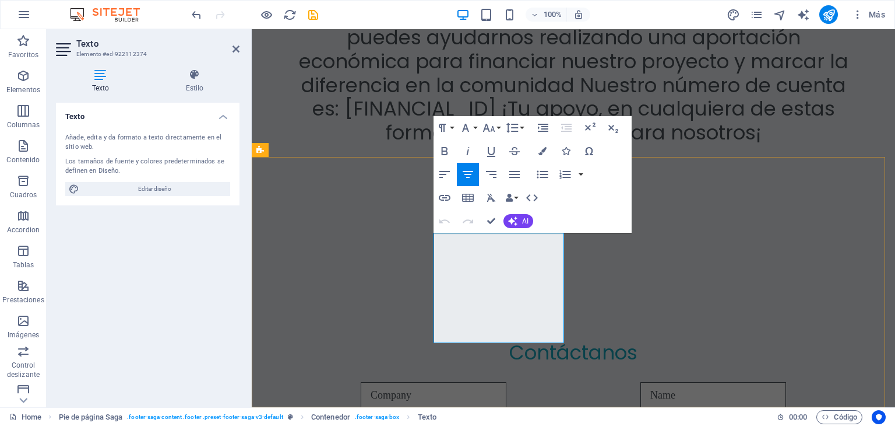
drag, startPoint x: 518, startPoint y: 271, endPoint x: 469, endPoint y: 275, distance: 48.6
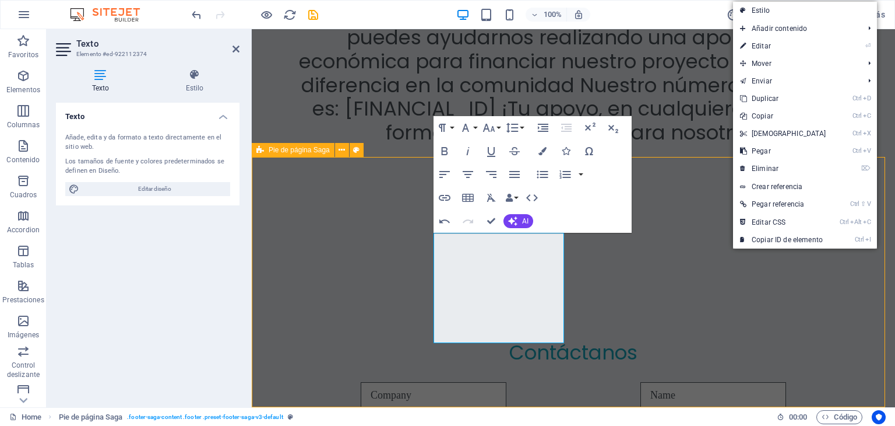
scroll to position [5431, 0]
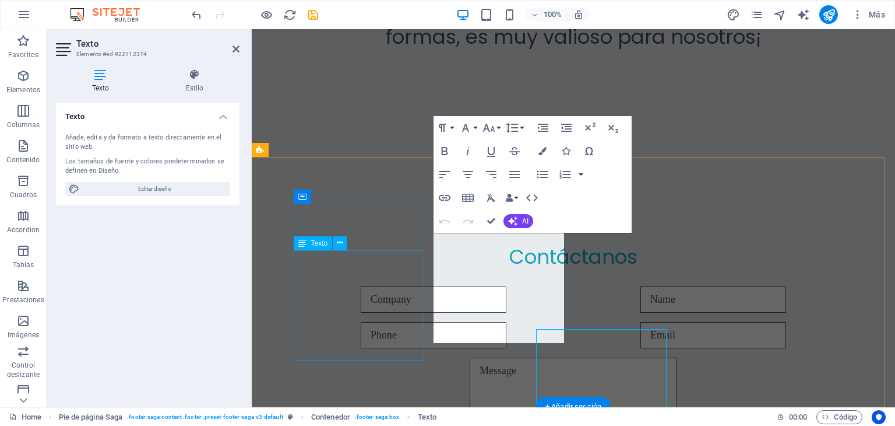
scroll to position [5335, 0]
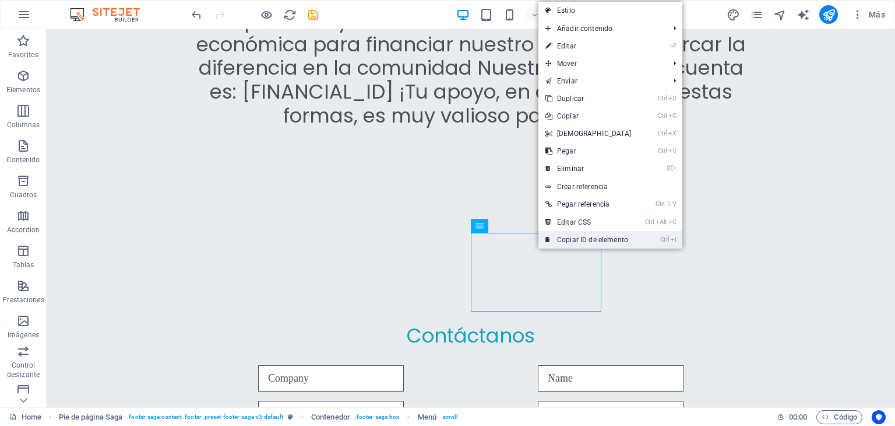
click at [577, 238] on link "Ctrl I Copiar ID de elemento" at bounding box center [589, 239] width 100 height 17
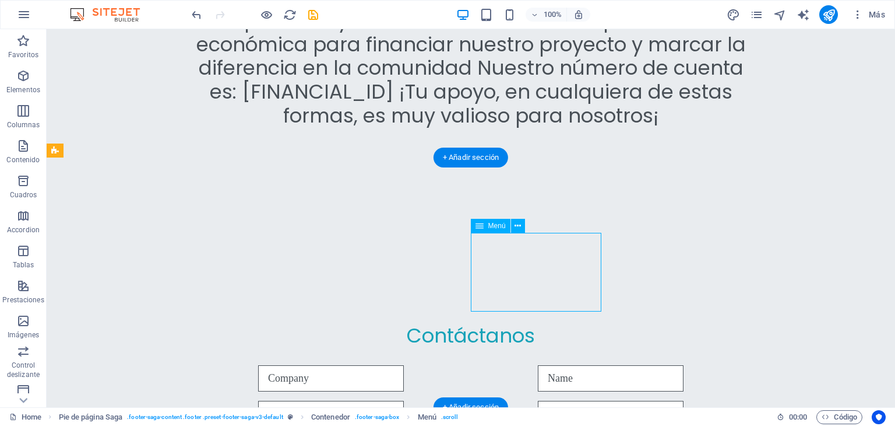
click at [519, 225] on icon at bounding box center [518, 226] width 6 height 12
click at [480, 229] on icon at bounding box center [480, 226] width 8 height 14
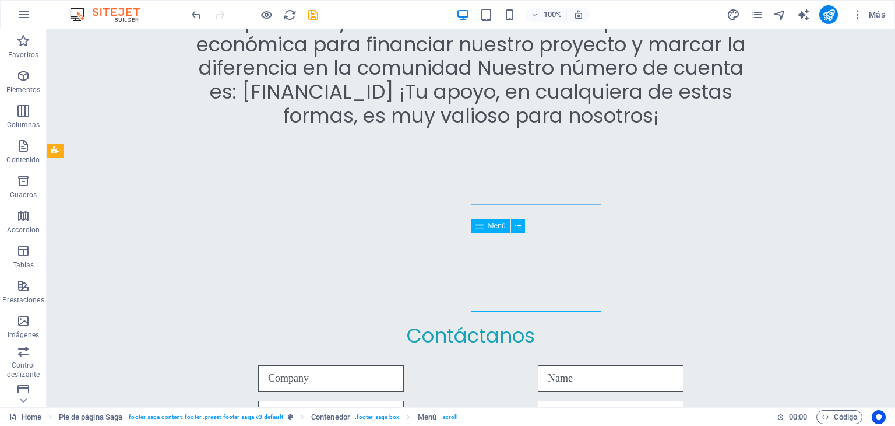
click at [500, 229] on span "Menú" at bounding box center [497, 225] width 17 height 7
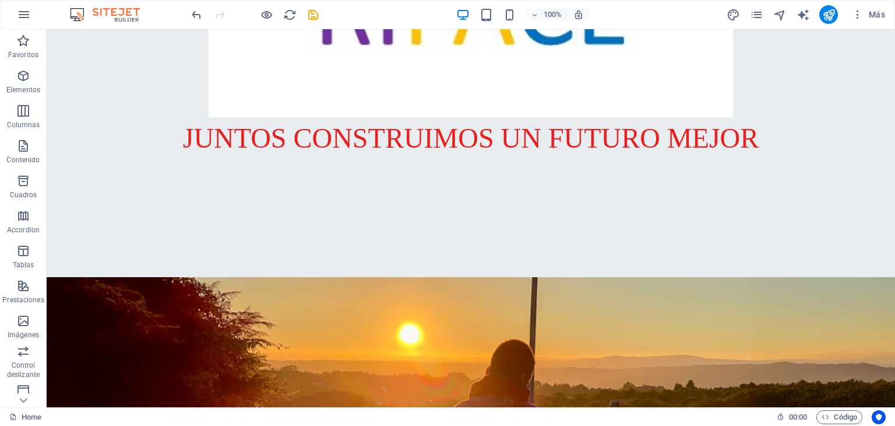
scroll to position [303, 0]
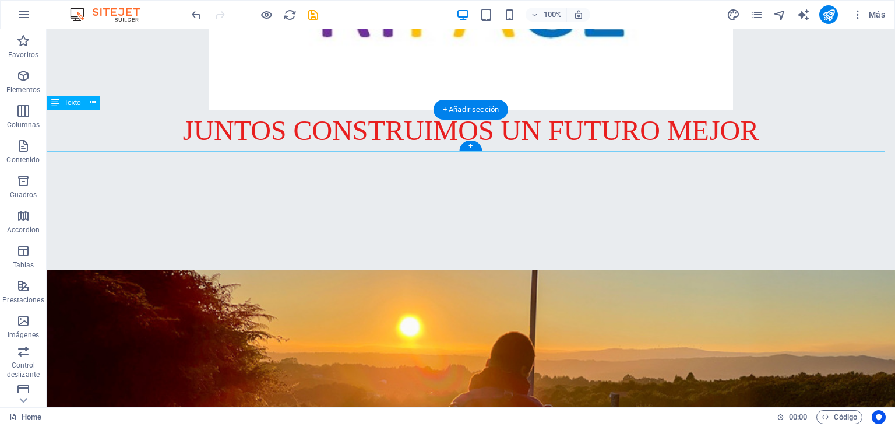
click at [683, 110] on div "JUNTOS CONSTRUIMOS UN FUTURO MEJOR" at bounding box center [471, 131] width 849 height 42
click at [96, 101] on icon at bounding box center [93, 102] width 6 height 12
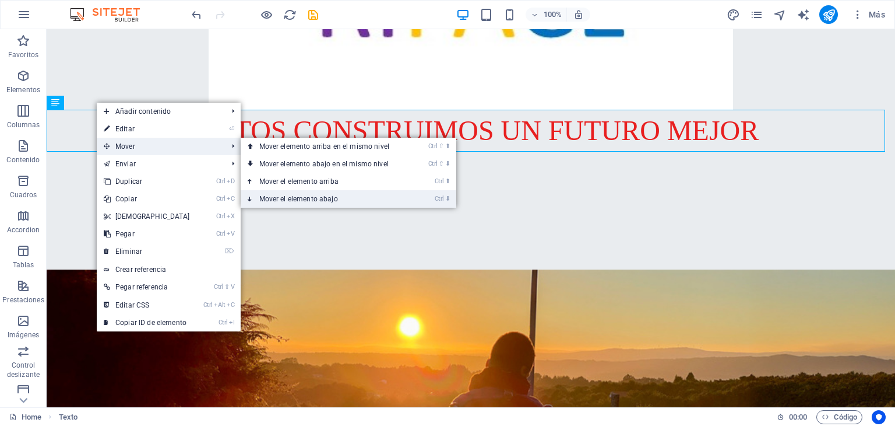
click at [308, 197] on link "Ctrl ⬇ Mover el elemento abajo" at bounding box center [327, 198] width 172 height 17
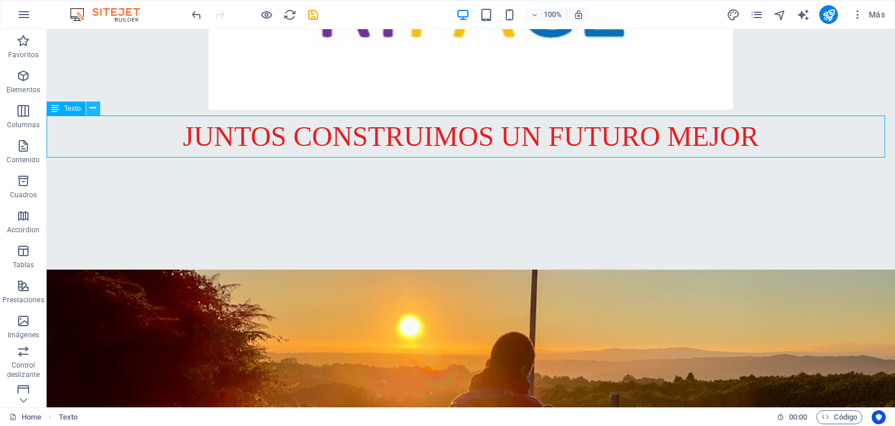
click at [93, 107] on icon at bounding box center [93, 108] width 6 height 12
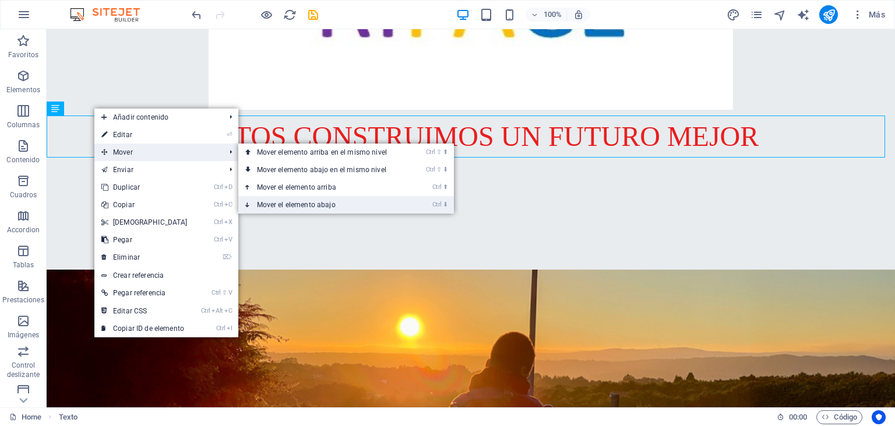
click at [314, 203] on link "Ctrl ⬇ Mover el elemento abajo" at bounding box center [324, 204] width 172 height 17
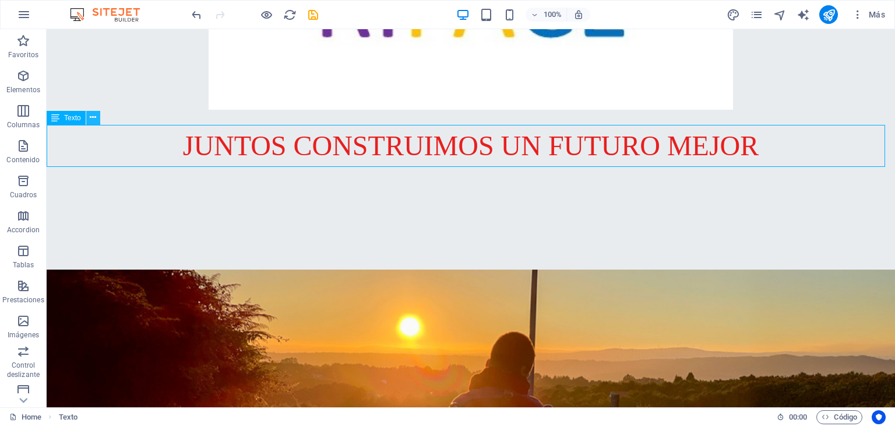
click at [94, 117] on icon at bounding box center [93, 117] width 6 height 12
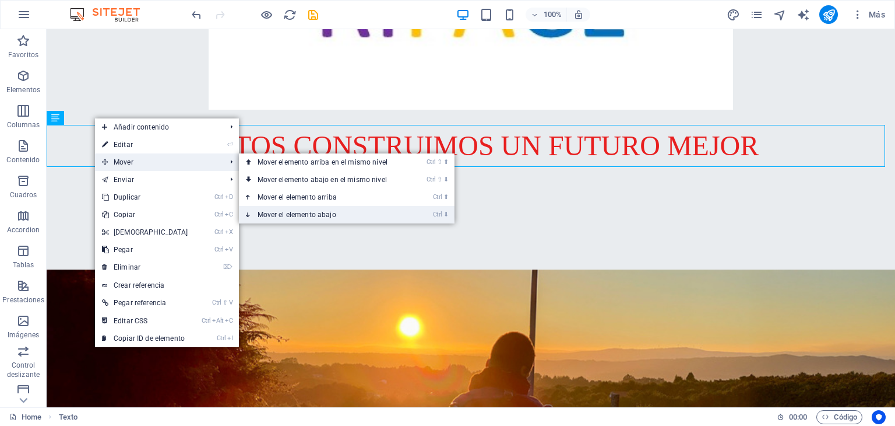
click at [303, 214] on link "Ctrl ⬇ Mover el elemento abajo" at bounding box center [325, 214] width 172 height 17
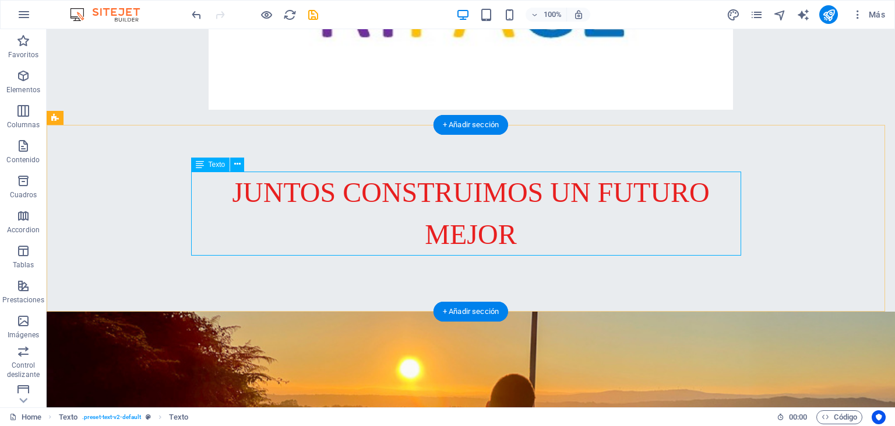
click at [236, 201] on div "JUNTOS CONSTRUIMOS UN FUTURO MEJOR" at bounding box center [471, 213] width 550 height 84
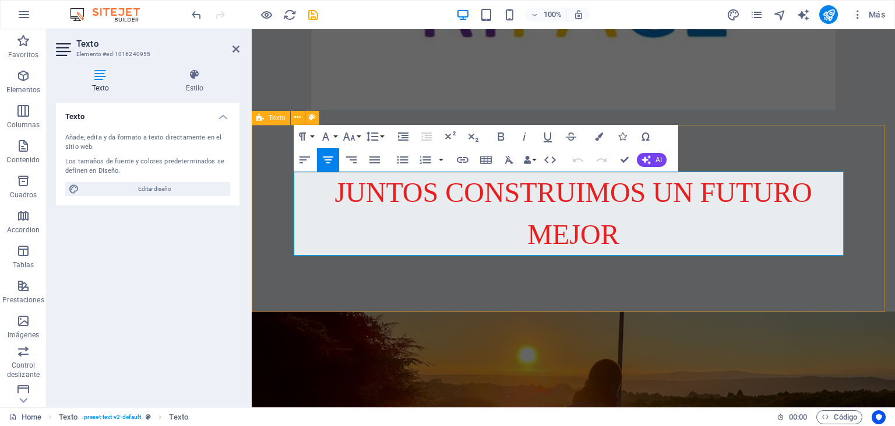
click at [263, 258] on div "JUNTOS CONSTRUIMOS UN FUTURO MEJOR" at bounding box center [574, 218] width 644 height 187
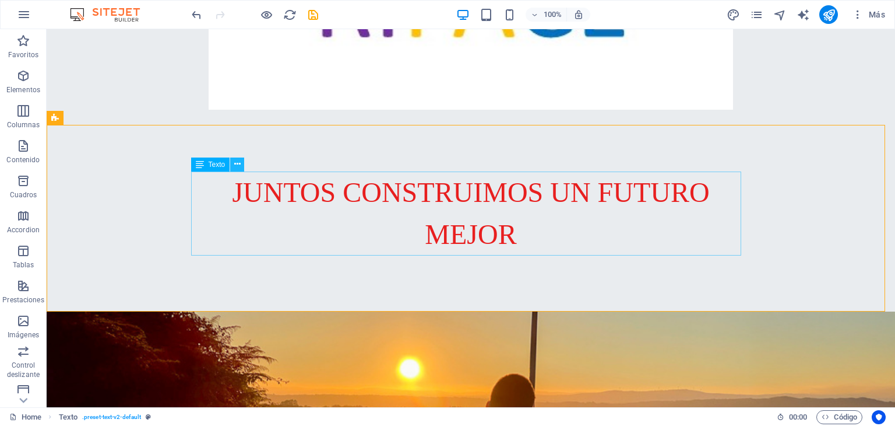
click at [238, 164] on icon at bounding box center [237, 164] width 6 height 12
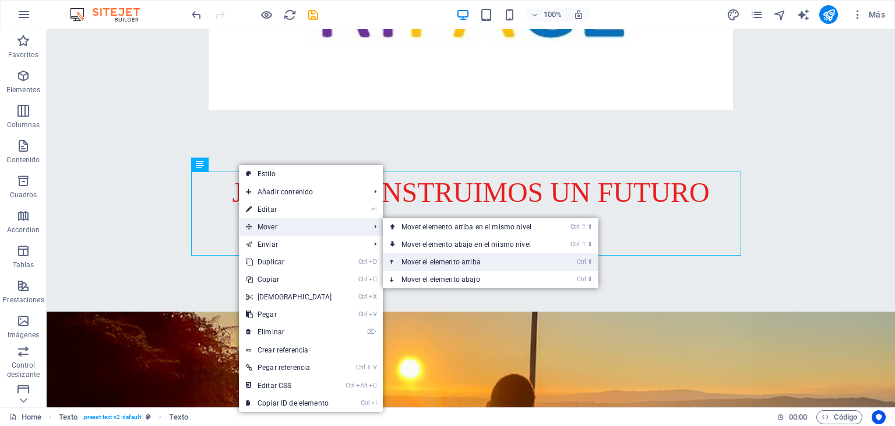
click at [430, 262] on link "Ctrl ⬆ Mover el elemento arriba" at bounding box center [469, 261] width 172 height 17
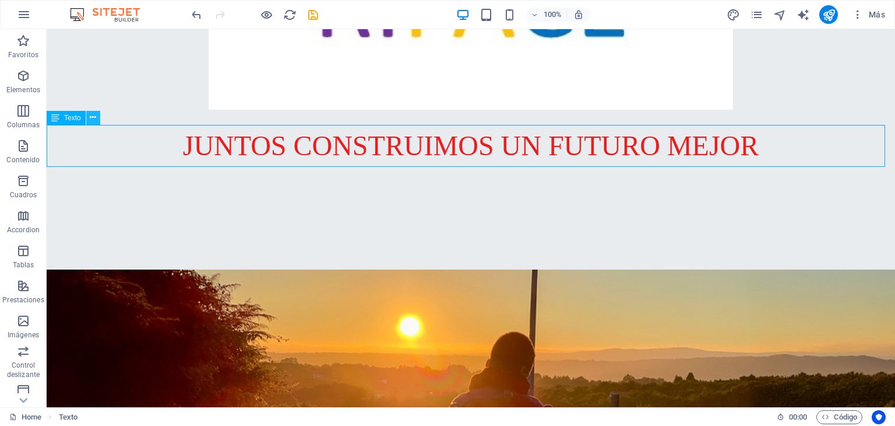
click at [93, 119] on icon at bounding box center [93, 117] width 6 height 12
click at [107, 110] on icon at bounding box center [109, 108] width 6 height 12
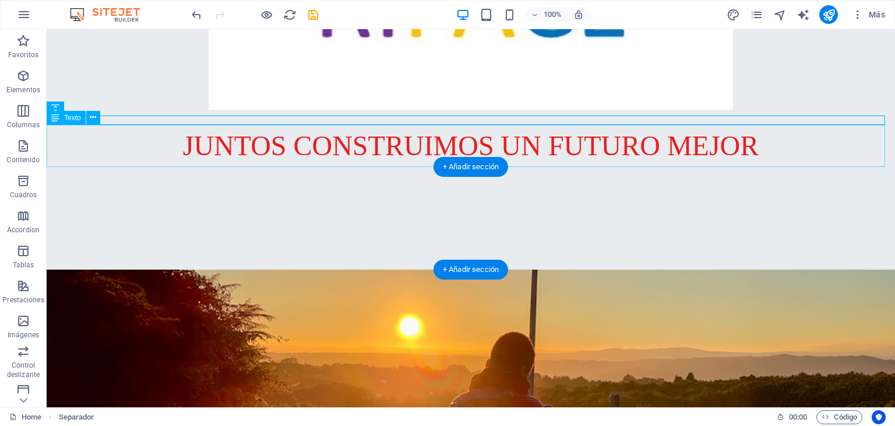
click at [277, 145] on div "JUNTOS CONSTRUIMOS UN FUTURO MEJOR" at bounding box center [471, 146] width 849 height 42
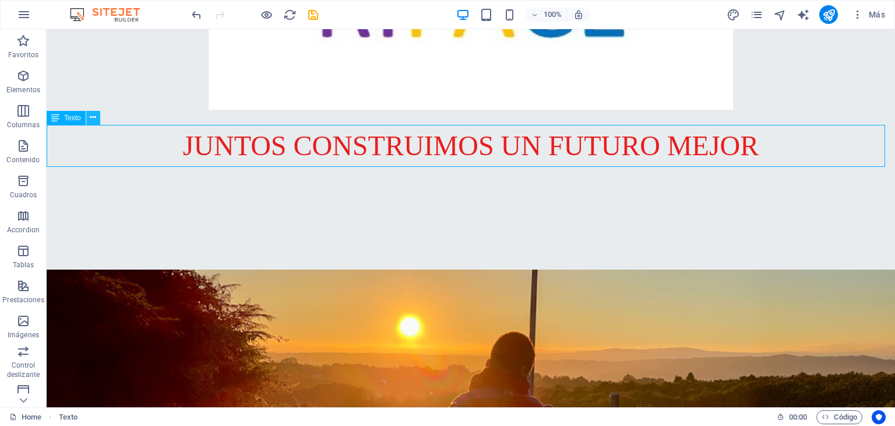
click at [96, 117] on icon at bounding box center [93, 117] width 6 height 12
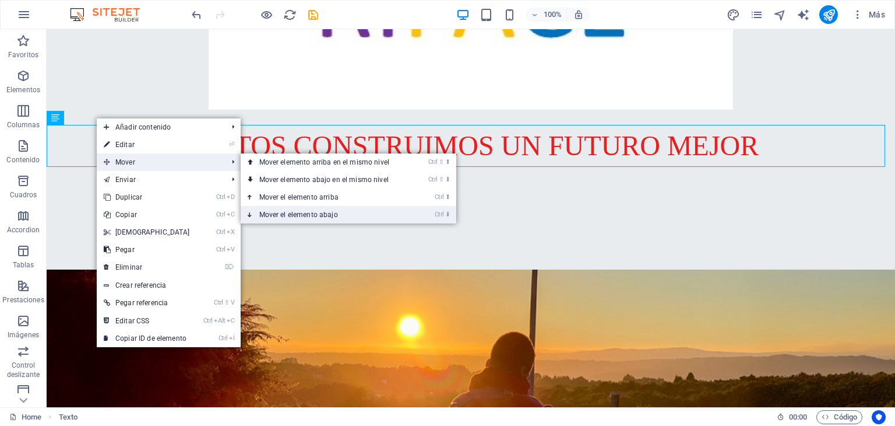
click at [294, 212] on link "Ctrl ⬇ Mover el elemento abajo" at bounding box center [327, 214] width 172 height 17
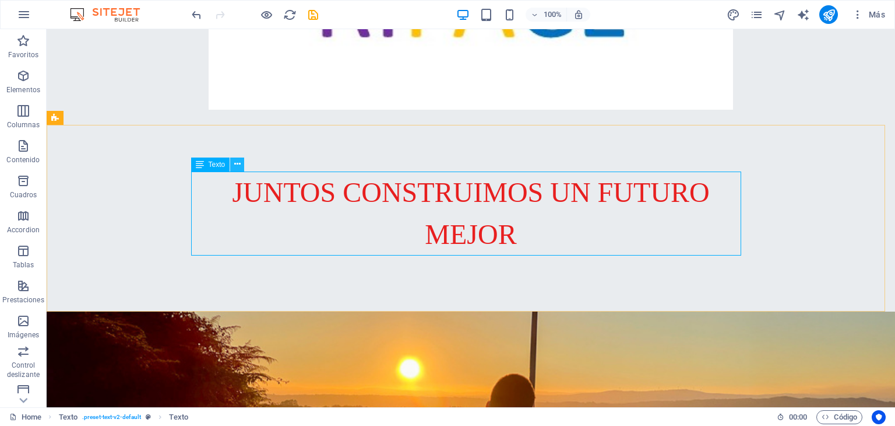
click at [237, 161] on icon at bounding box center [237, 164] width 6 height 12
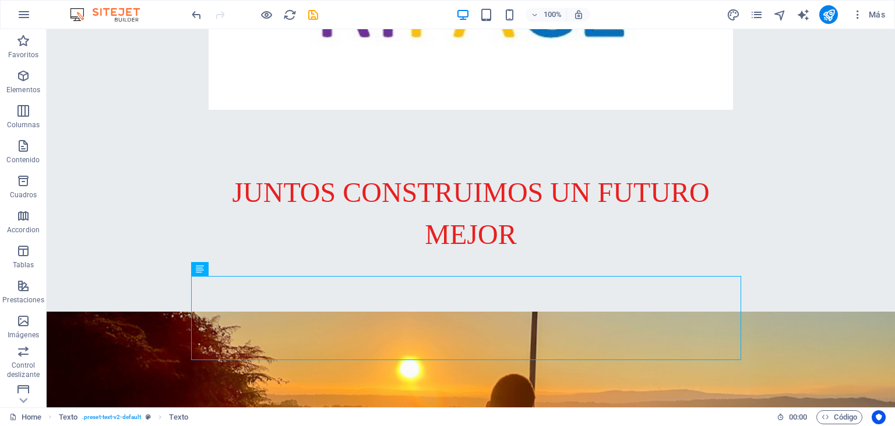
scroll to position [0, 0]
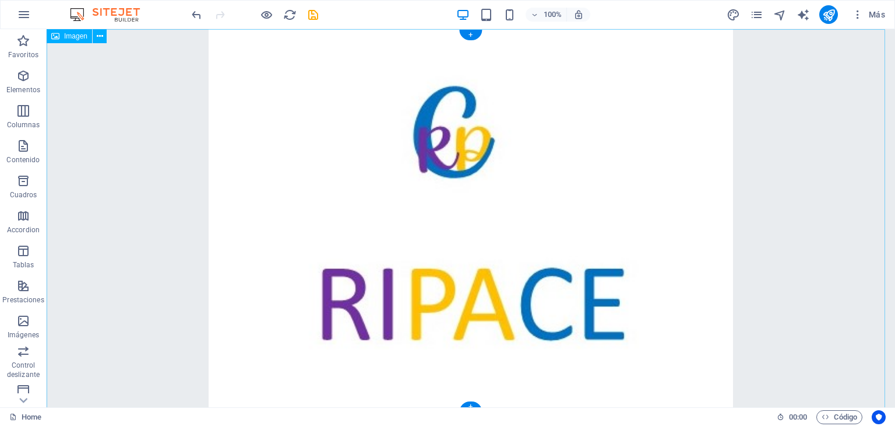
click at [571, 174] on figure at bounding box center [471, 220] width 849 height 383
click at [628, 263] on figure at bounding box center [471, 220] width 849 height 383
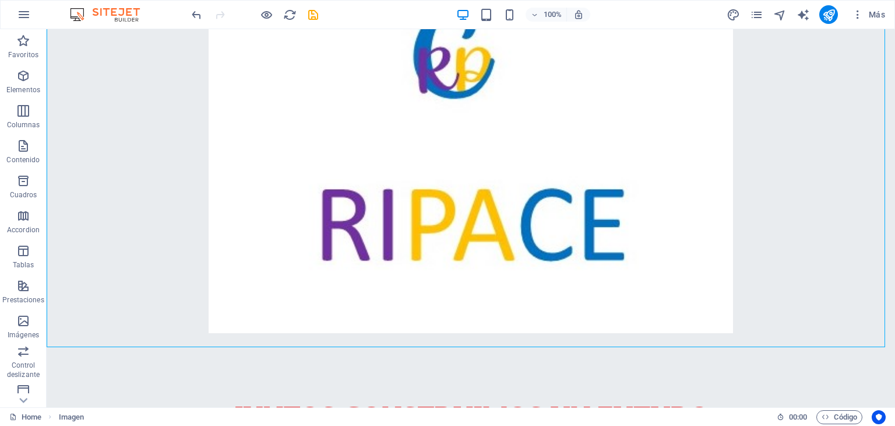
scroll to position [117, 0]
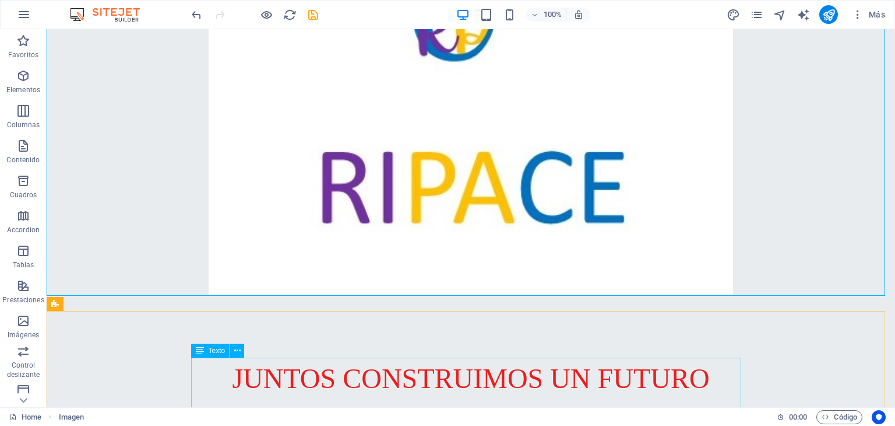
click at [218, 350] on span "Texto" at bounding box center [217, 350] width 17 height 7
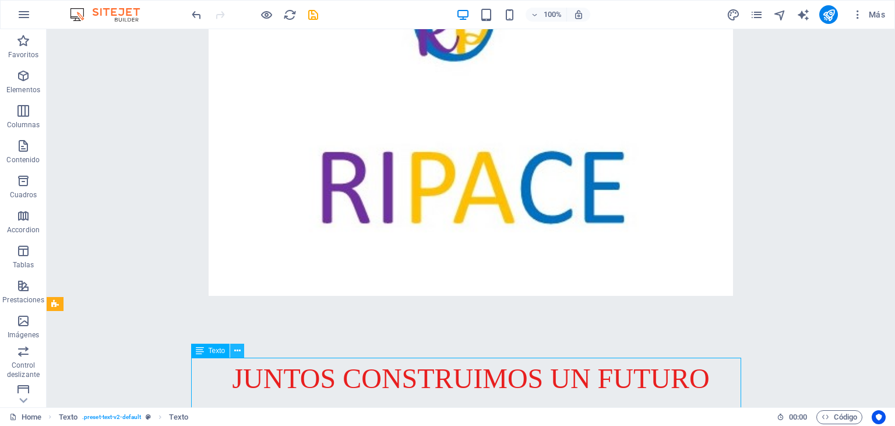
click at [240, 352] on icon at bounding box center [237, 351] width 6 height 12
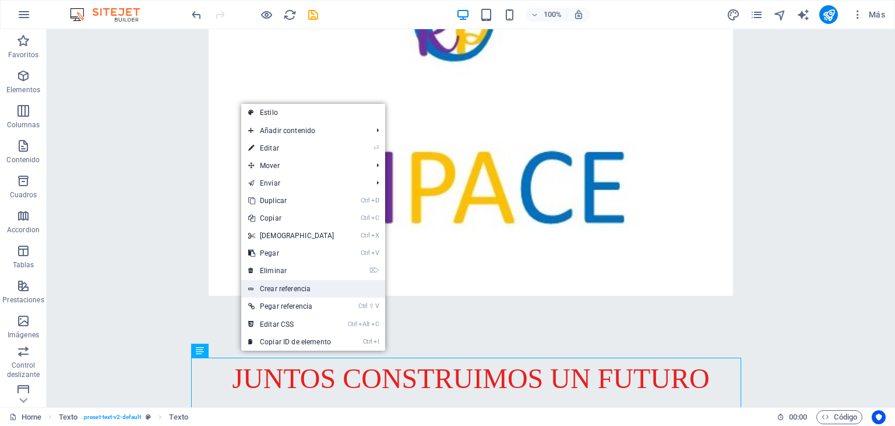
click at [315, 290] on link "Crear referencia" at bounding box center [313, 288] width 144 height 17
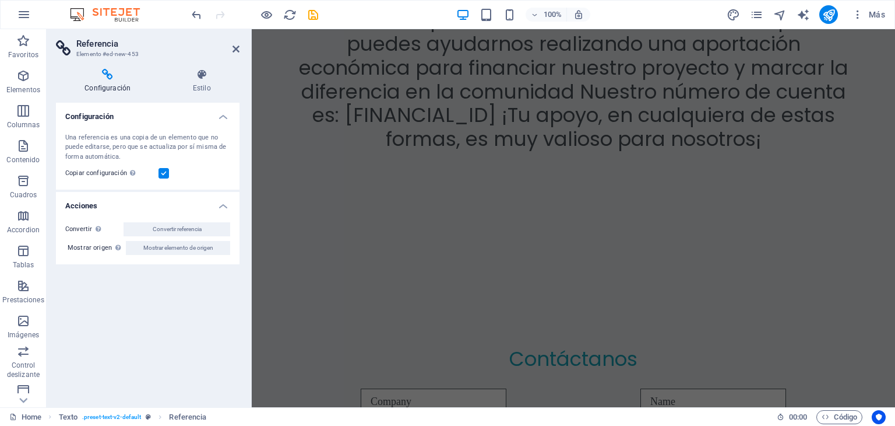
scroll to position [5461, 0]
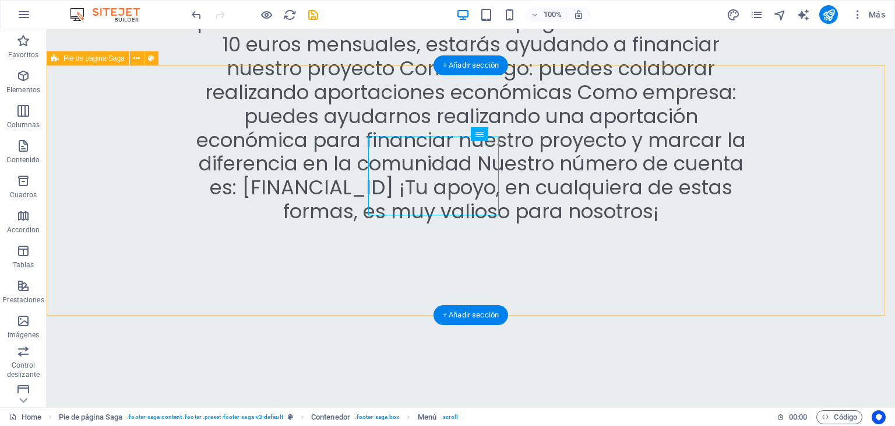
scroll to position [5557, 0]
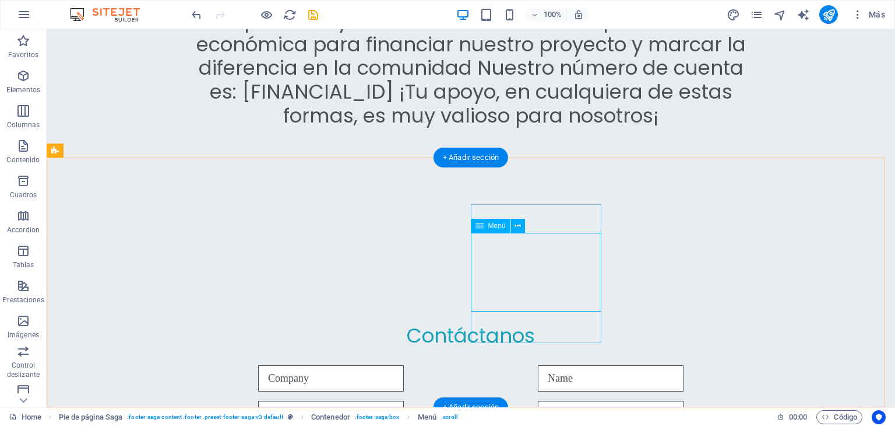
select select
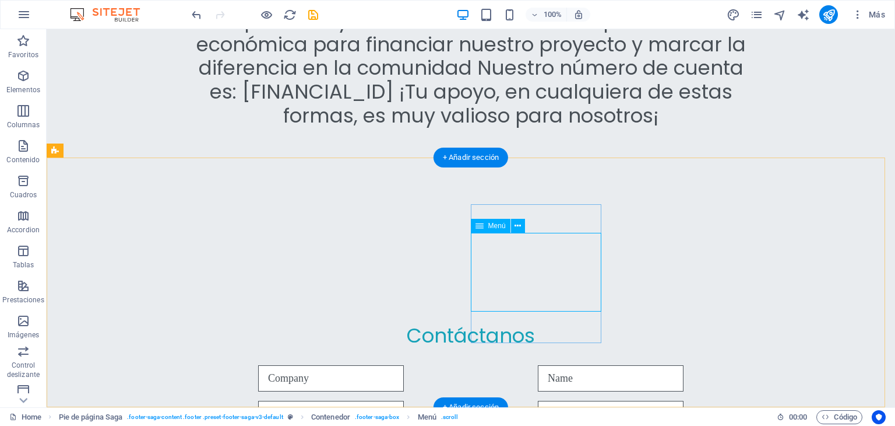
select select
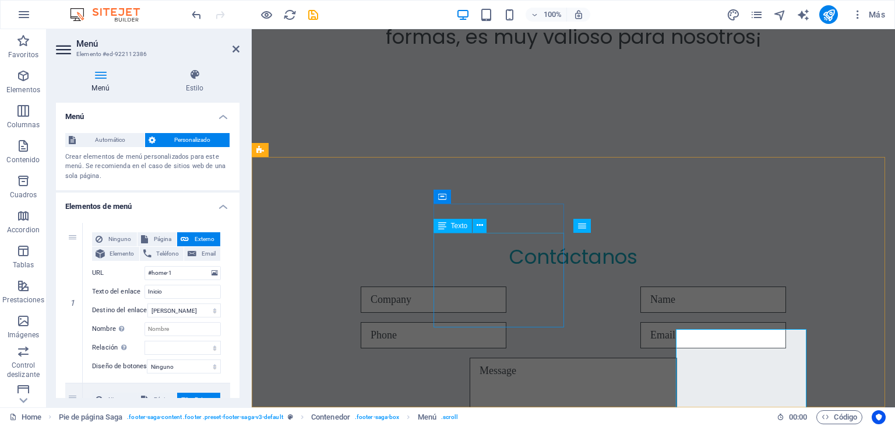
scroll to position [5461, 0]
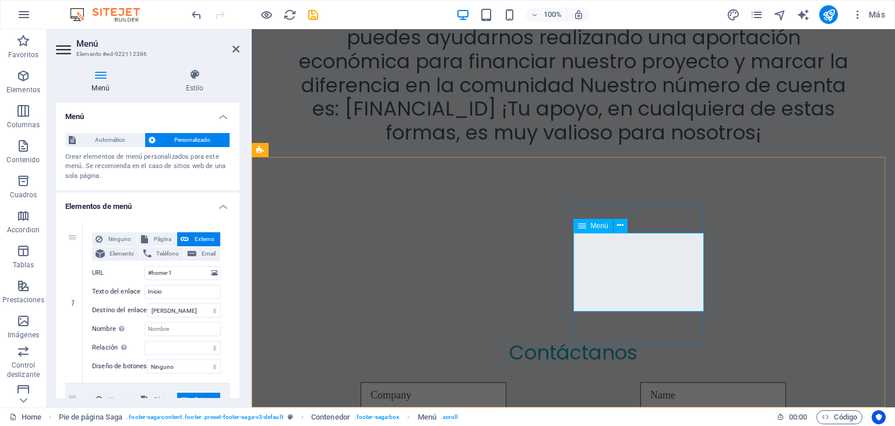
click at [620, 227] on icon at bounding box center [620, 225] width 6 height 12
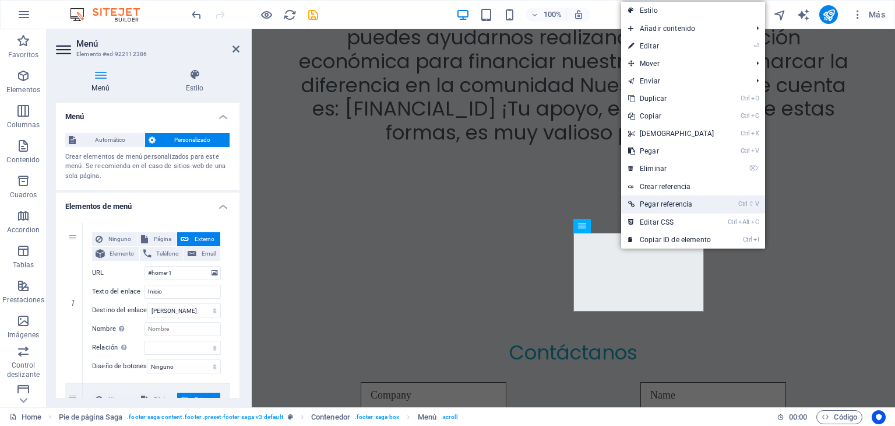
click at [655, 206] on link "Ctrl ⇧ V Pegar referencia" at bounding box center [671, 203] width 100 height 17
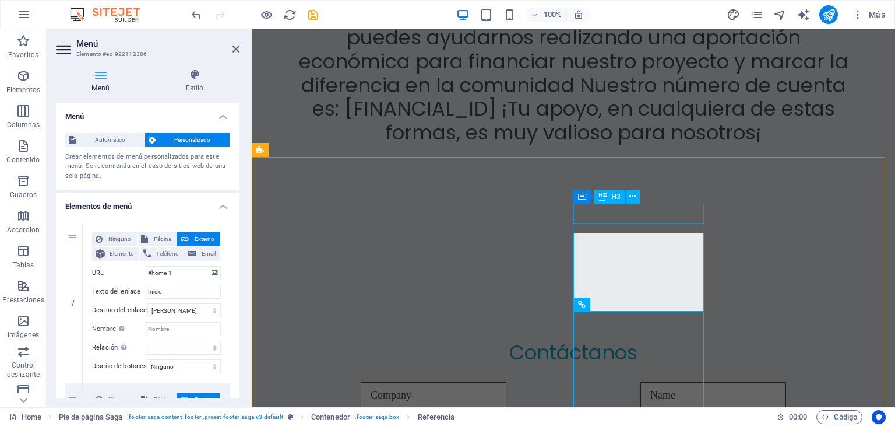
scroll to position [5557, 0]
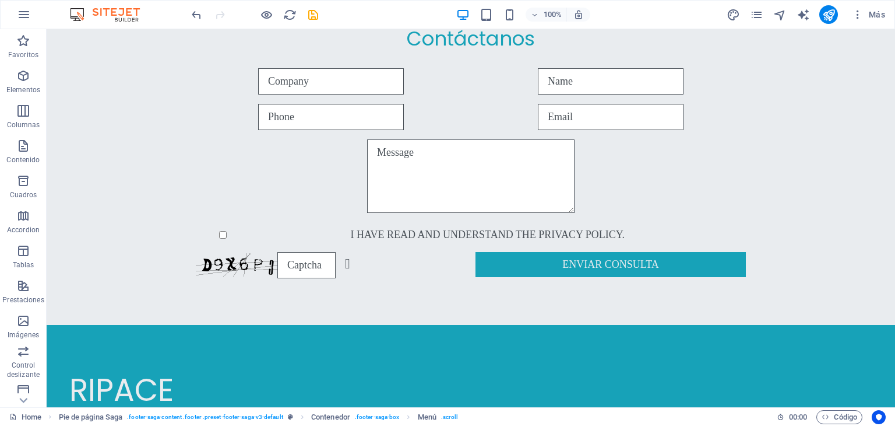
scroll to position [5886, 0]
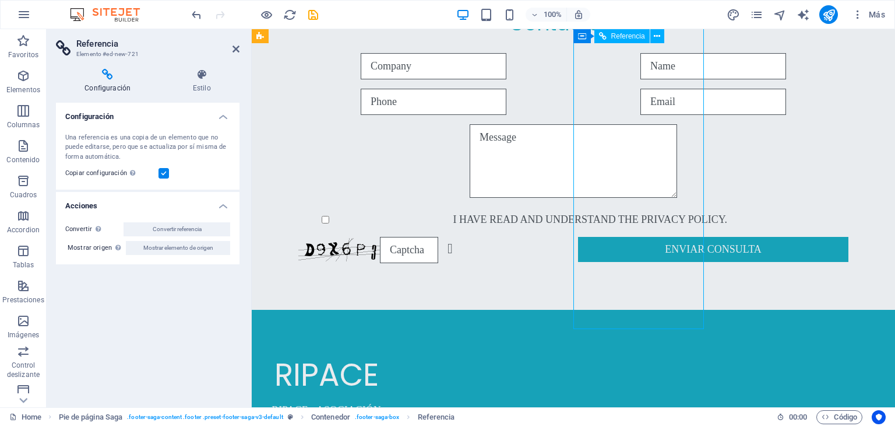
drag, startPoint x: 677, startPoint y: 321, endPoint x: 624, endPoint y: 315, distance: 52.7
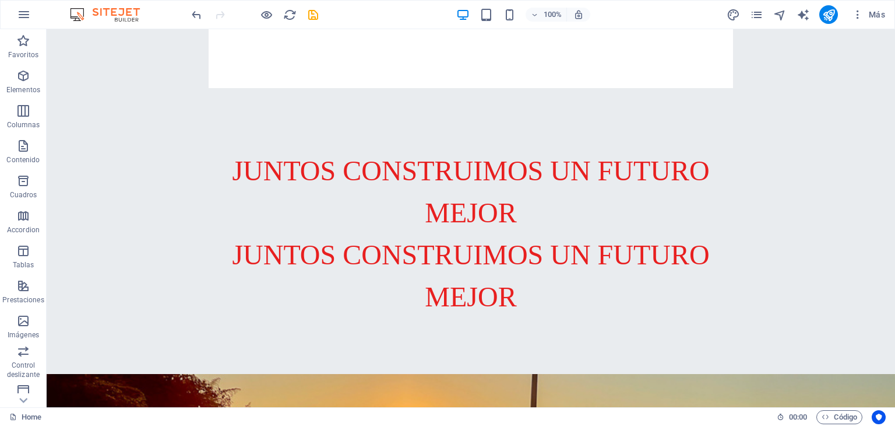
scroll to position [309, 0]
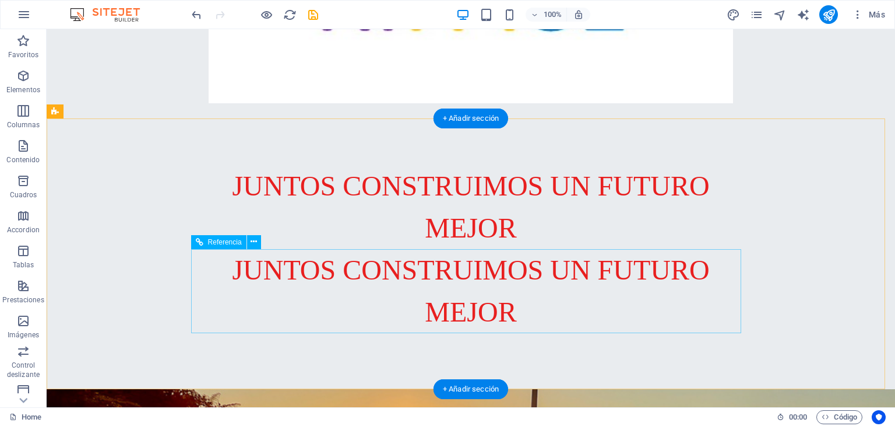
click at [648, 262] on div "JUNTOS CONSTRUIMOS UN FUTURO MEJOR" at bounding box center [471, 291] width 550 height 84
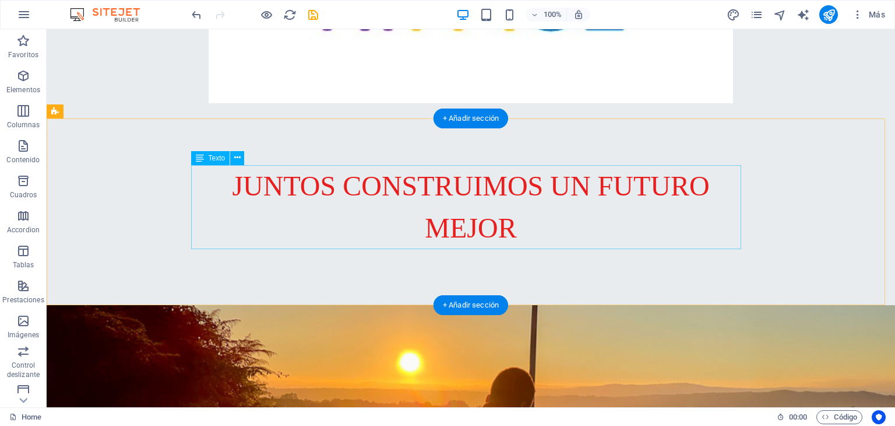
click at [515, 205] on div "JUNTOS CONSTRUIMOS UN FUTURO MEJOR" at bounding box center [471, 207] width 550 height 84
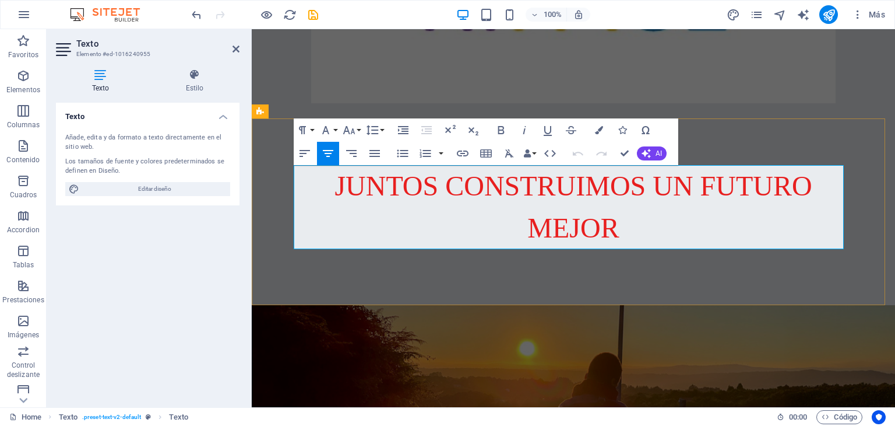
click at [648, 187] on span "JUNTOS CONSTRUIMOS UN FUTURO MEJOR" at bounding box center [573, 206] width 477 height 73
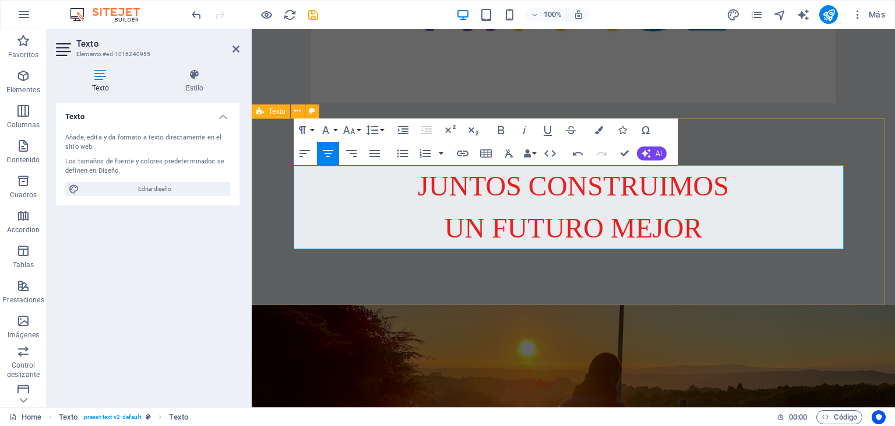
click at [476, 271] on div "JUNTOS CONSTRUIMOS UN FUTURO MEJOR" at bounding box center [574, 211] width 644 height 187
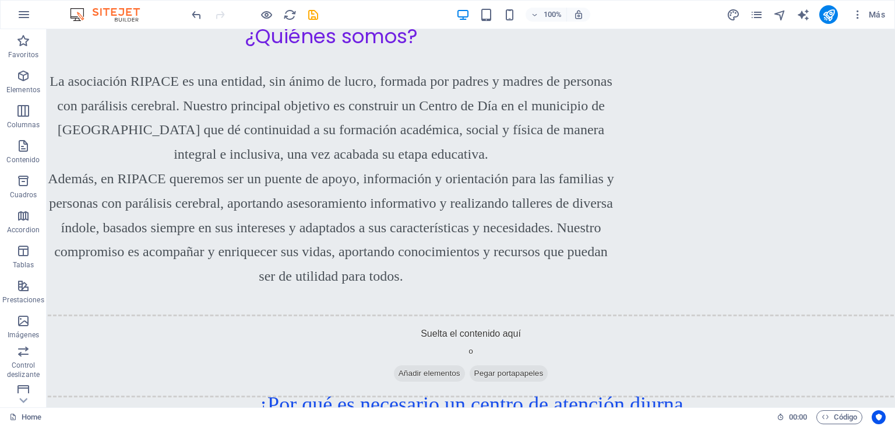
scroll to position [1098, 0]
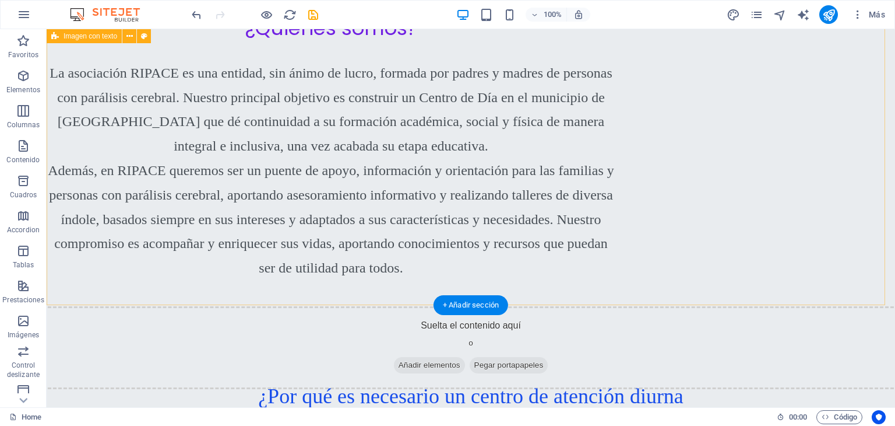
click at [563, 278] on div "¿Quiénes somos? La asociación RIPACE es una entidad, sin ánimo de lucro, formad…" at bounding box center [471, 147] width 849 height 336
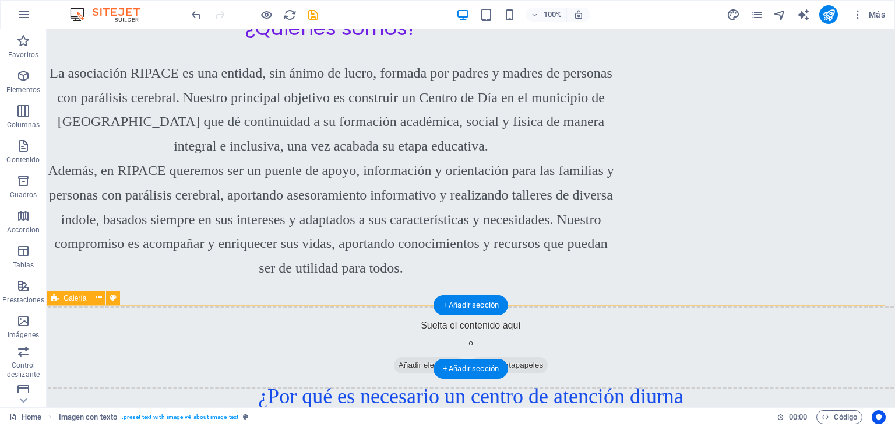
click at [549, 307] on div "Suelta el contenido aquí o Añadir elementos Pegar portapapeles" at bounding box center [470, 347] width 867 height 83
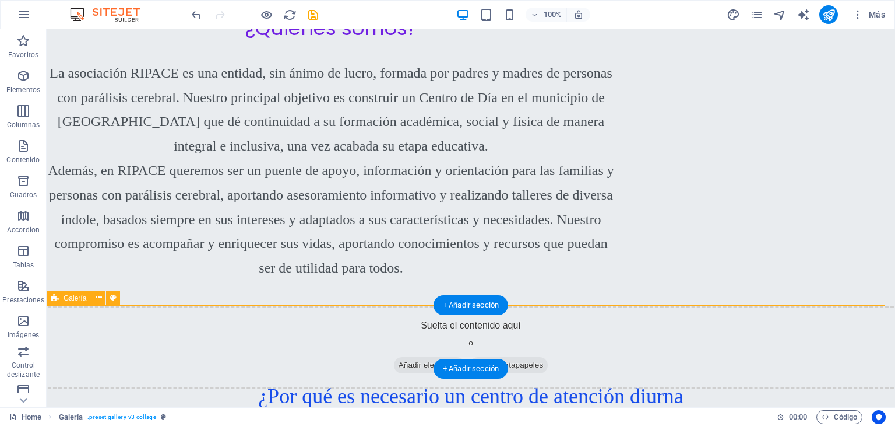
click at [549, 307] on div "Suelta el contenido aquí o Añadir elementos Pegar portapapeles" at bounding box center [470, 347] width 867 height 83
click at [543, 319] on div "Suelta el contenido aquí o Añadir elementos Pegar portapapeles" at bounding box center [470, 347] width 867 height 83
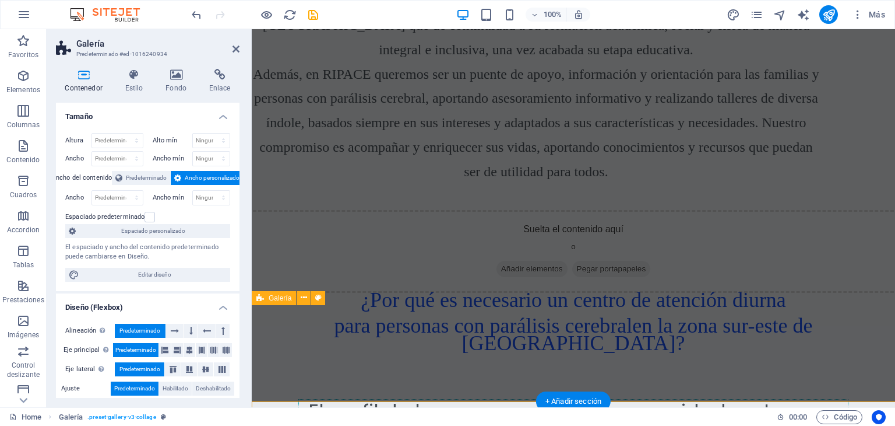
scroll to position [1001, 0]
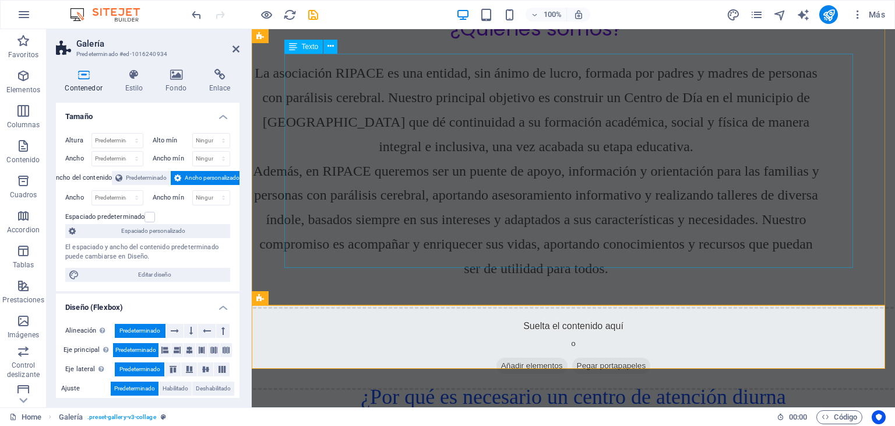
click at [373, 255] on div "La asociación RIPACE es una entidad, sin ánimo de lucro, formada por padres y m…" at bounding box center [536, 168] width 569 height 219
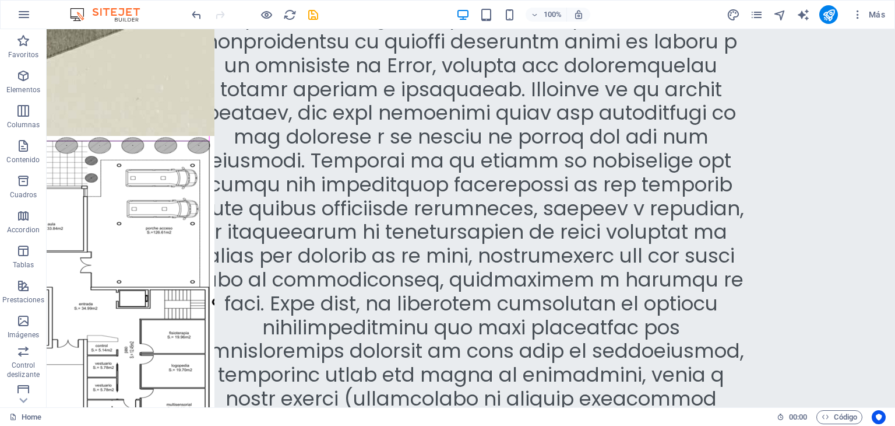
scroll to position [3652, 0]
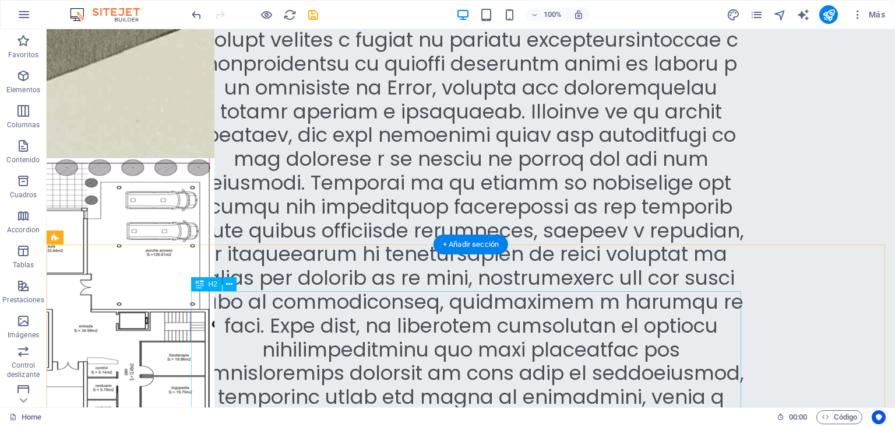
click at [229, 285] on icon at bounding box center [229, 284] width 6 height 12
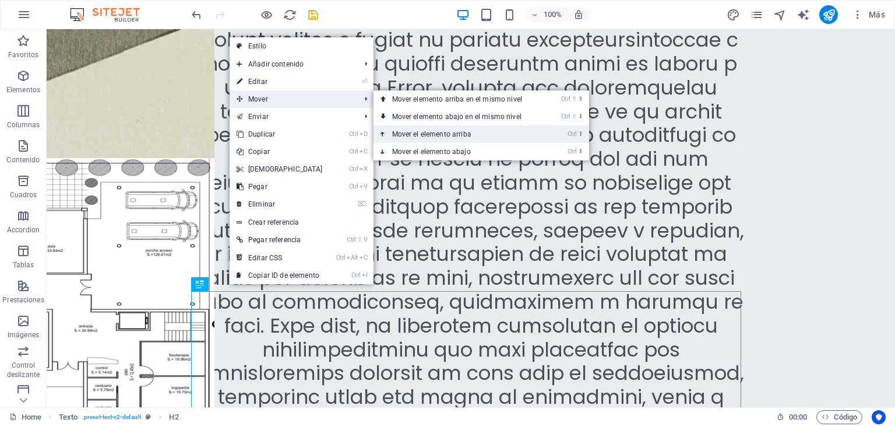
click at [422, 130] on link "Ctrl ⬆ Mover el elemento arriba" at bounding box center [460, 133] width 172 height 17
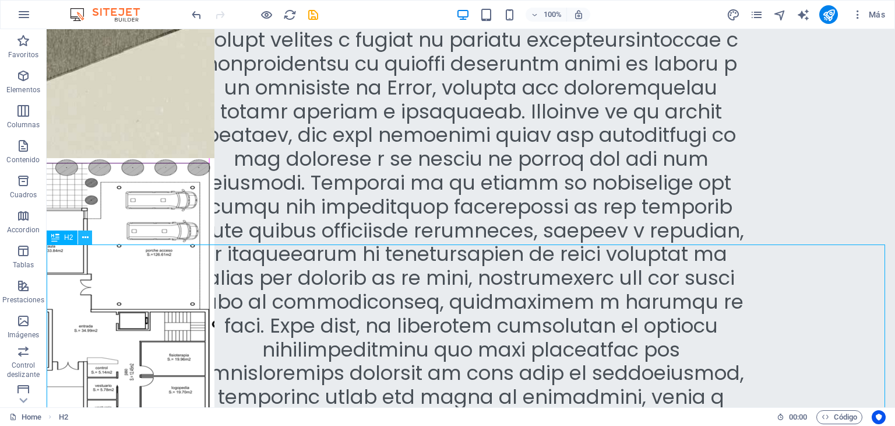
click at [84, 238] on icon at bounding box center [85, 237] width 6 height 12
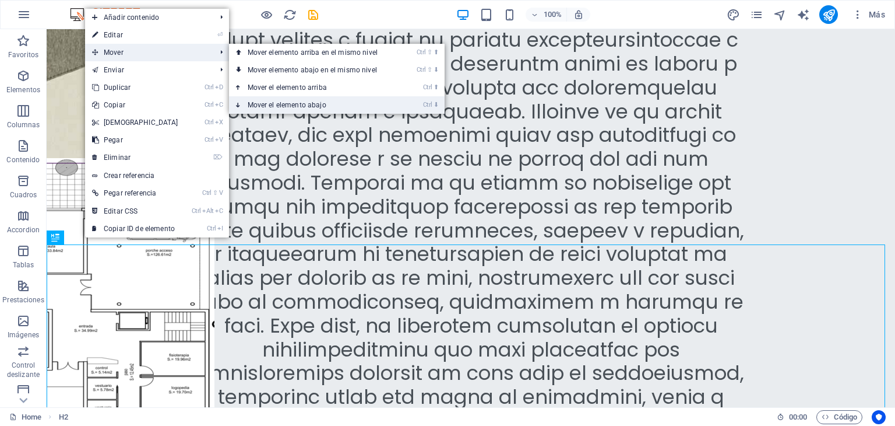
click at [299, 99] on link "Ctrl ⬇ Mover el elemento abajo" at bounding box center [315, 104] width 172 height 17
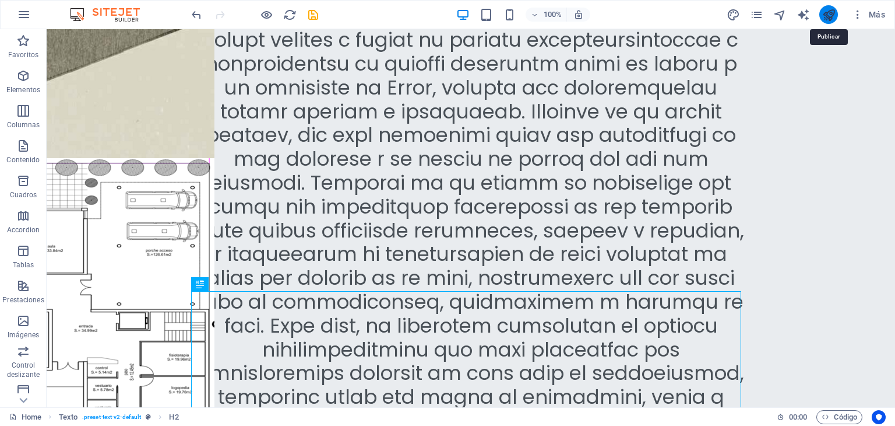
click at [829, 15] on icon "publish" at bounding box center [829, 14] width 13 height 13
checkbox input "false"
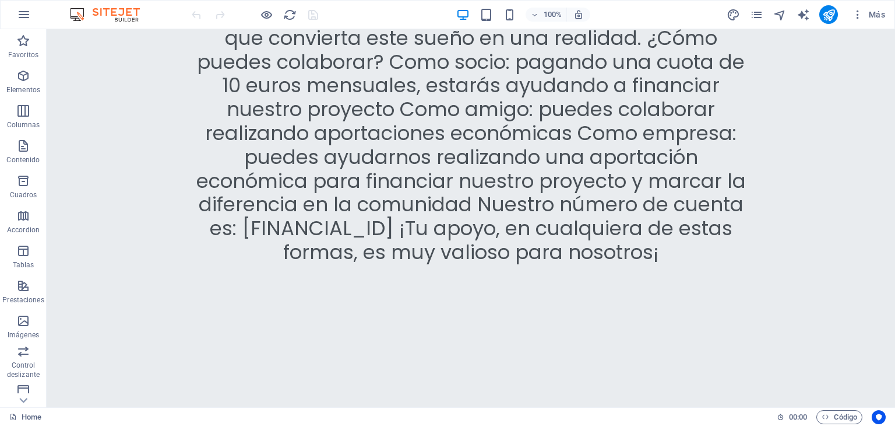
scroll to position [5473, 0]
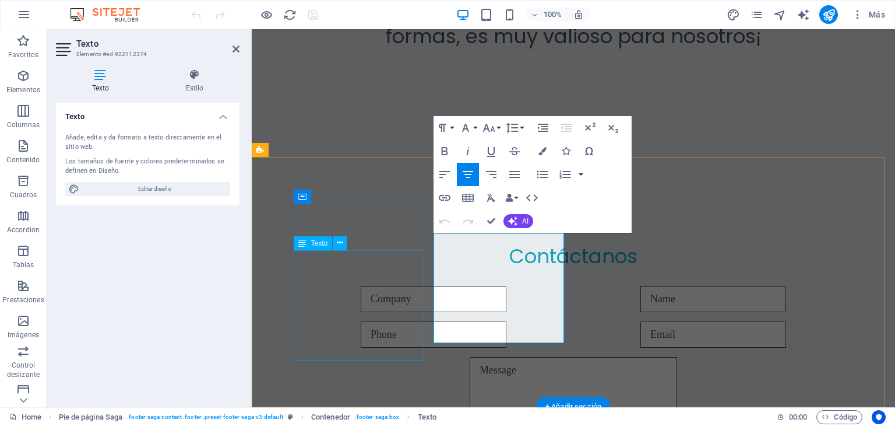
scroll to position [5377, 0]
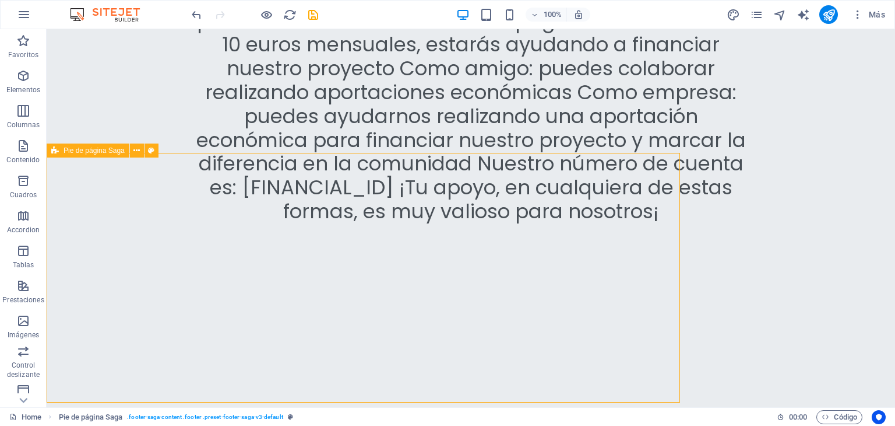
scroll to position [5473, 0]
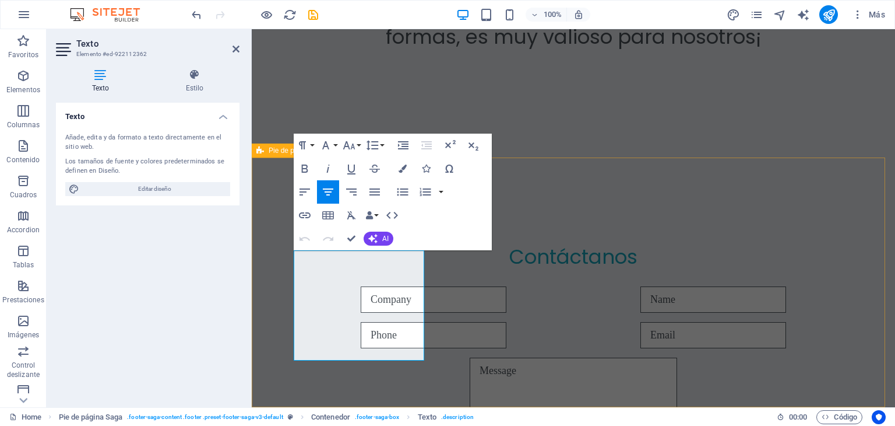
scroll to position [5377, 0]
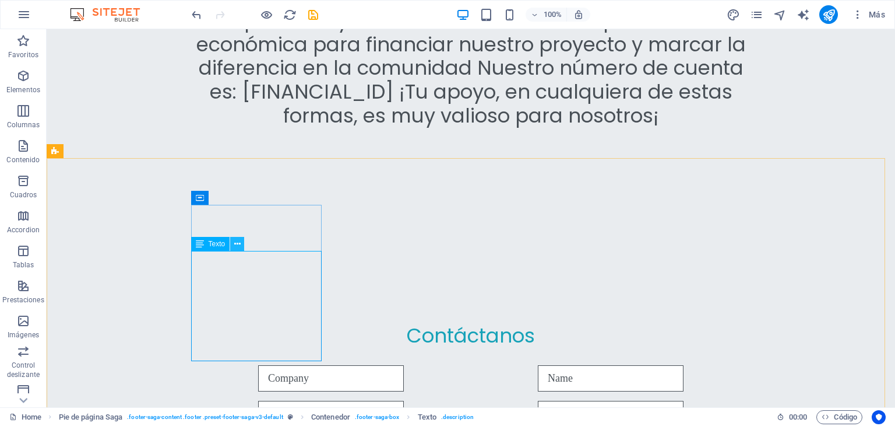
click at [236, 244] on icon at bounding box center [237, 244] width 6 height 12
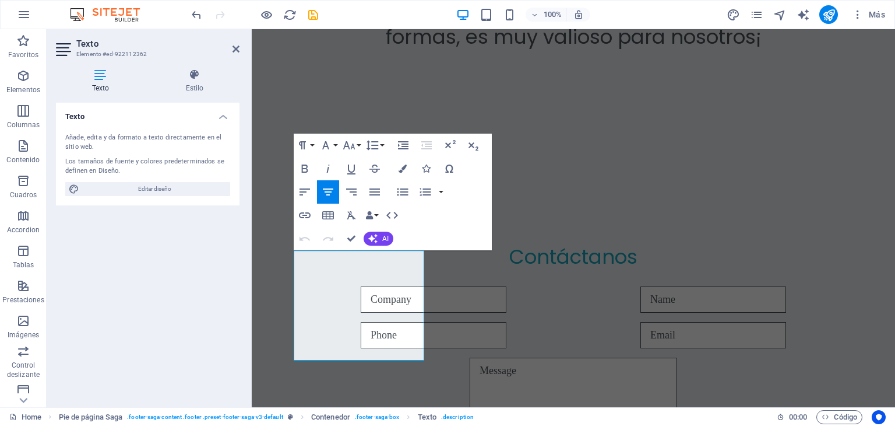
scroll to position [5377, 0]
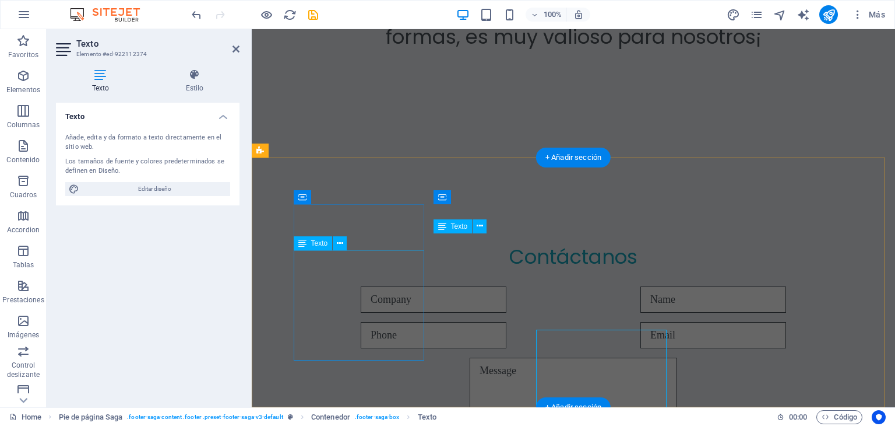
scroll to position [5377, 0]
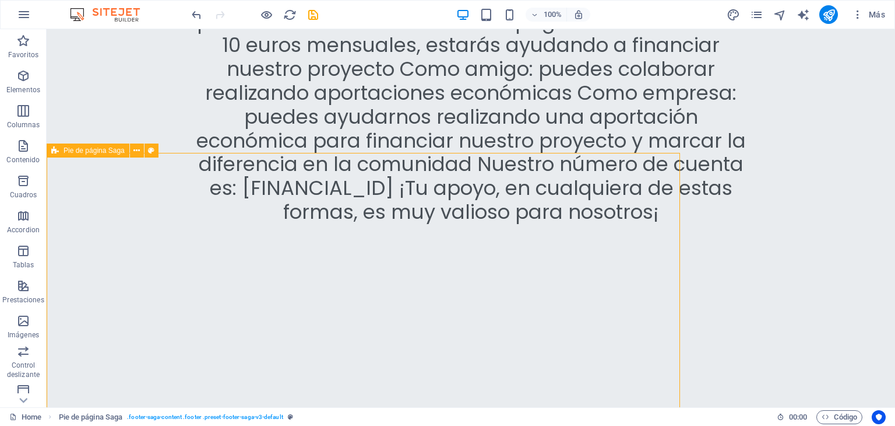
scroll to position [5473, 0]
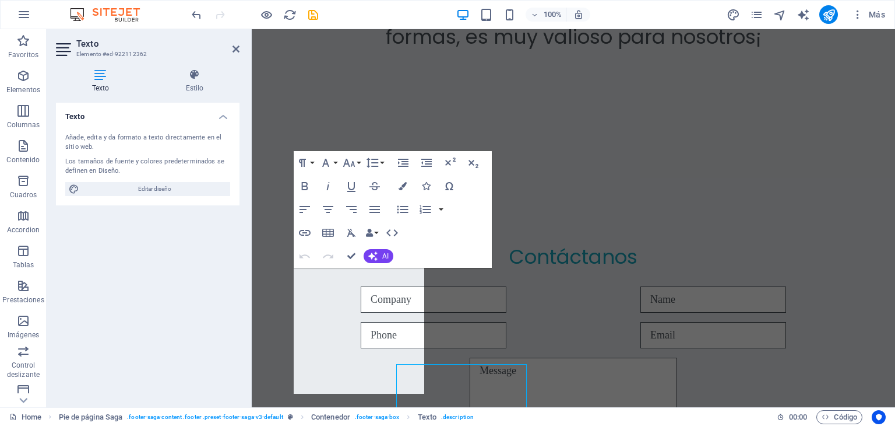
scroll to position [5377, 0]
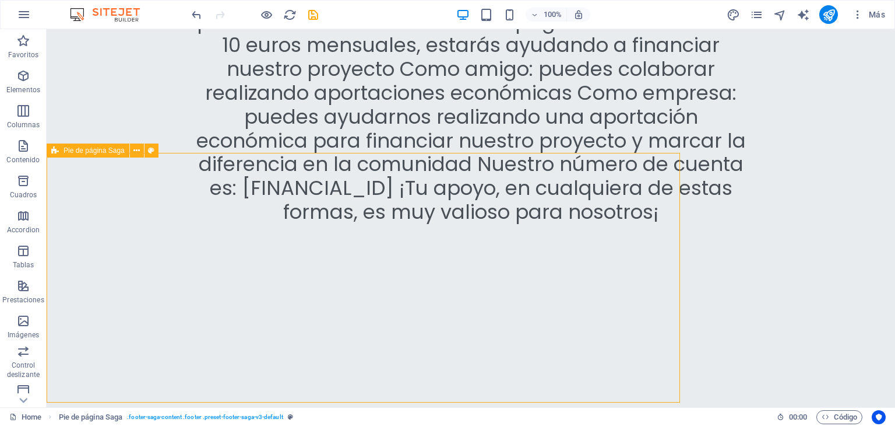
scroll to position [5473, 0]
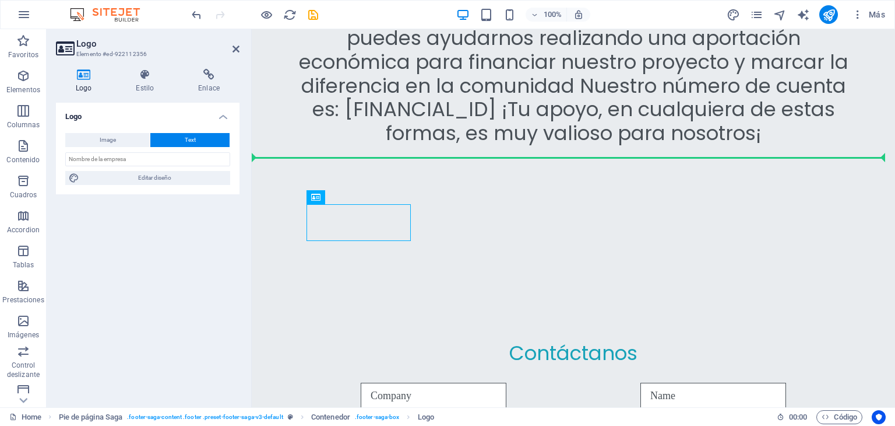
drag, startPoint x: 387, startPoint y: 209, endPoint x: 496, endPoint y: 178, distance: 113.2
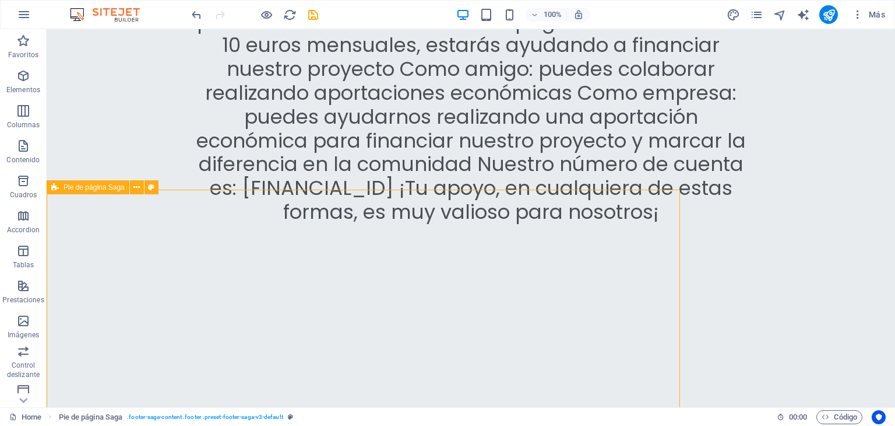
scroll to position [5473, 0]
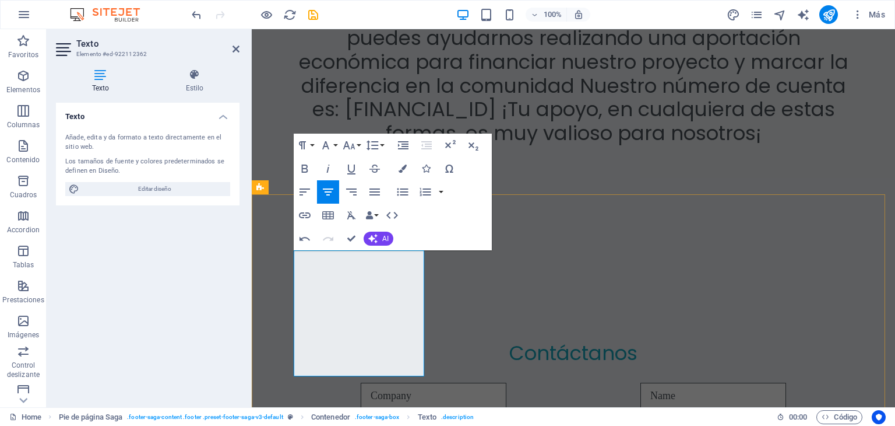
drag, startPoint x: 378, startPoint y: 259, endPoint x: 331, endPoint y: 258, distance: 47.2
click at [403, 168] on icon "button" at bounding box center [403, 168] width 8 height 8
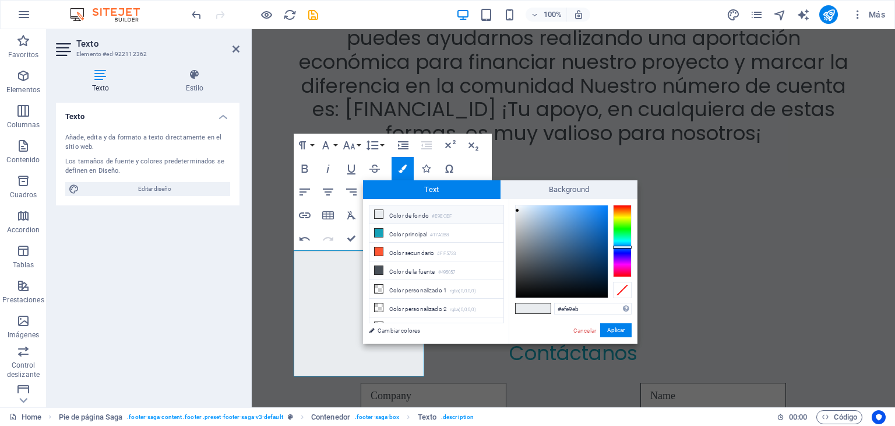
click at [627, 272] on div at bounding box center [622, 241] width 19 height 72
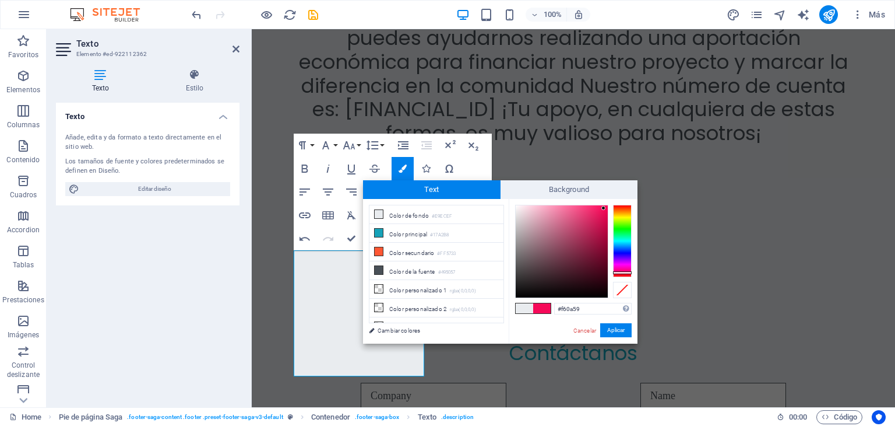
click at [604, 208] on div at bounding box center [562, 251] width 92 height 92
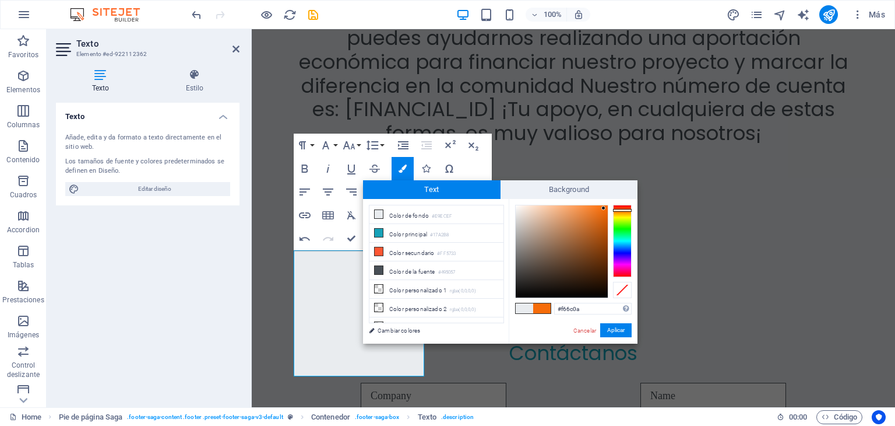
click at [627, 210] on div at bounding box center [622, 241] width 19 height 72
type input "#f6320a"
click at [622, 207] on div at bounding box center [622, 241] width 19 height 72
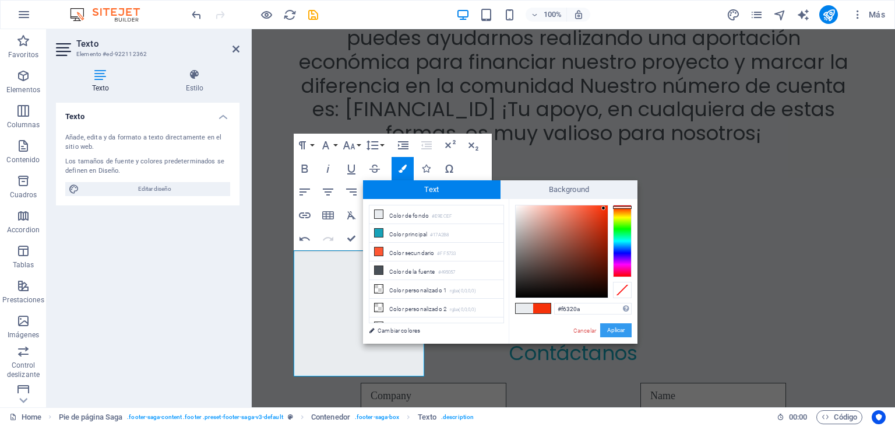
click at [619, 326] on button "Aplicar" at bounding box center [615, 330] width 31 height 14
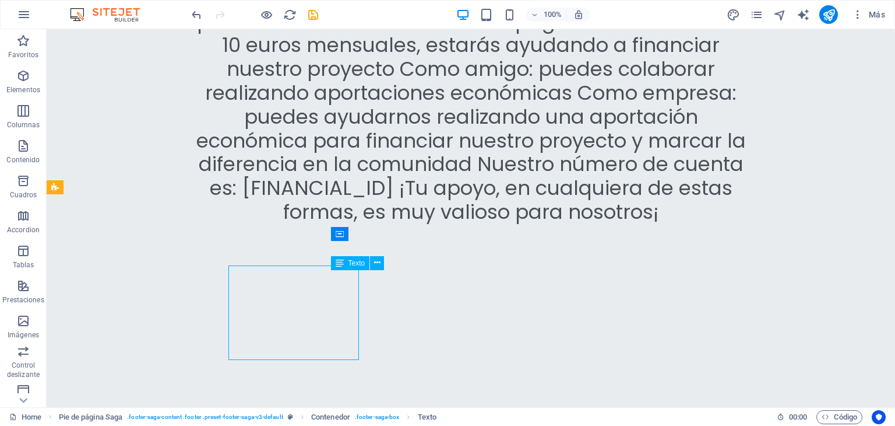
scroll to position [5473, 0]
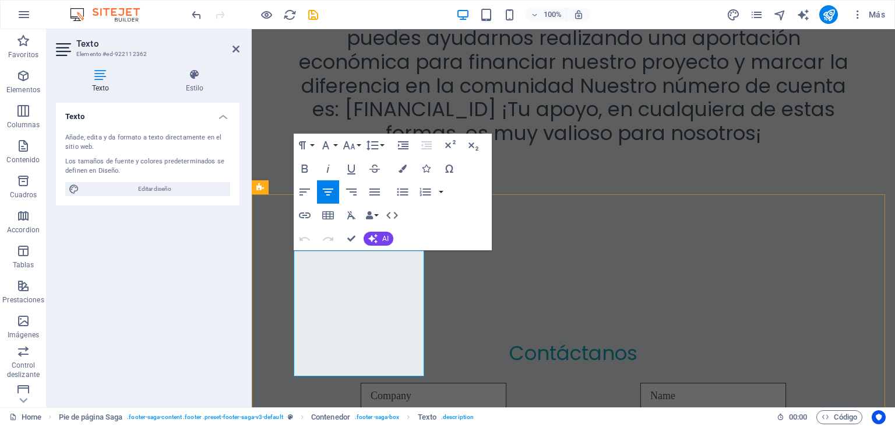
drag, startPoint x: 380, startPoint y: 254, endPoint x: 341, endPoint y: 252, distance: 38.5
click at [359, 143] on button "Font Size" at bounding box center [351, 144] width 22 height 23
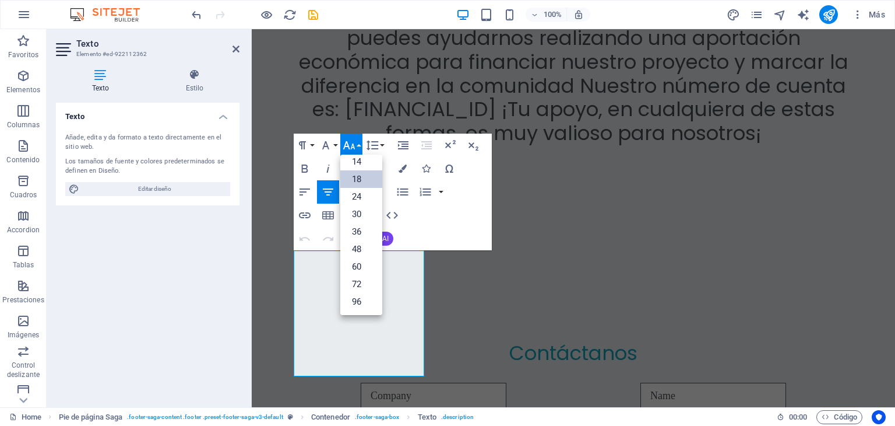
scroll to position [93, 0]
click at [358, 197] on link "24" at bounding box center [361, 196] width 42 height 17
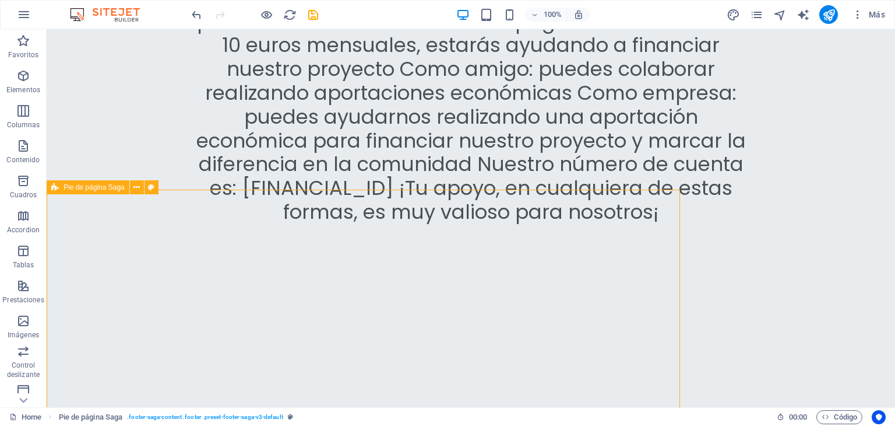
scroll to position [5473, 0]
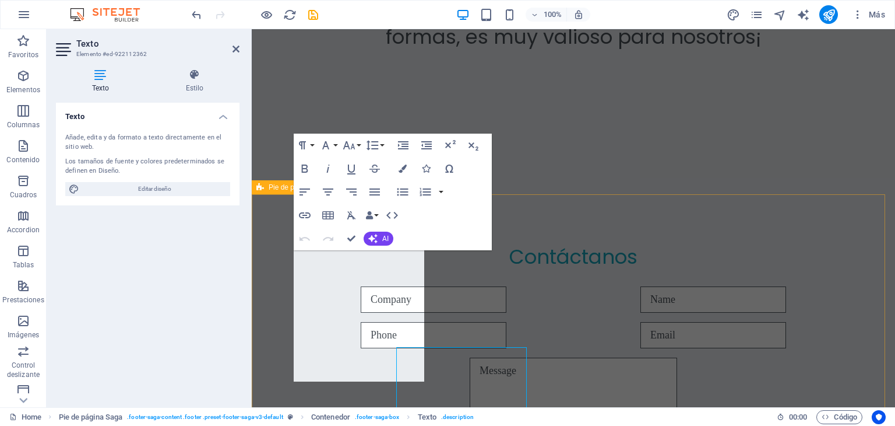
scroll to position [5377, 0]
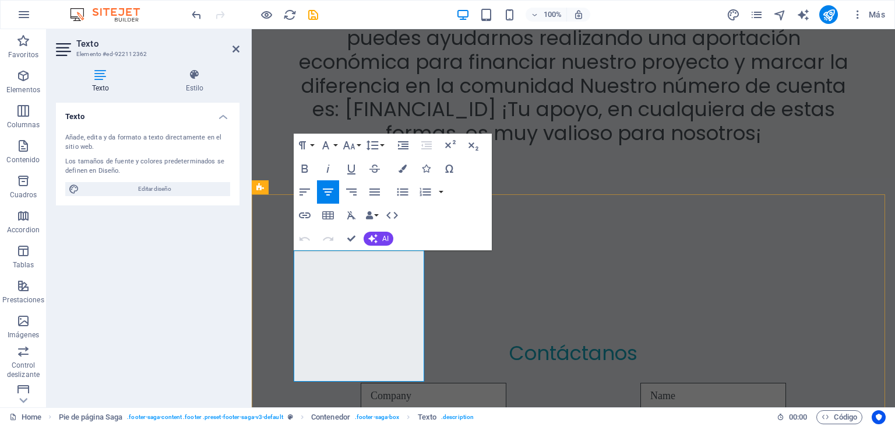
drag, startPoint x: 386, startPoint y: 260, endPoint x: 331, endPoint y: 255, distance: 55.6
click at [357, 145] on button "Font Size" at bounding box center [351, 144] width 22 height 23
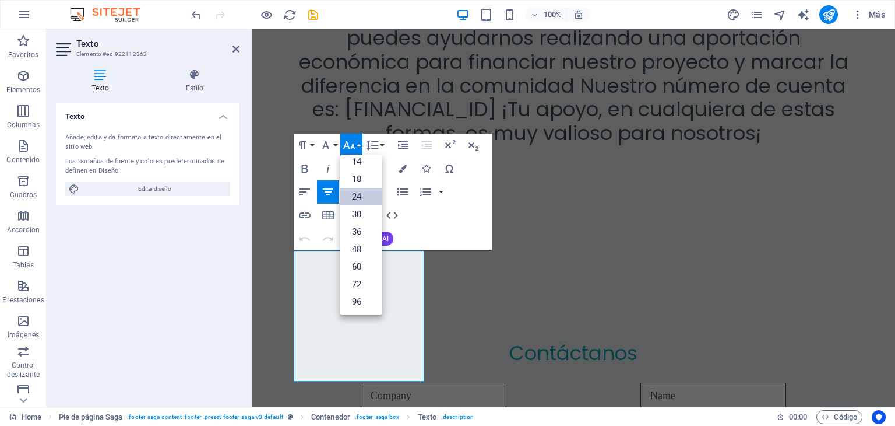
scroll to position [93, 0]
click at [359, 216] on link "30" at bounding box center [361, 214] width 42 height 17
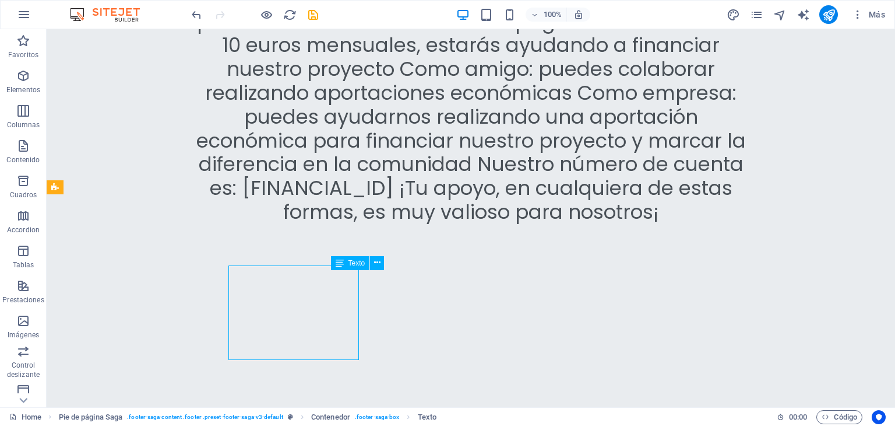
scroll to position [5473, 0]
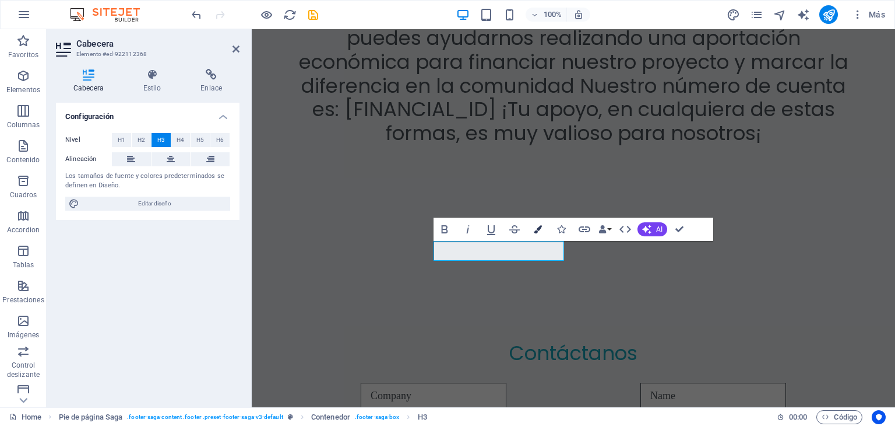
click at [538, 229] on icon "button" at bounding box center [538, 229] width 8 height 8
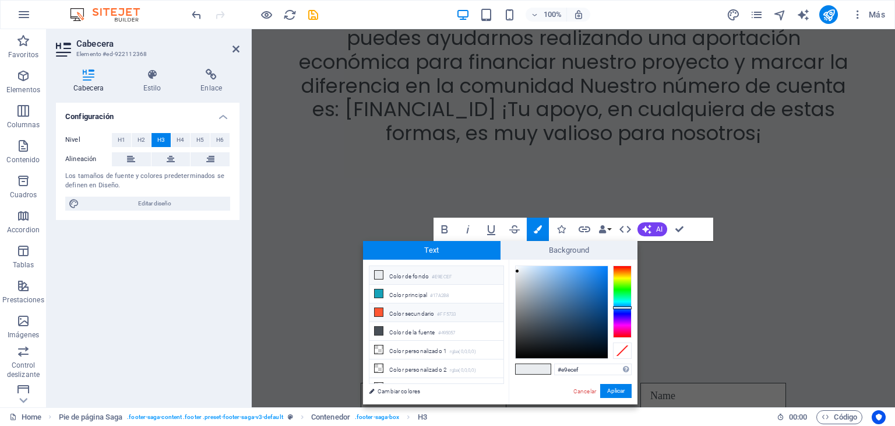
click at [416, 312] on li "Color secundario #FF5733" at bounding box center [437, 312] width 134 height 19
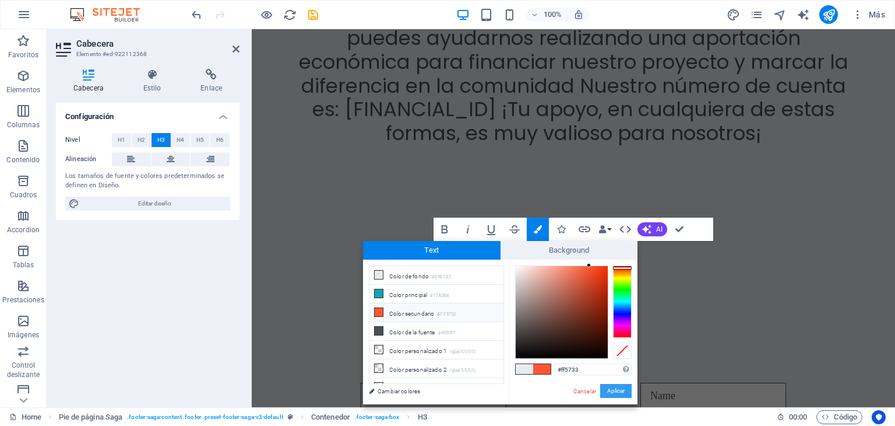
click at [616, 388] on button "Aplicar" at bounding box center [615, 391] width 31 height 14
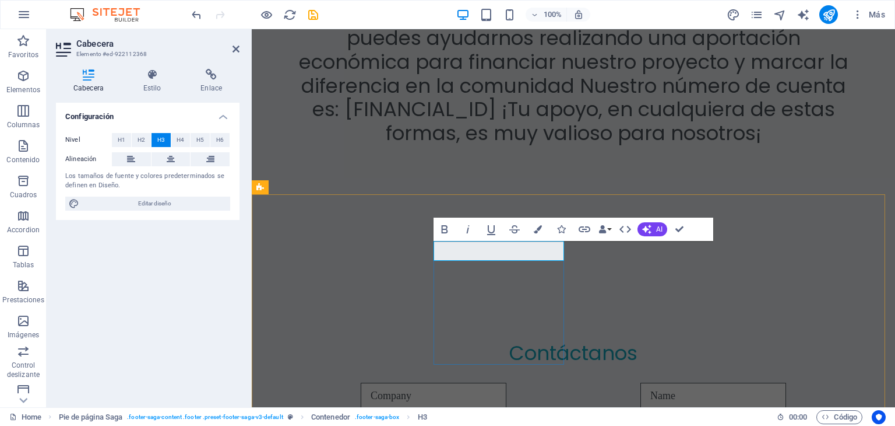
drag, startPoint x: 533, startPoint y: 251, endPoint x: 445, endPoint y: 250, distance: 88.0
click at [536, 226] on icon "button" at bounding box center [538, 229] width 8 height 8
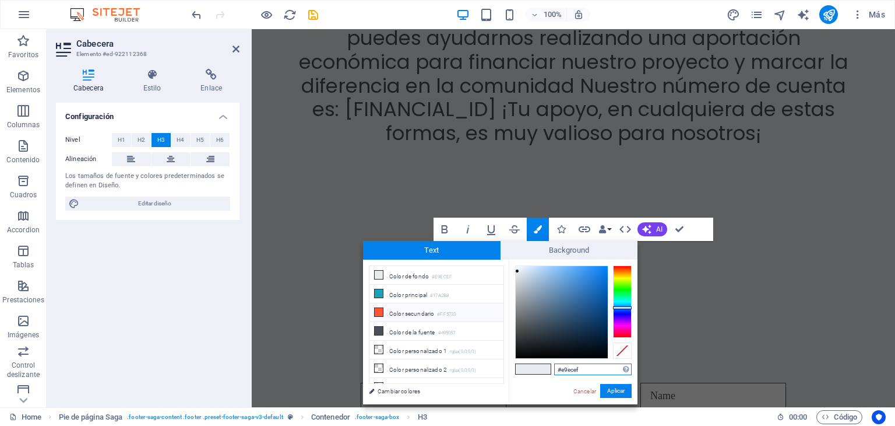
type input "#efeae9"
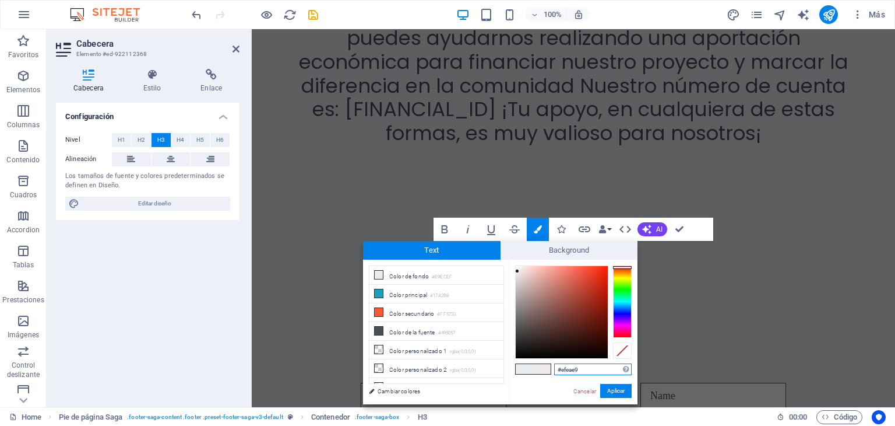
click at [626, 267] on div at bounding box center [622, 301] width 19 height 72
click at [613, 388] on button "Aplicar" at bounding box center [615, 391] width 31 height 14
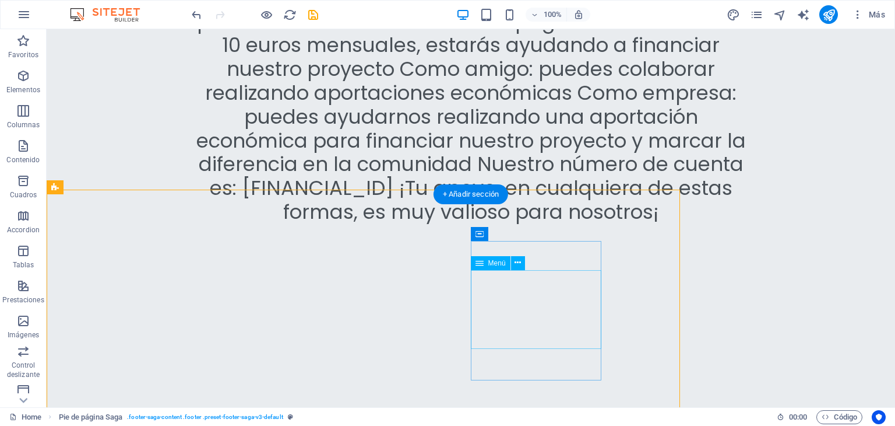
scroll to position [5473, 0]
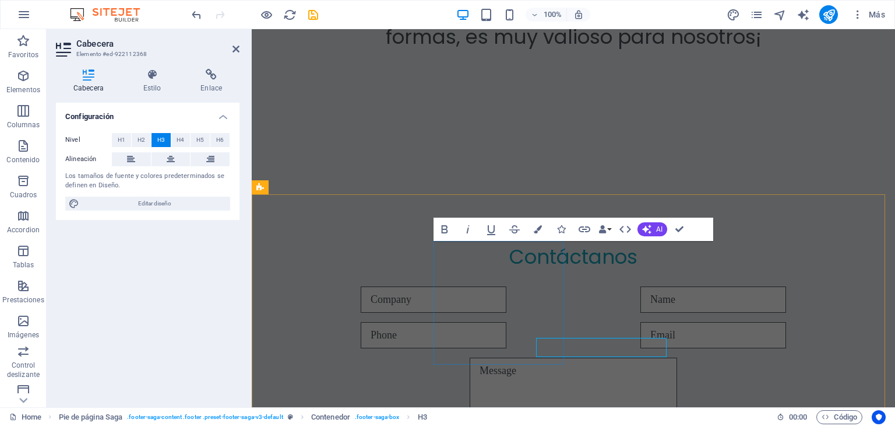
scroll to position [5377, 0]
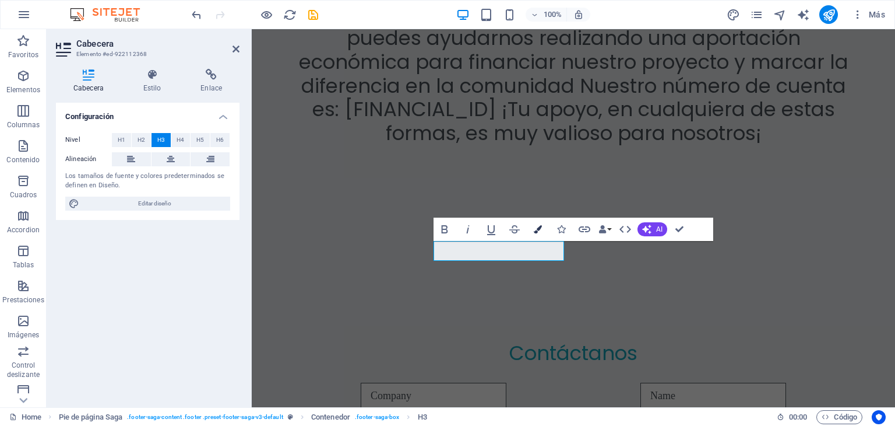
click at [536, 232] on icon "button" at bounding box center [538, 229] width 8 height 8
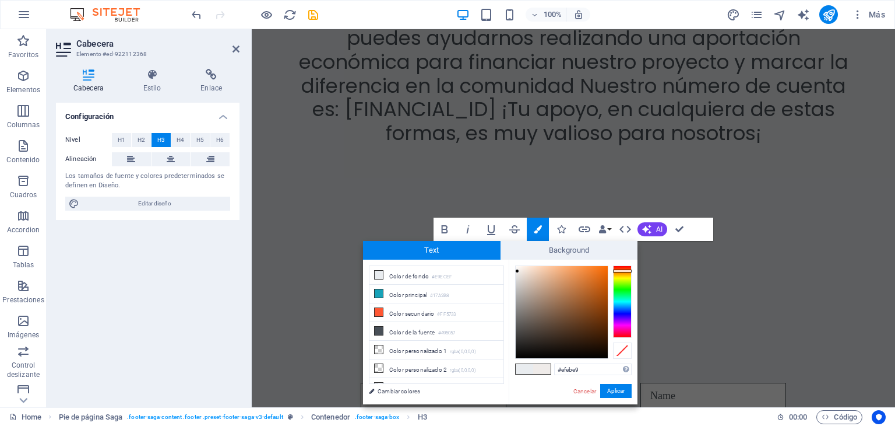
click at [626, 270] on div at bounding box center [622, 301] width 19 height 72
click at [388, 311] on li "Color secundario #FF5733" at bounding box center [437, 312] width 134 height 19
type input "#ff5733"
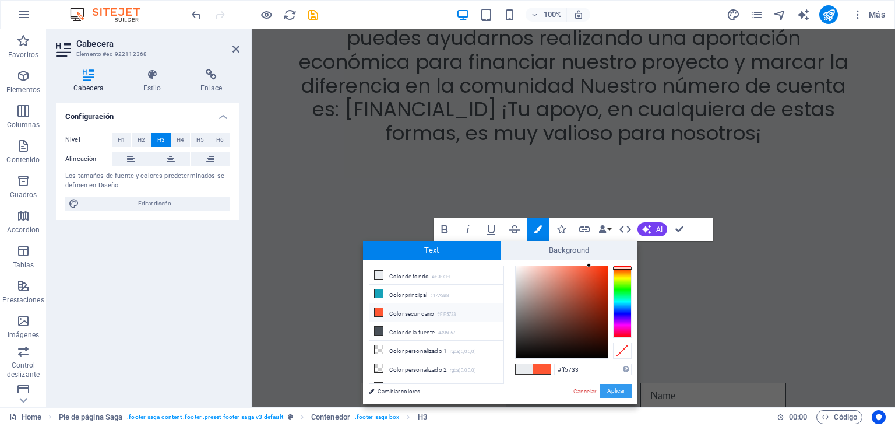
click at [608, 390] on button "Aplicar" at bounding box center [615, 391] width 31 height 14
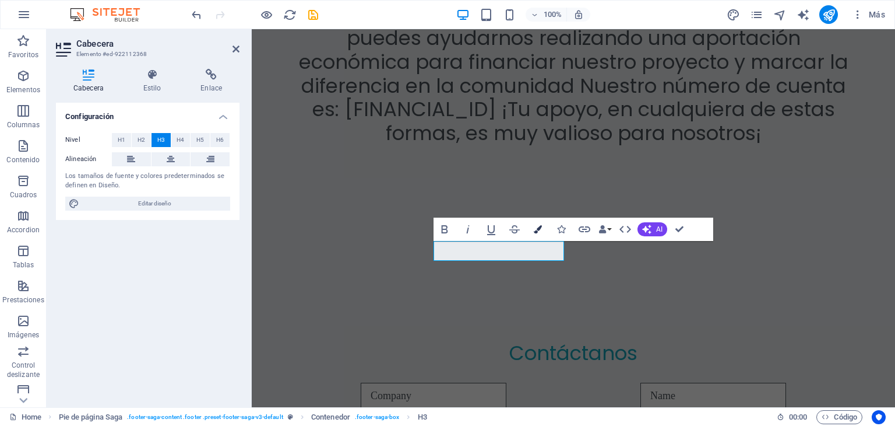
click at [535, 233] on icon "button" at bounding box center [538, 229] width 8 height 8
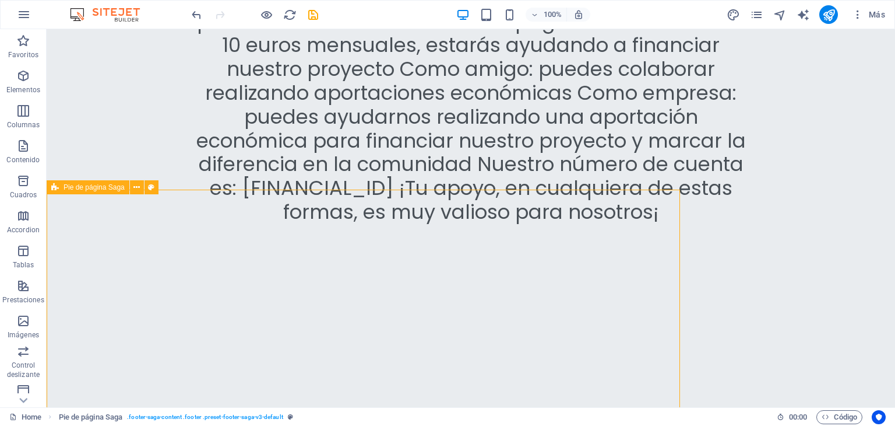
scroll to position [5473, 0]
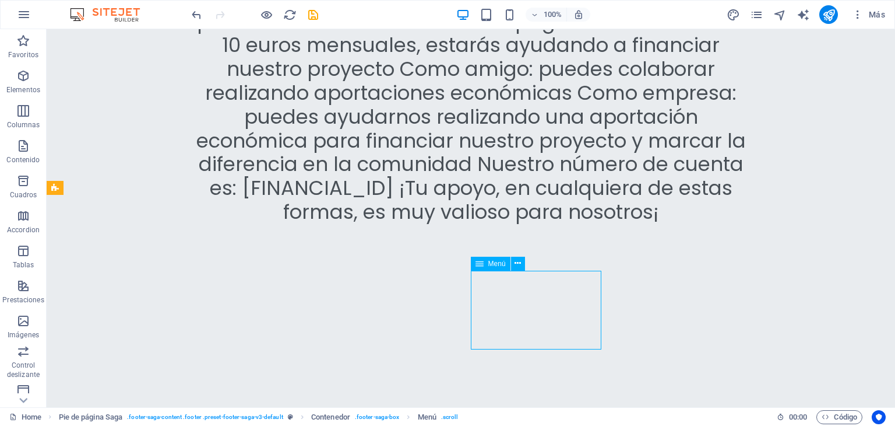
scroll to position [5473, 0]
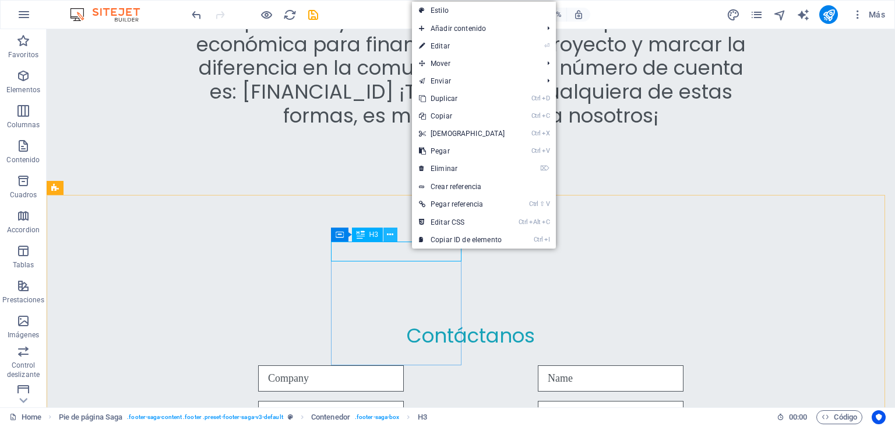
click at [392, 236] on icon at bounding box center [390, 235] width 6 height 12
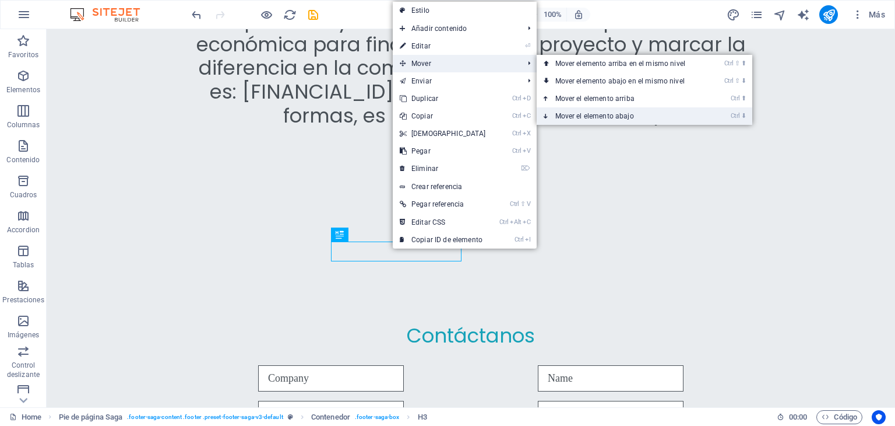
click at [588, 113] on link "Ctrl ⬇ Mover el elemento abajo" at bounding box center [623, 115] width 172 height 17
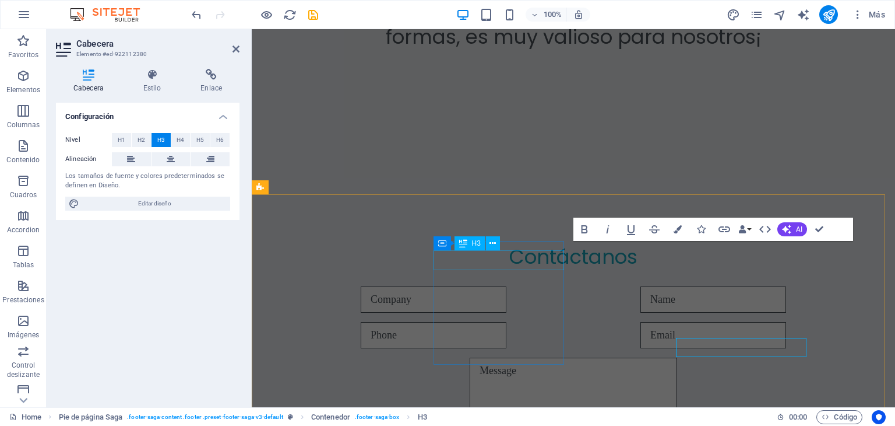
scroll to position [5377, 0]
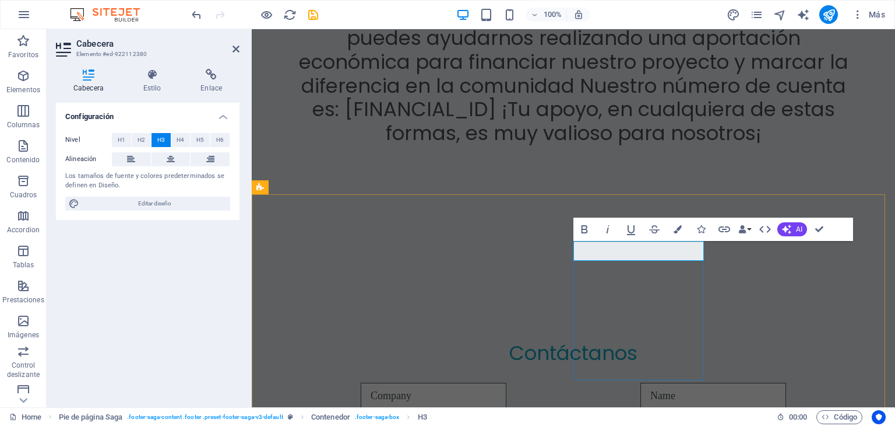
drag, startPoint x: 692, startPoint y: 257, endPoint x: 582, endPoint y: 244, distance: 110.3
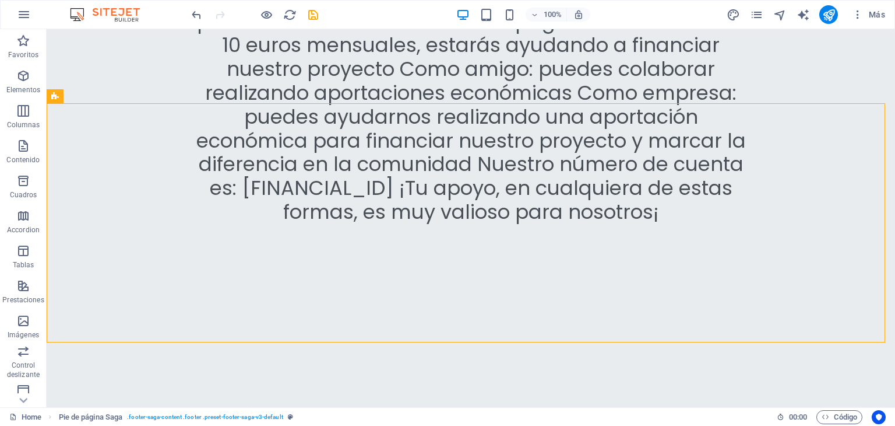
scroll to position [5473, 0]
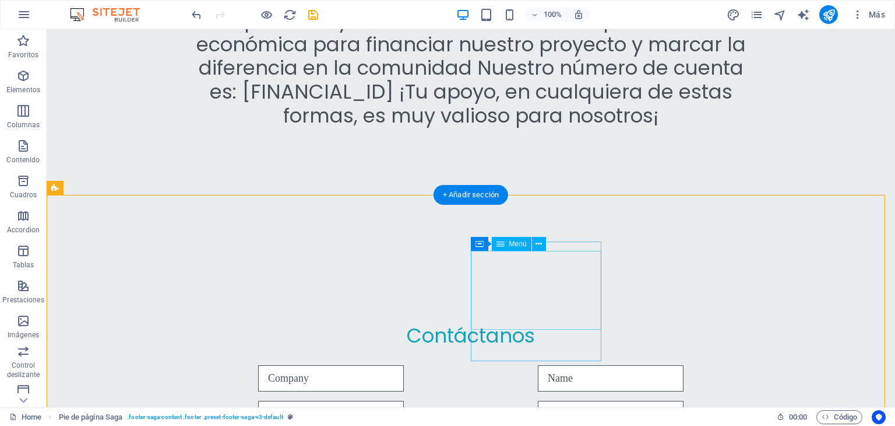
click at [536, 247] on icon at bounding box center [539, 244] width 6 height 12
click at [537, 245] on icon at bounding box center [539, 244] width 6 height 12
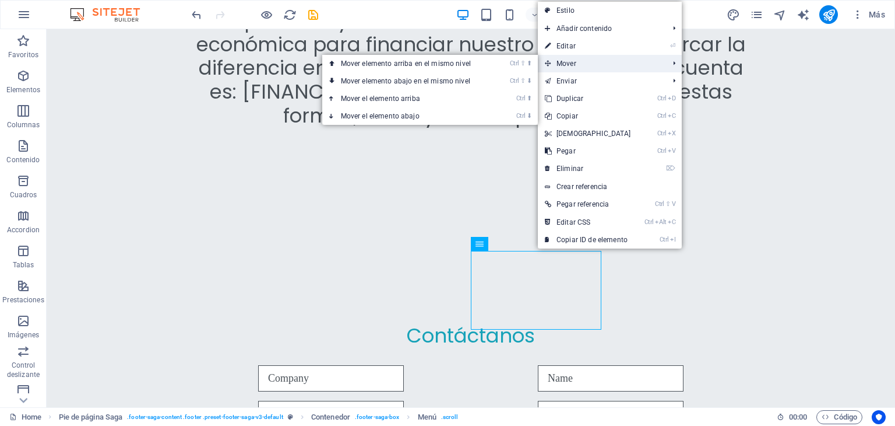
click at [569, 61] on span "Mover" at bounding box center [601, 63] width 127 height 17
click at [636, 60] on span "Mover" at bounding box center [601, 63] width 127 height 17
click at [638, 59] on span "Mover" at bounding box center [601, 63] width 127 height 17
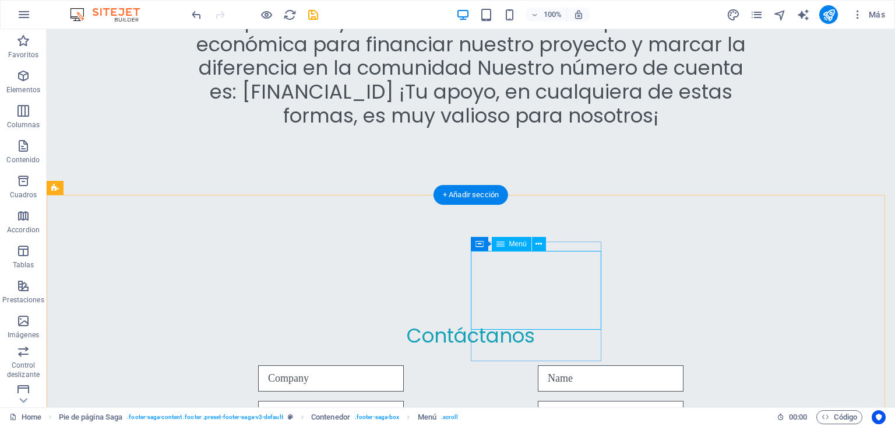
click at [537, 241] on icon at bounding box center [539, 244] width 6 height 12
click at [520, 245] on span "Menú" at bounding box center [518, 243] width 17 height 7
click at [542, 245] on icon at bounding box center [539, 244] width 6 height 12
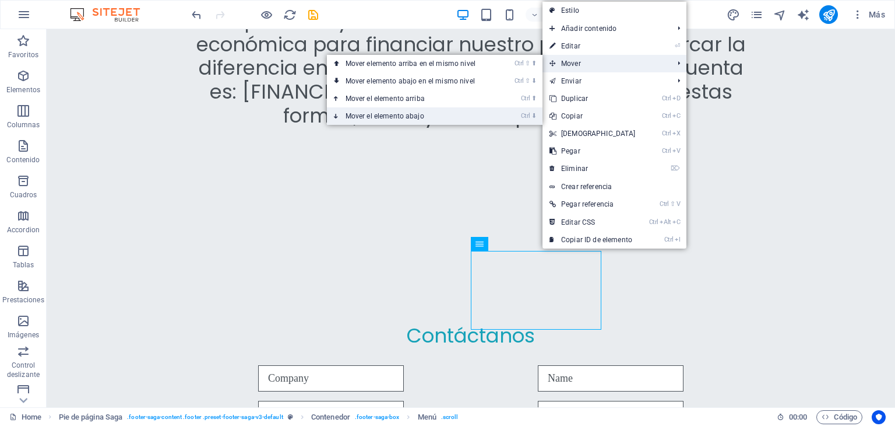
click at [473, 116] on link "Ctrl ⬇ Mover el elemento abajo" at bounding box center [413, 115] width 172 height 17
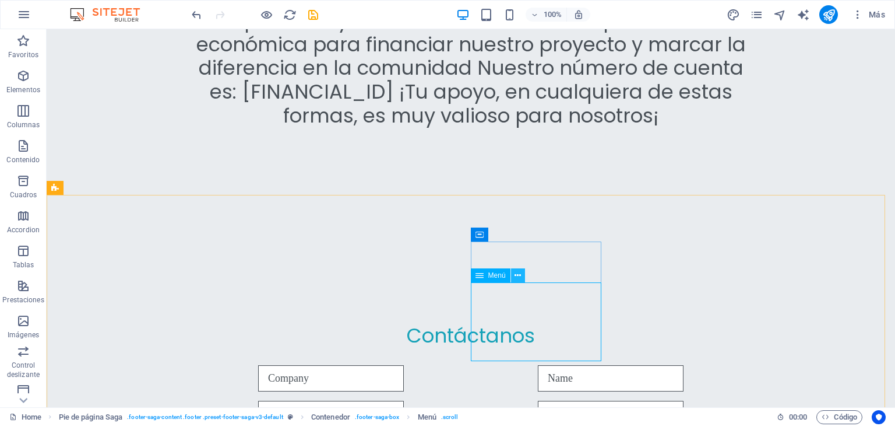
click at [517, 277] on icon at bounding box center [518, 275] width 6 height 12
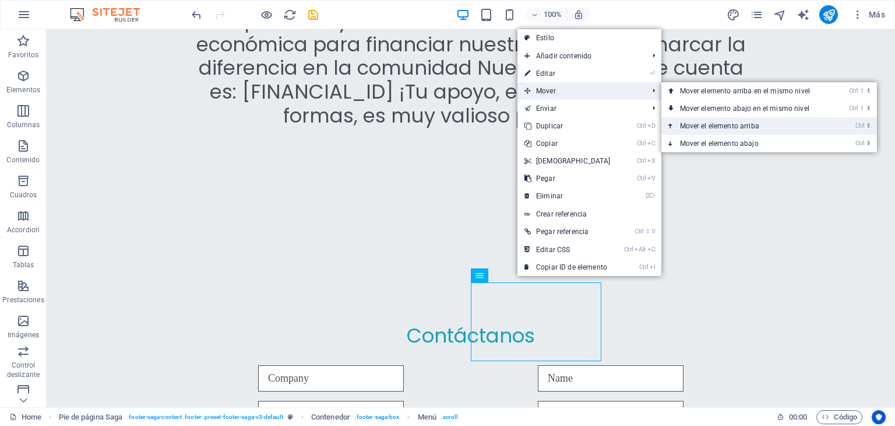
click at [708, 124] on link "Ctrl ⬆ Mover el elemento arriba" at bounding box center [748, 125] width 172 height 17
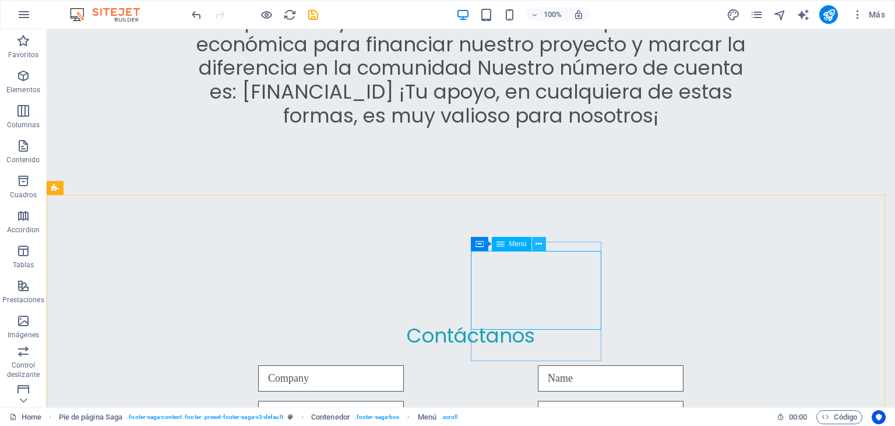
click at [536, 244] on icon at bounding box center [539, 244] width 6 height 12
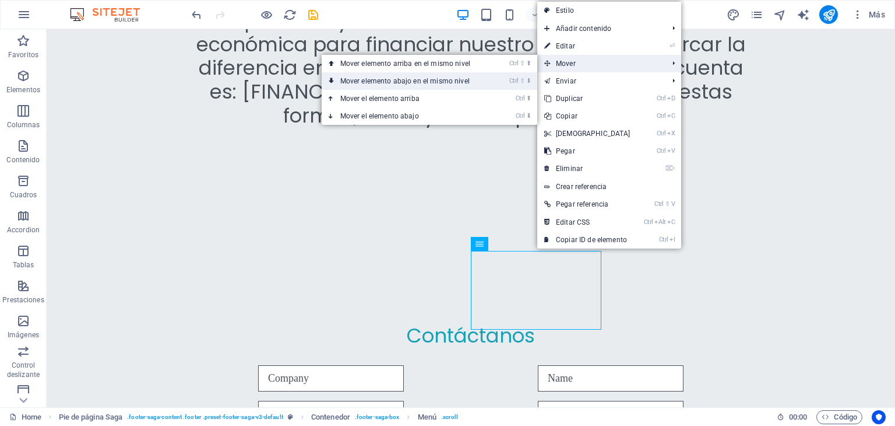
click at [457, 80] on link "Ctrl ⇧ ⬇ Mover elemento abajo en el mismo nivel" at bounding box center [408, 80] width 172 height 17
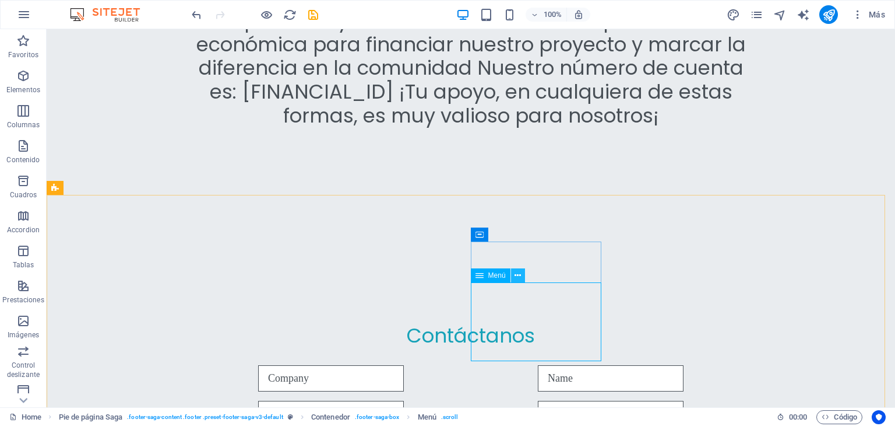
click at [517, 276] on icon at bounding box center [518, 275] width 6 height 12
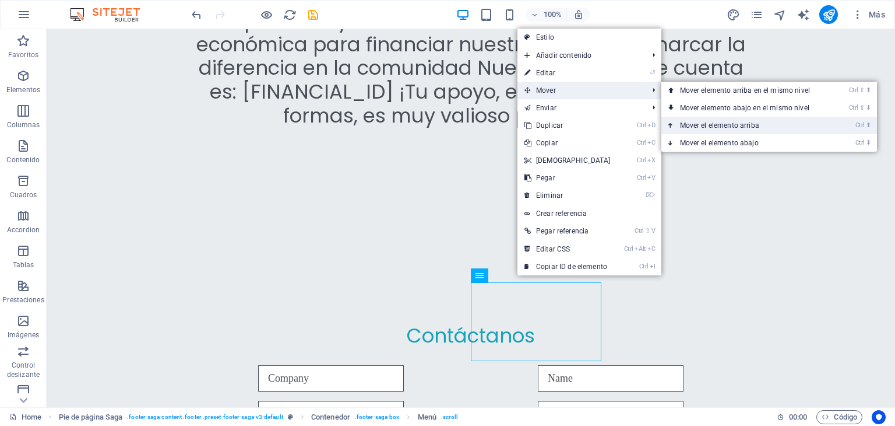
click at [700, 122] on link "Ctrl ⬆ Mover el elemento arriba" at bounding box center [748, 125] width 172 height 17
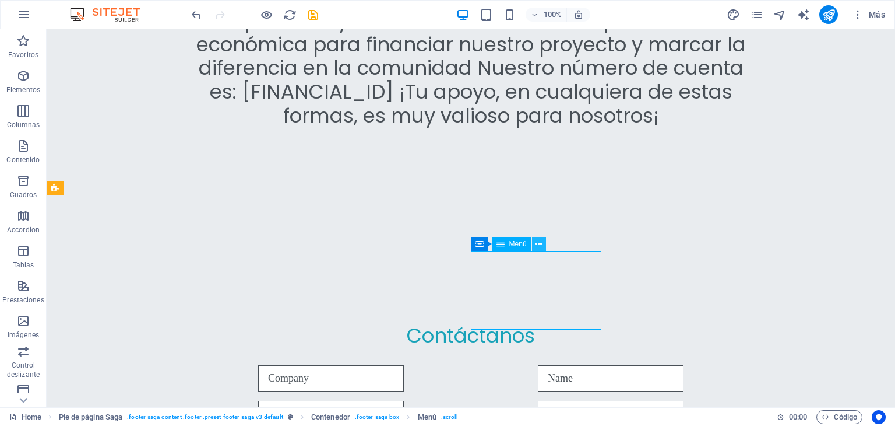
click at [539, 243] on icon at bounding box center [539, 244] width 6 height 12
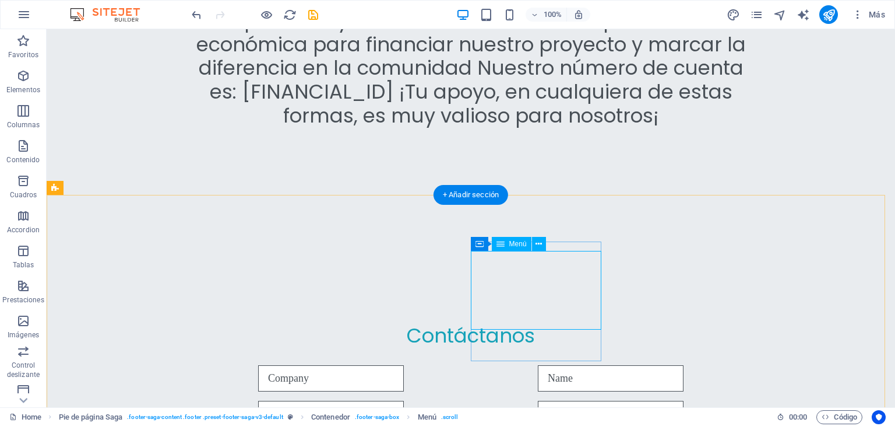
select select
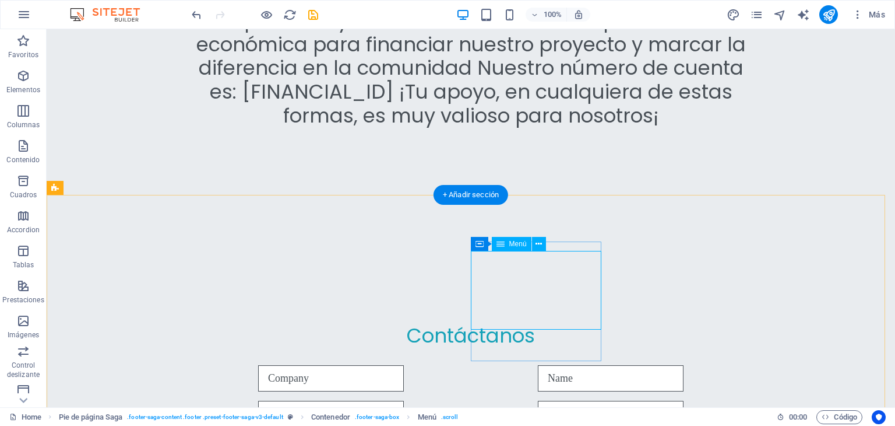
select select
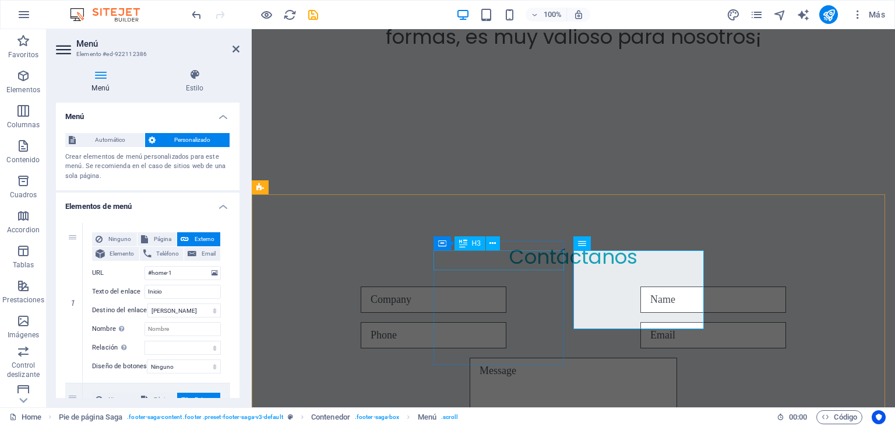
scroll to position [5377, 0]
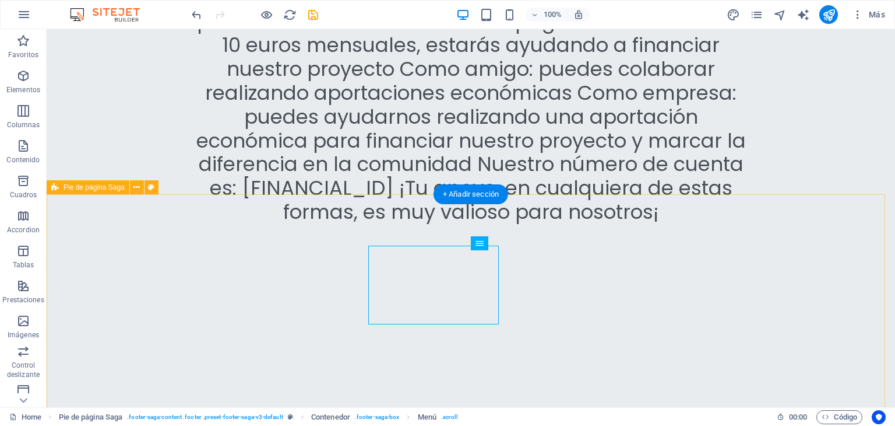
scroll to position [5473, 0]
